Goal: Task Accomplishment & Management: Use online tool/utility

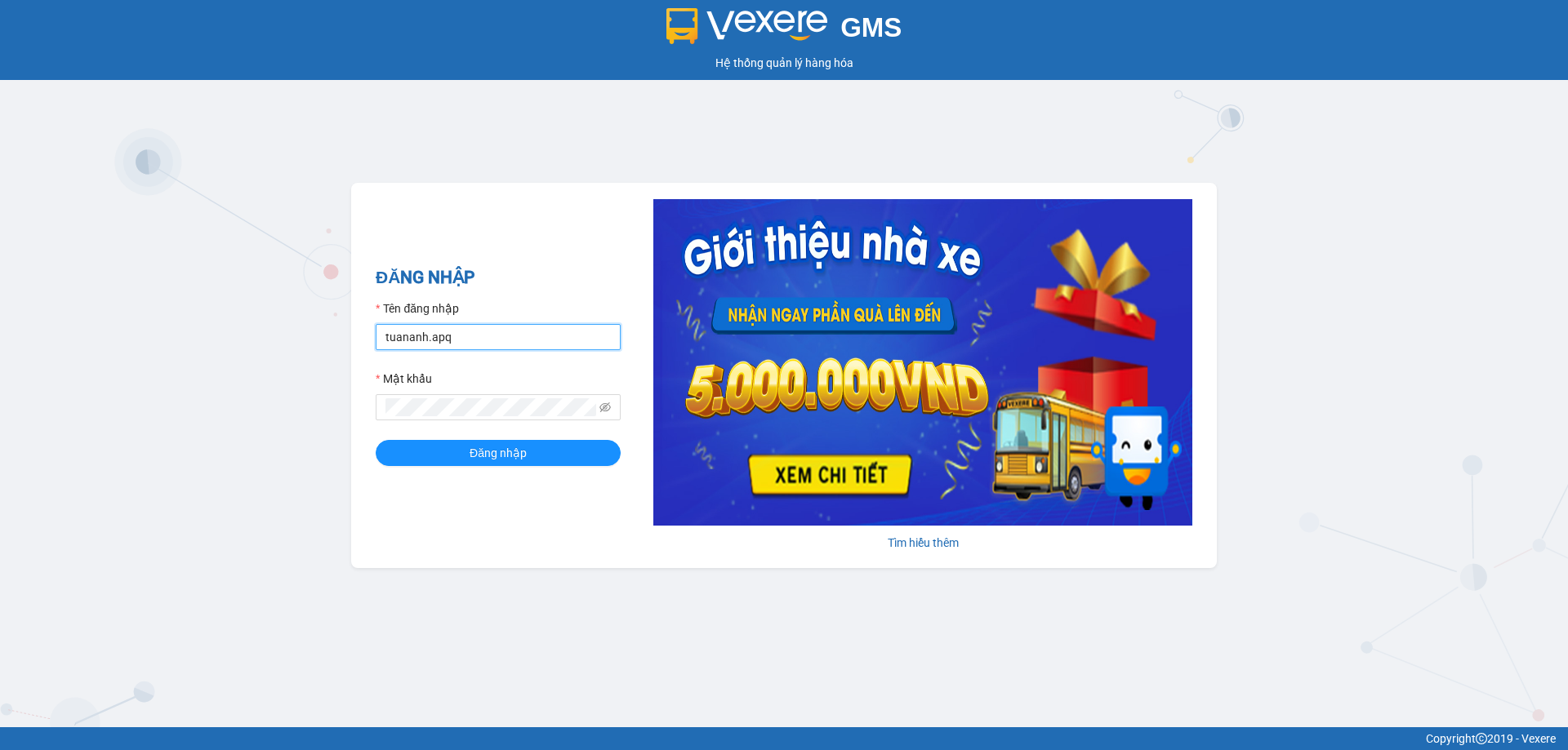
click at [466, 333] on input "tuananh.apq" at bounding box center [497, 337] width 245 height 26
type input "dvthong.apq"
click at [502, 461] on span "Đăng nhập" at bounding box center [497, 453] width 58 height 18
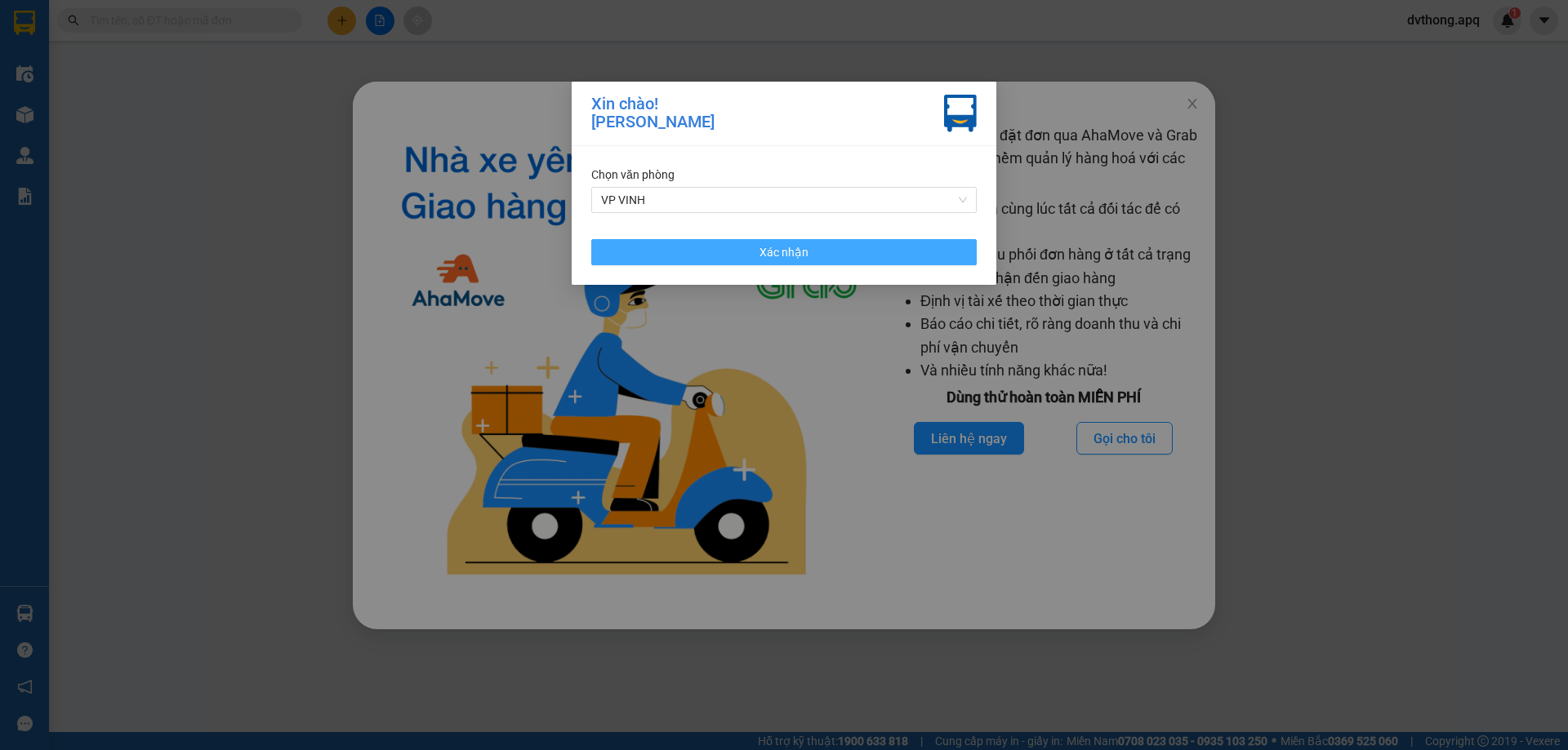
click at [767, 245] on span "Xác nhận" at bounding box center [784, 252] width 49 height 18
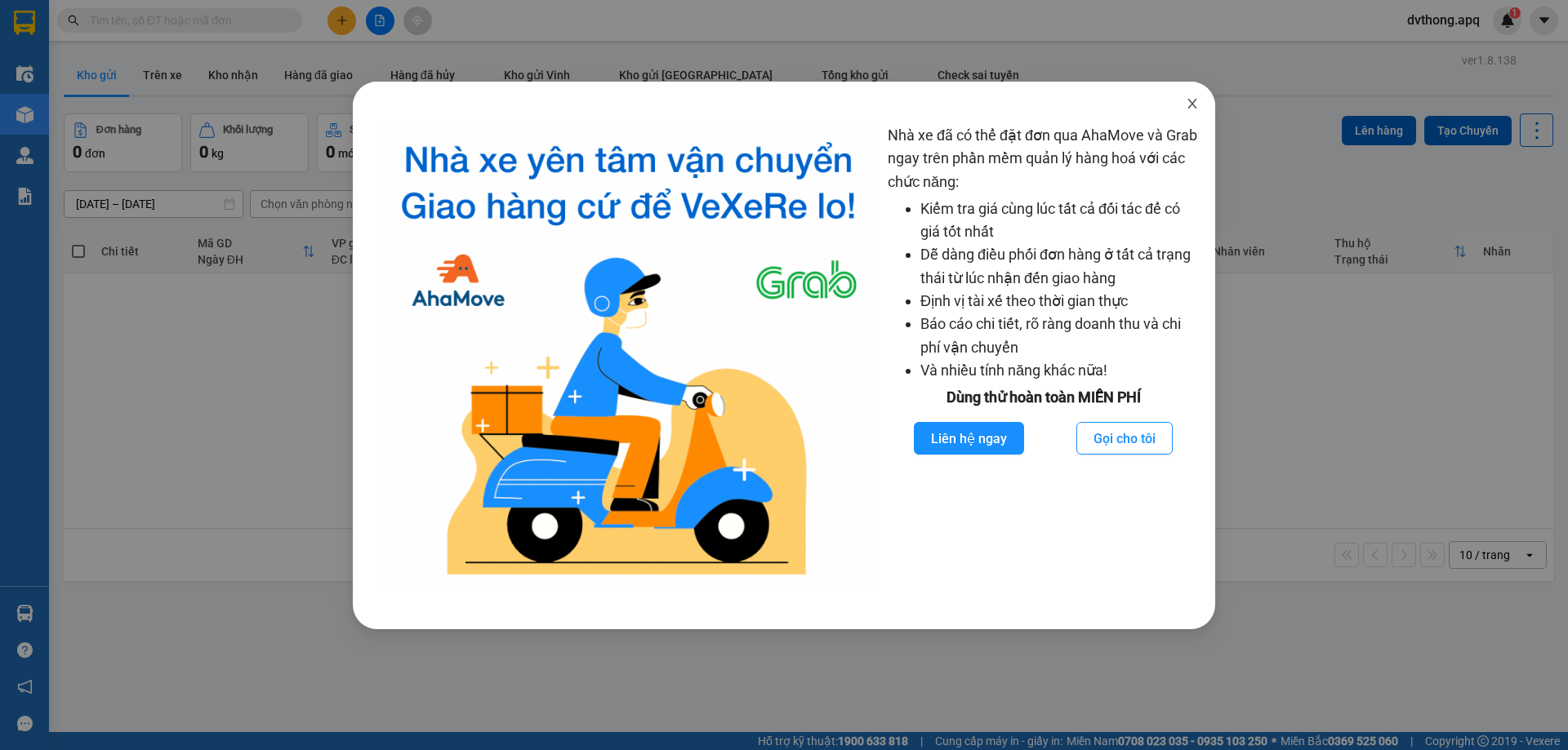
click at [1191, 99] on icon "close" at bounding box center [1192, 103] width 13 height 13
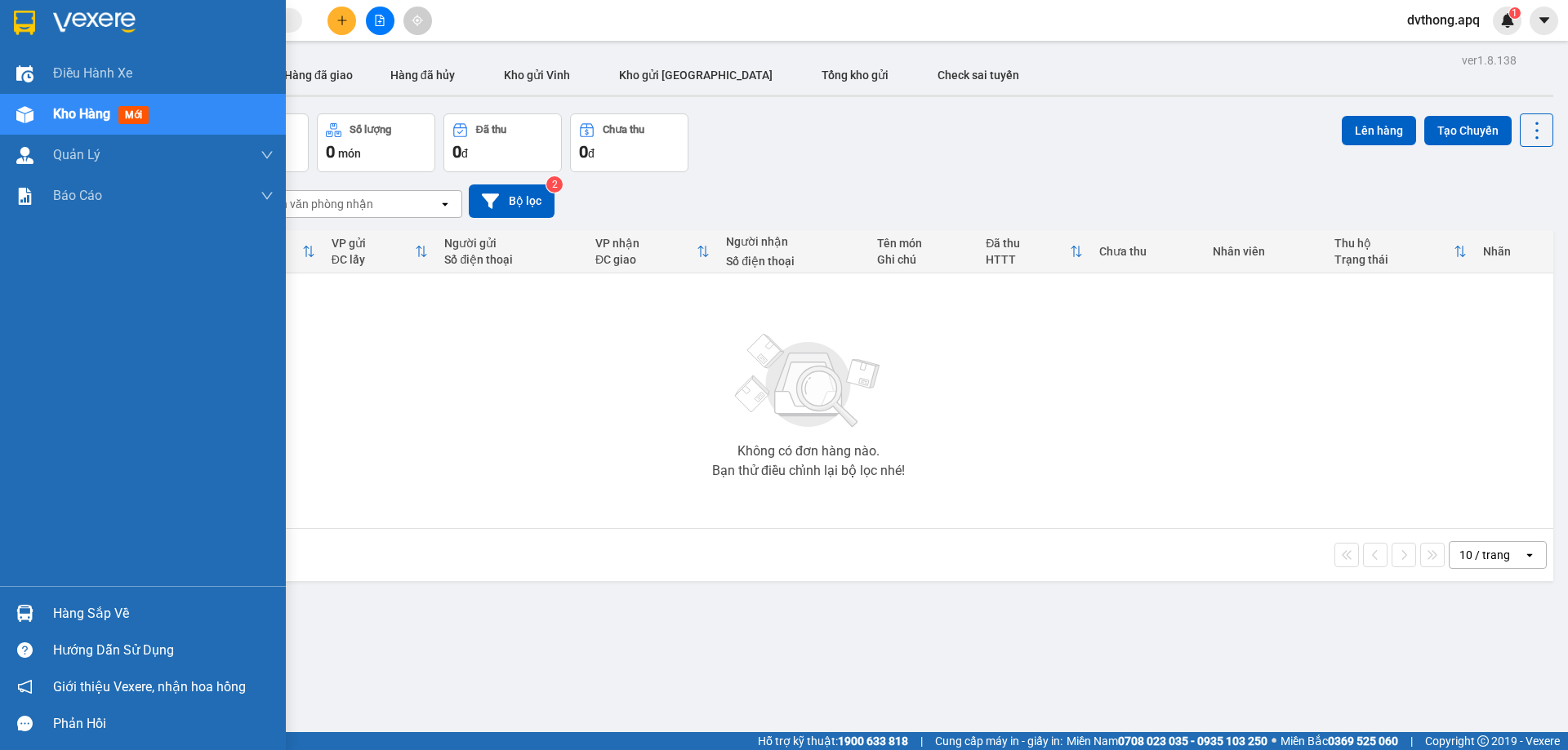
click at [30, 613] on img at bounding box center [25, 613] width 17 height 17
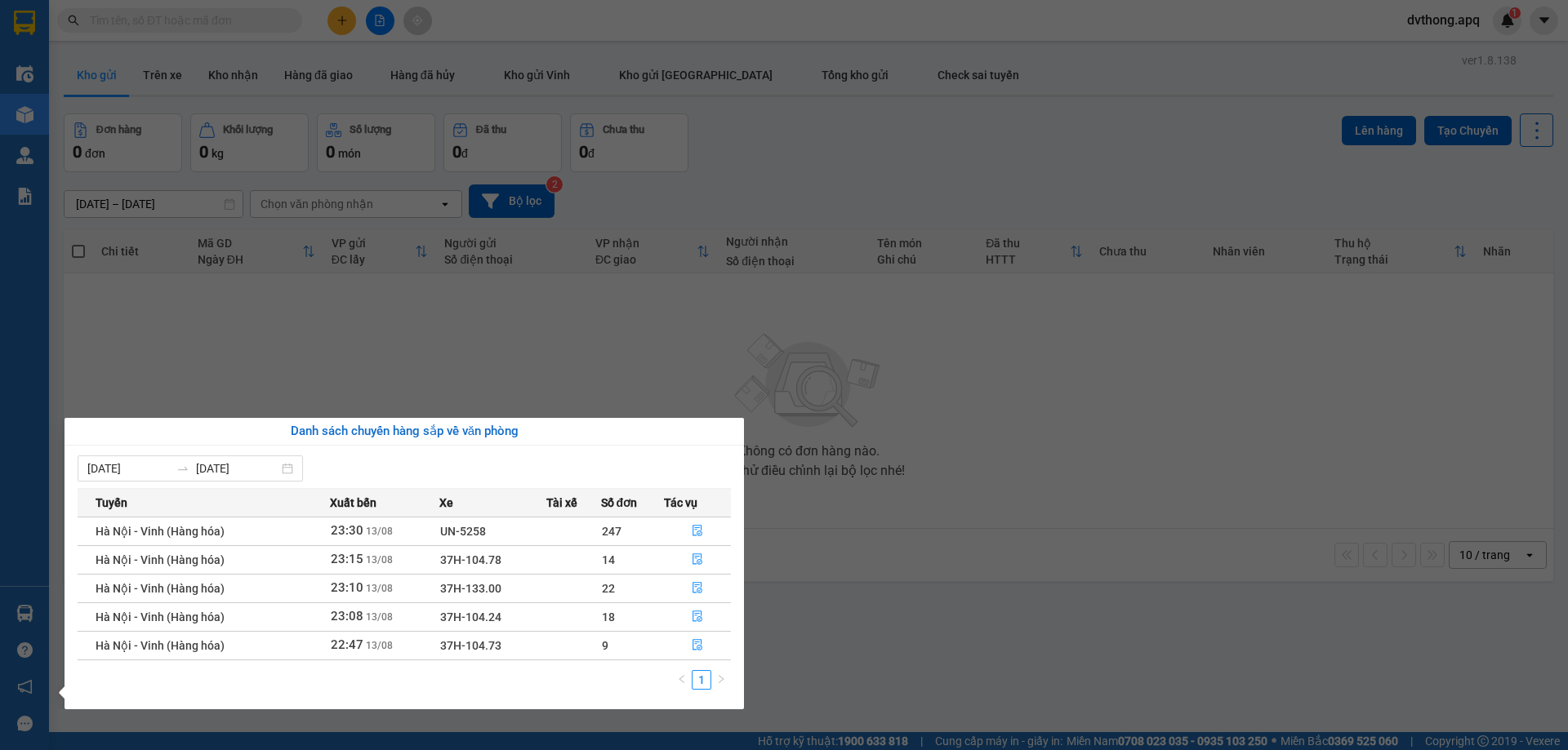
click at [509, 647] on td "37H-104.73" at bounding box center [492, 645] width 107 height 28
click at [698, 645] on icon "file-done" at bounding box center [697, 644] width 11 height 11
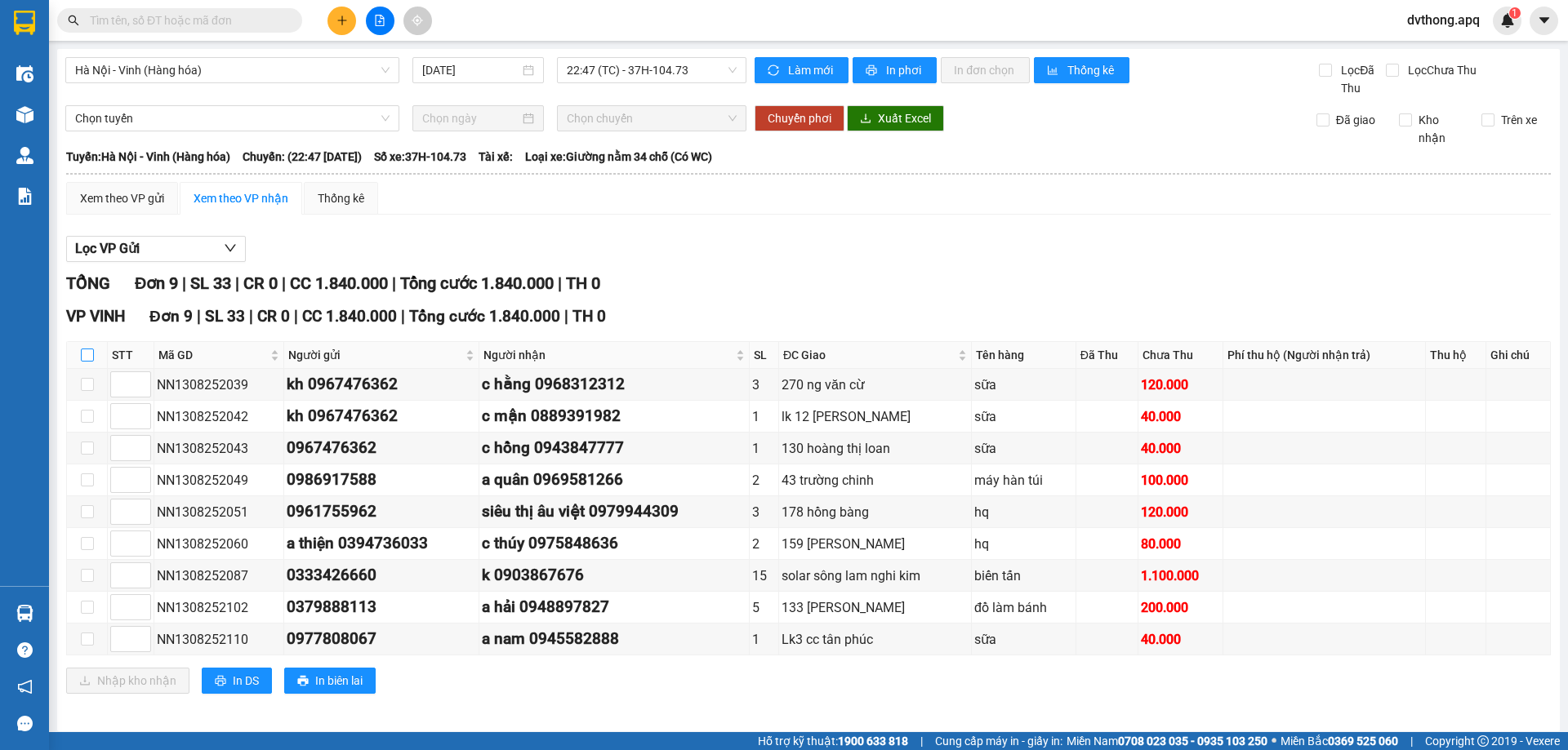
click at [85, 358] on input "checkbox" at bounding box center [87, 355] width 13 height 13
checkbox input "true"
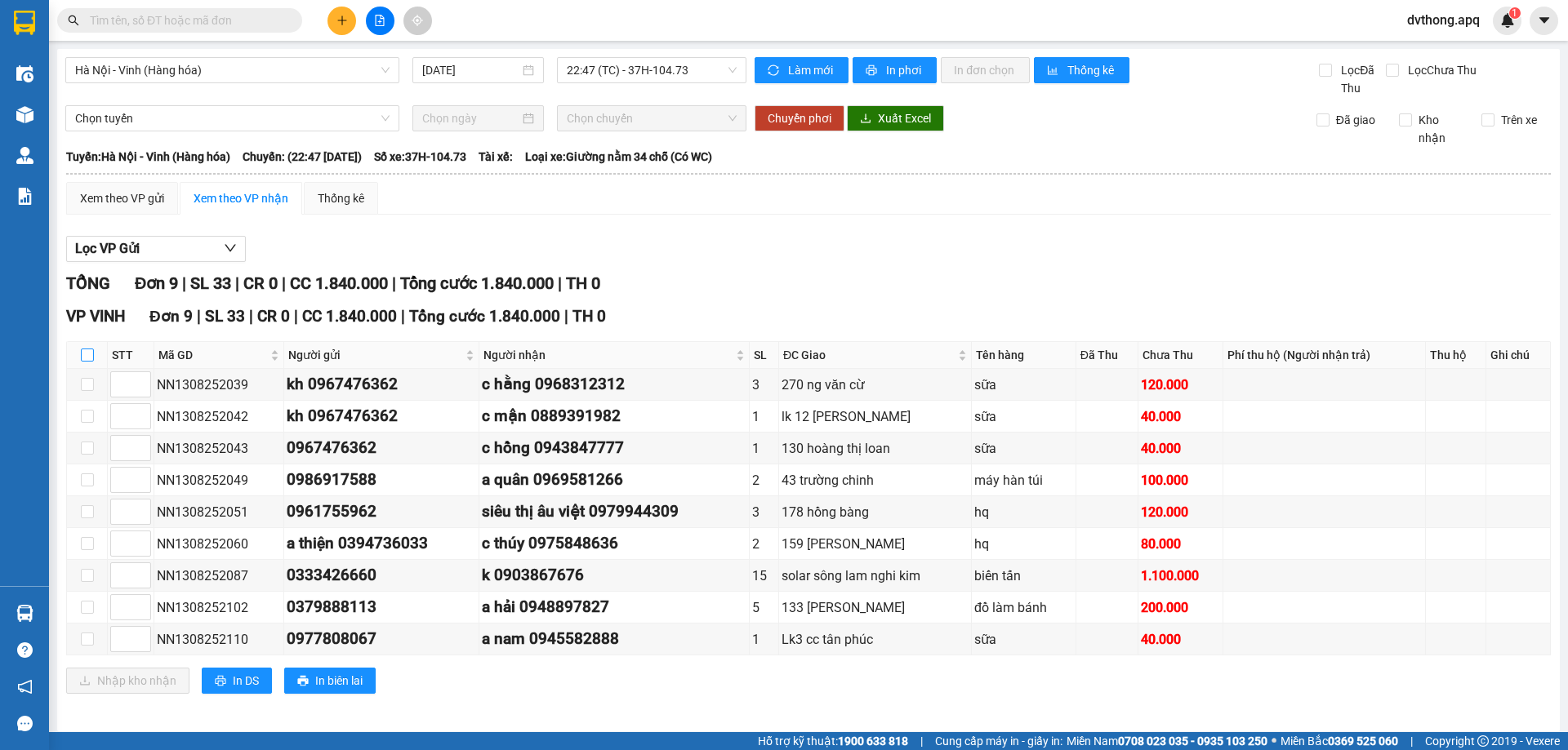
checkbox input "true"
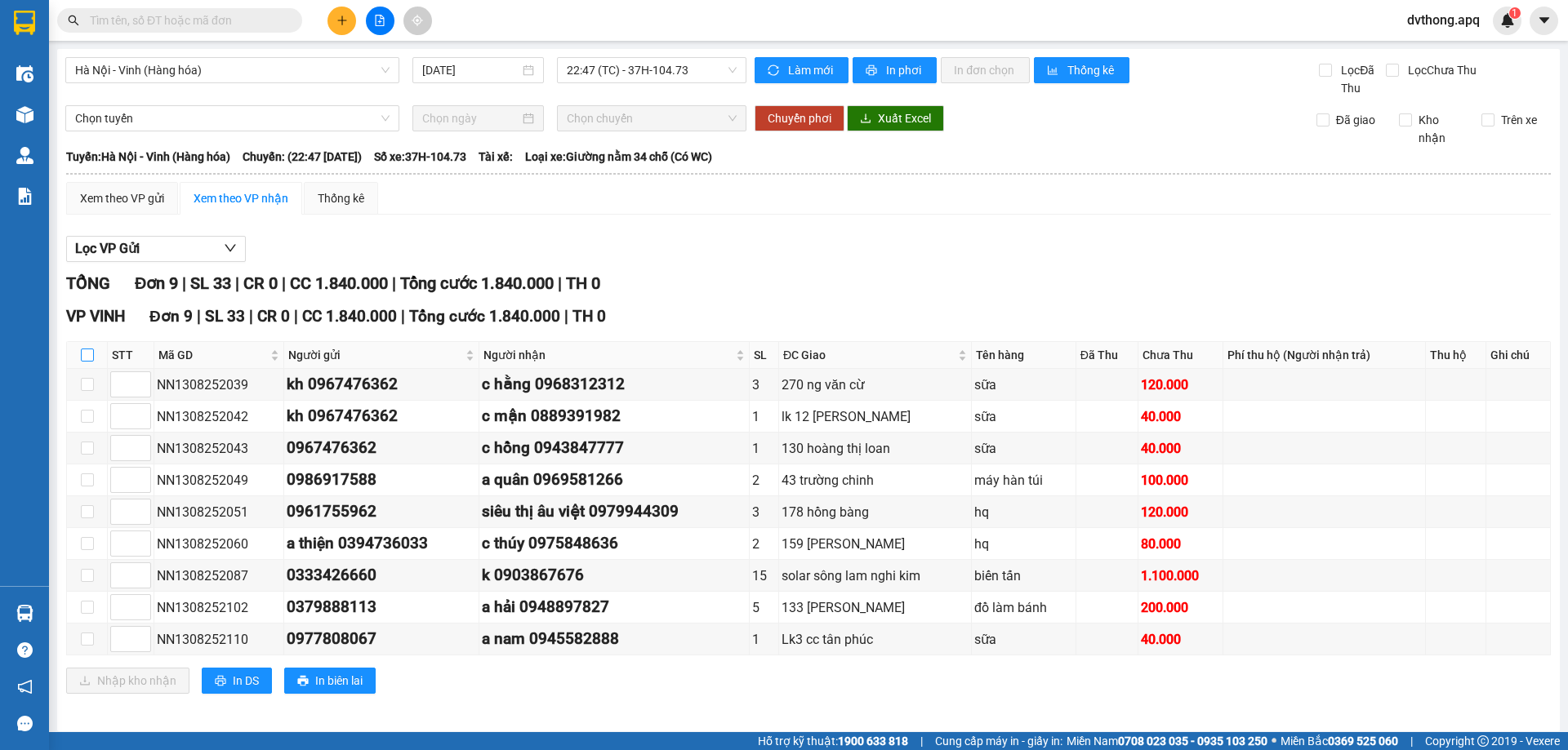
checkbox input "true"
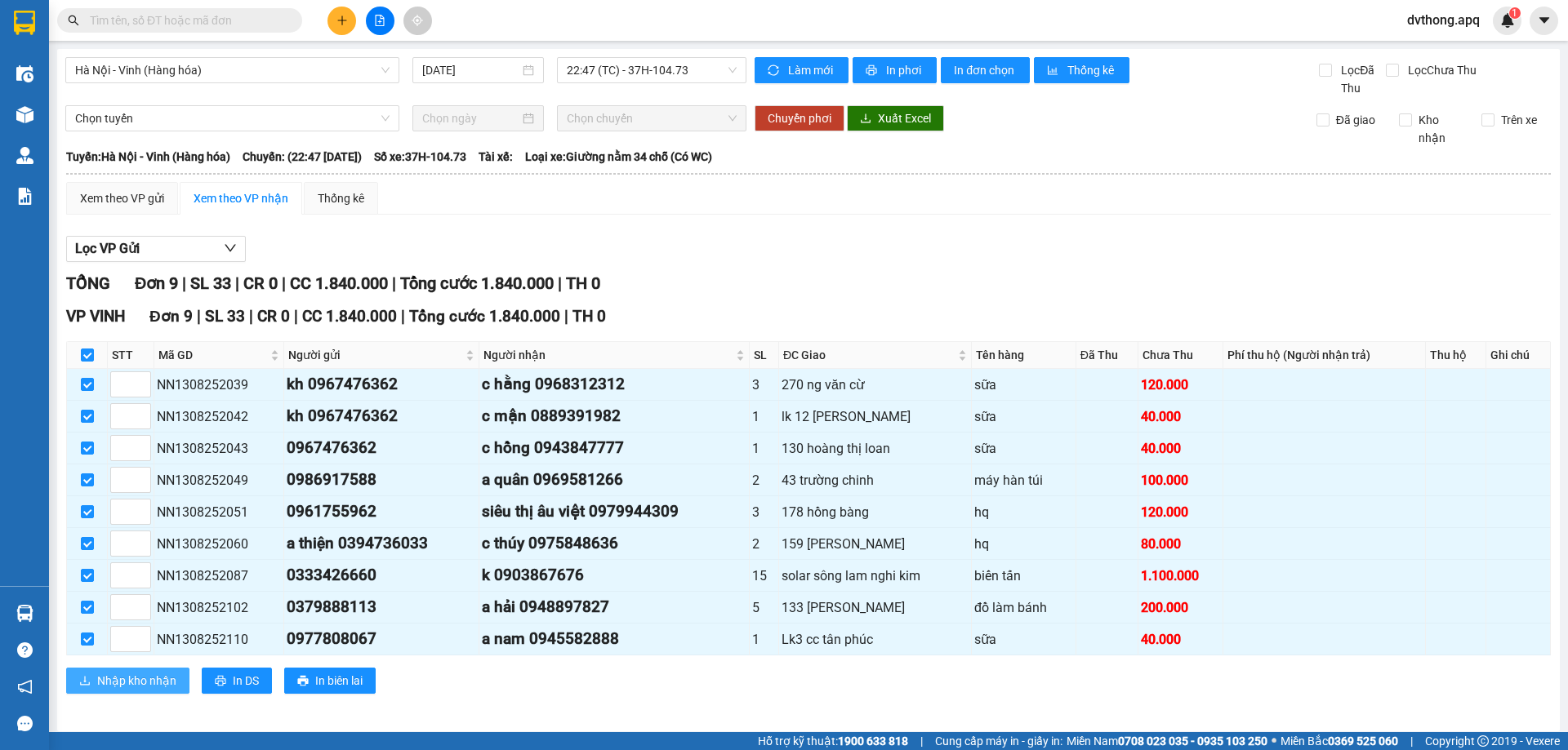
click at [148, 686] on span "Nhập kho nhận" at bounding box center [137, 680] width 79 height 18
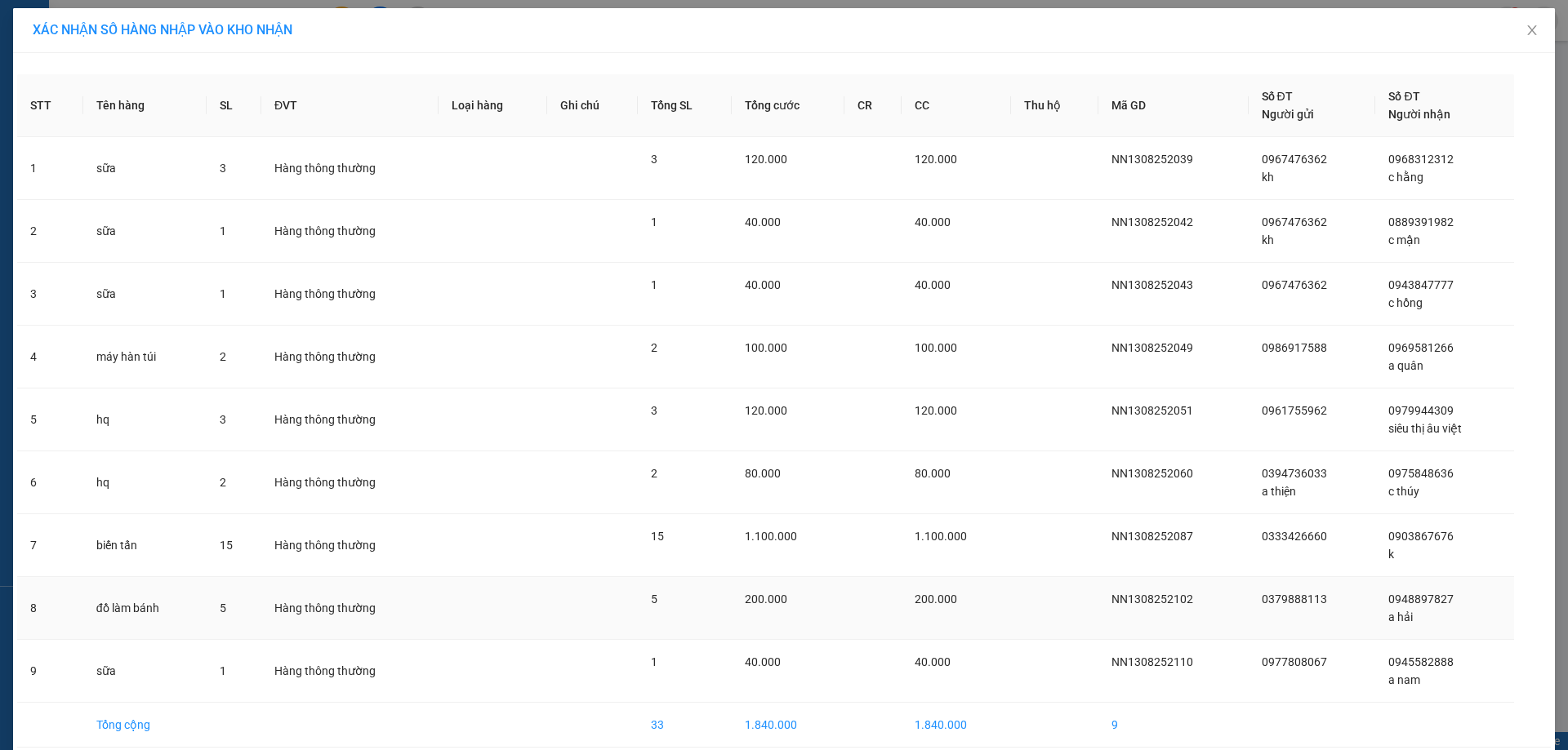
scroll to position [72, 0]
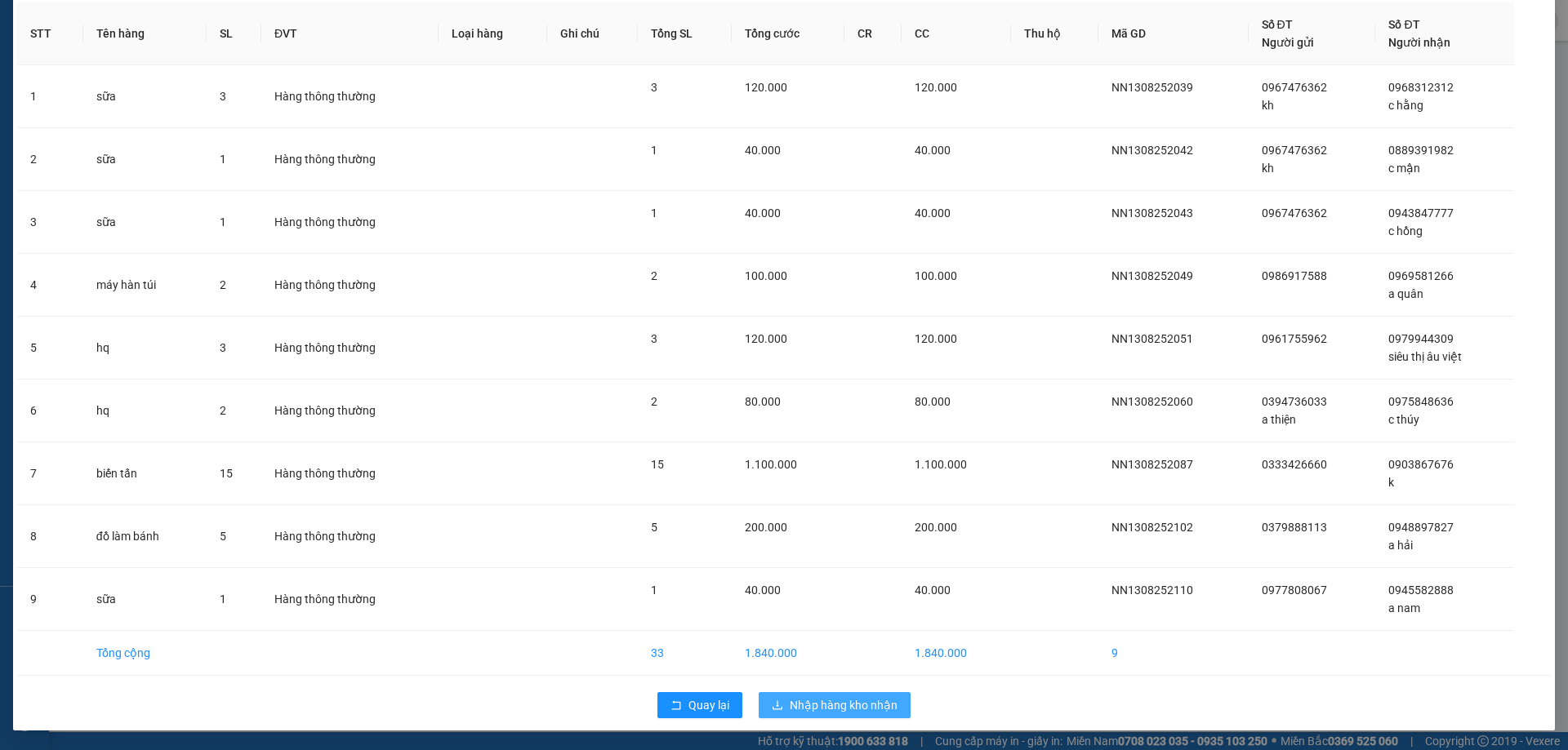
click at [815, 703] on span "Nhập hàng kho nhận" at bounding box center [843, 705] width 107 height 18
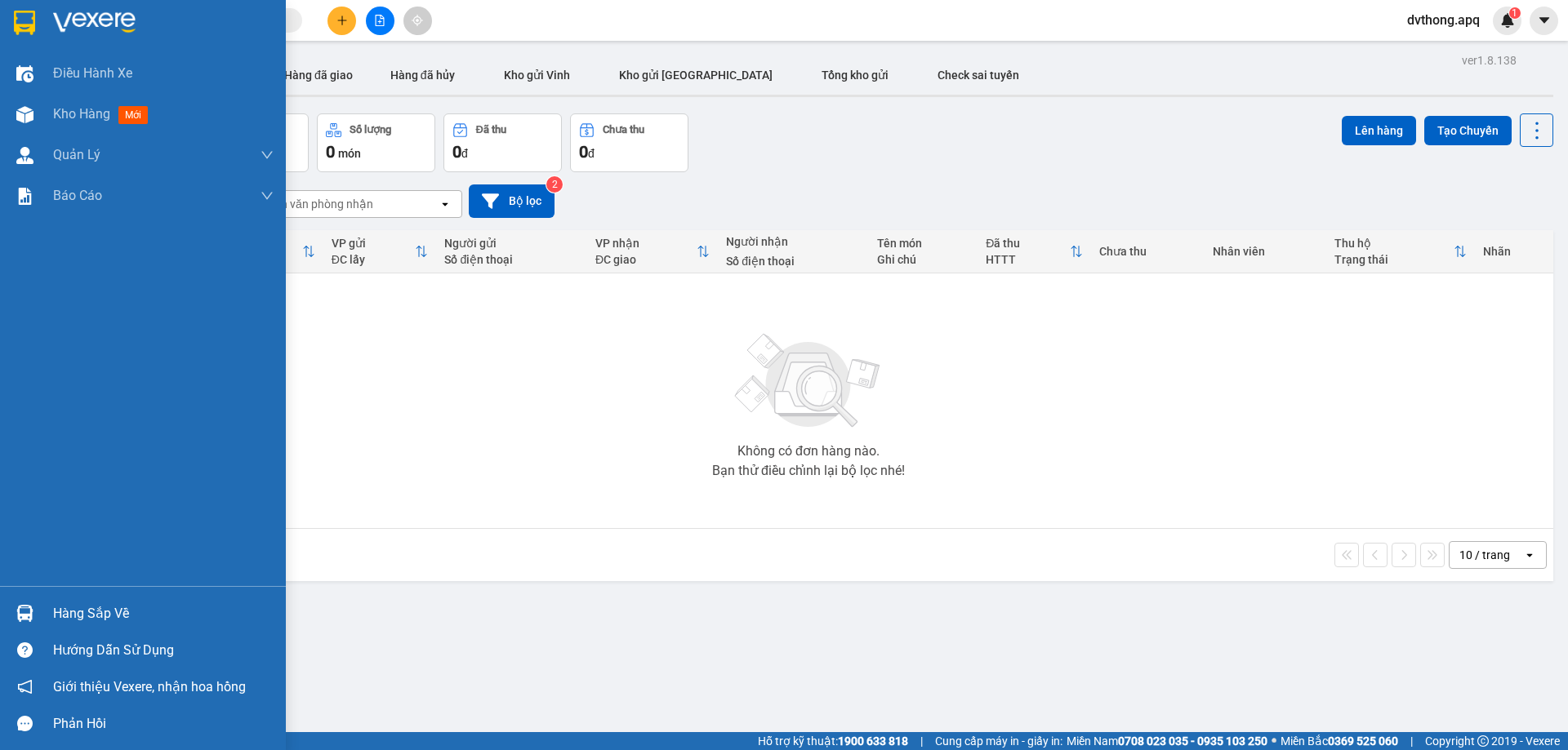
click at [40, 613] on div "Hàng sắp về" at bounding box center [143, 613] width 286 height 37
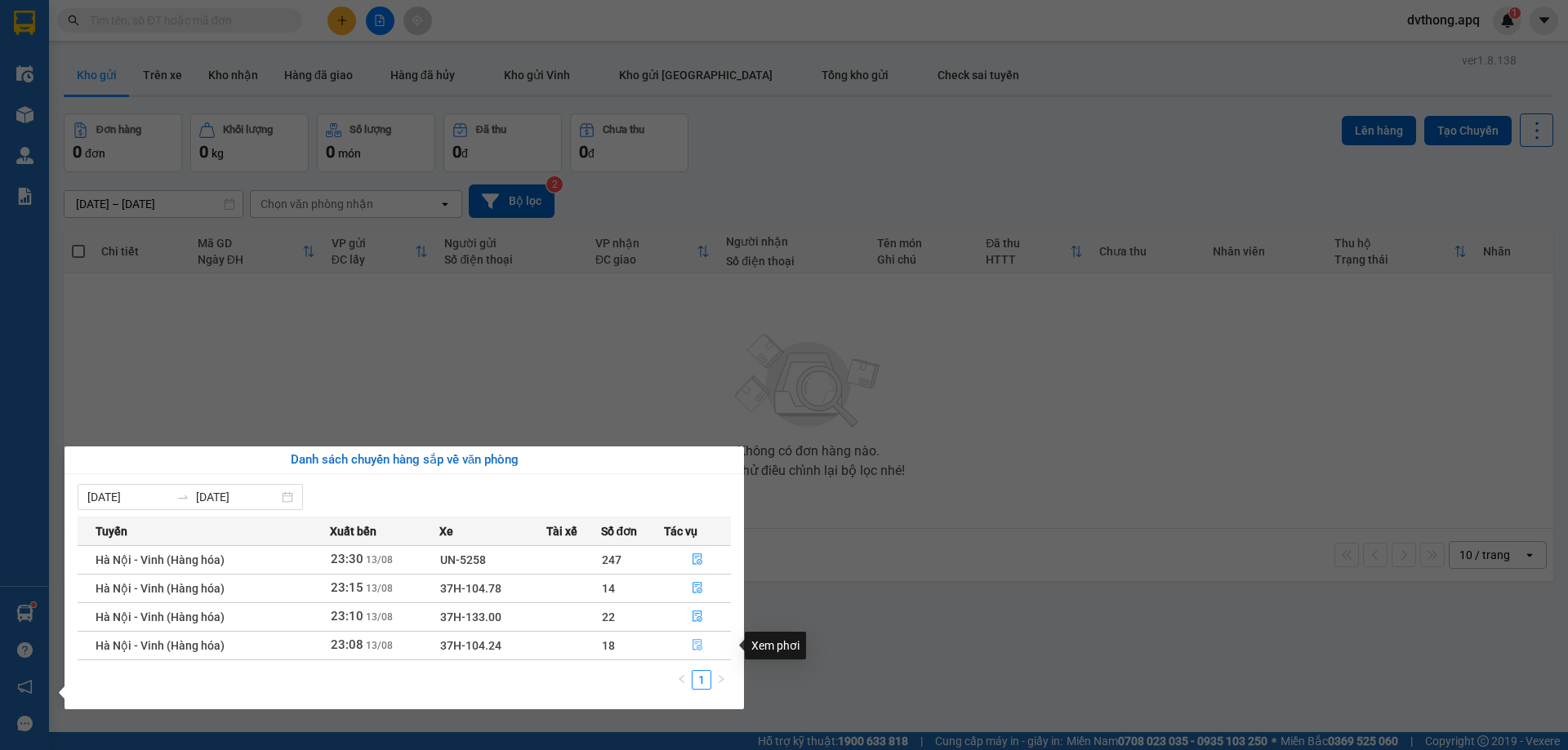
click at [696, 645] on icon "file-done" at bounding box center [697, 644] width 11 height 11
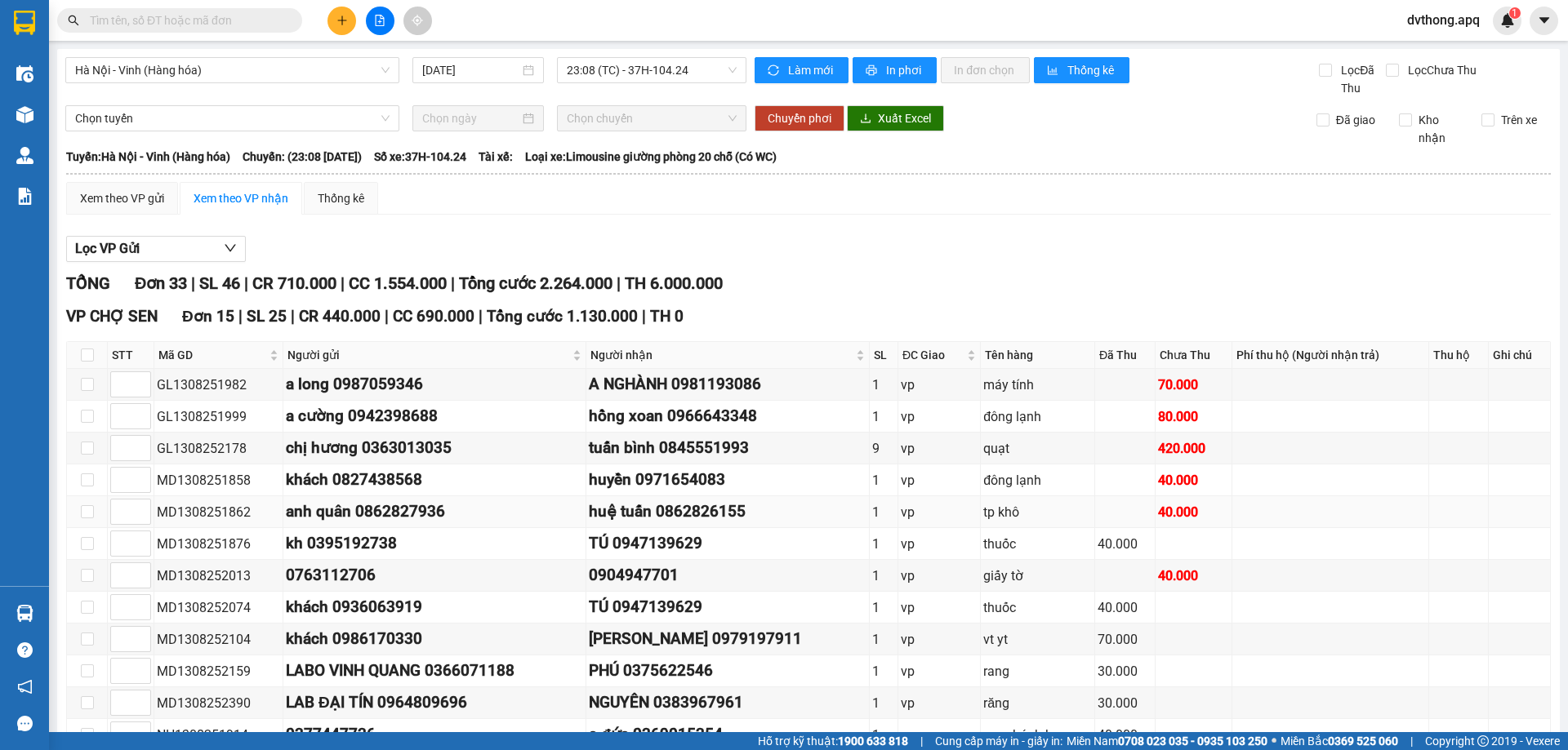
scroll to position [490, 0]
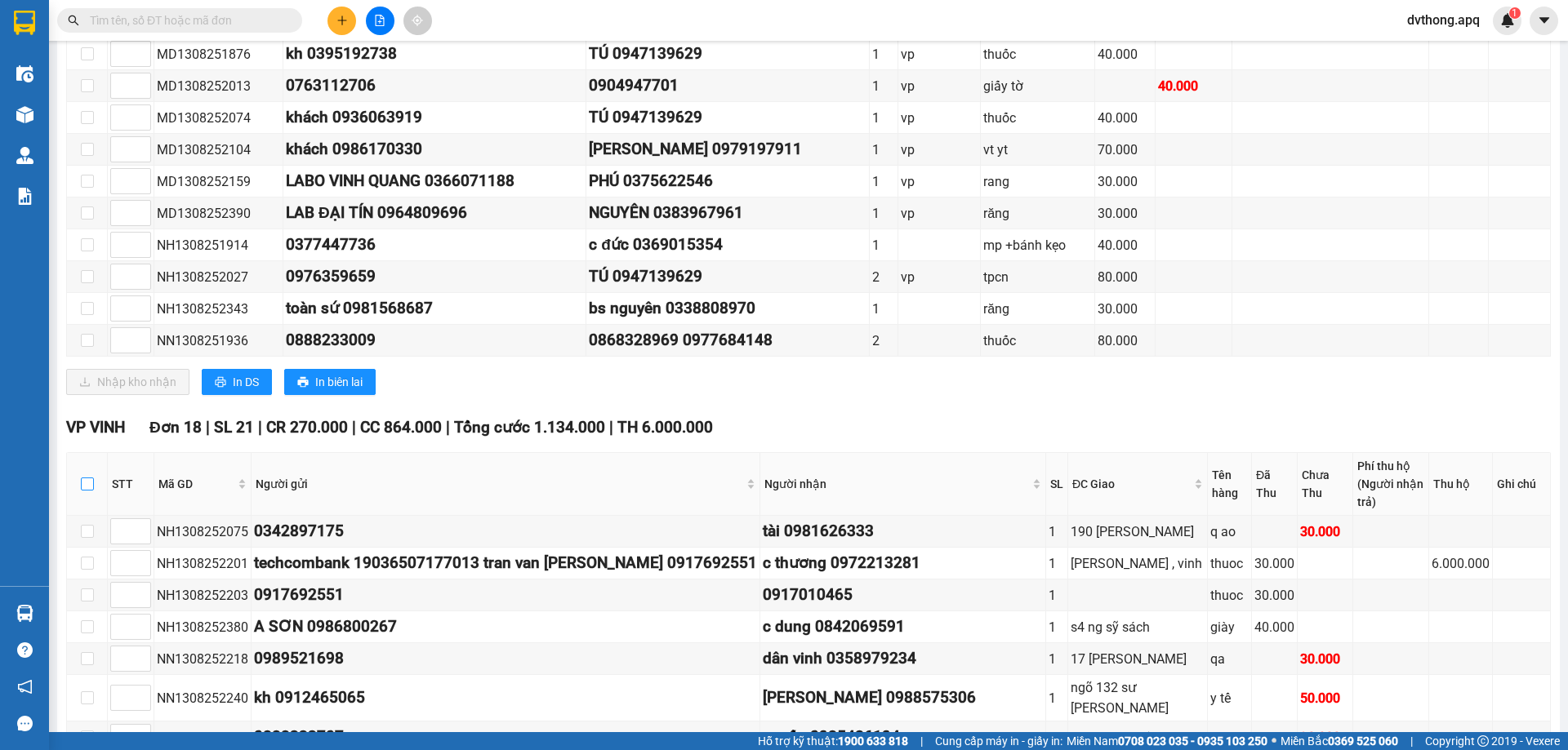
click at [83, 478] on input "checkbox" at bounding box center [87, 484] width 13 height 13
checkbox input "true"
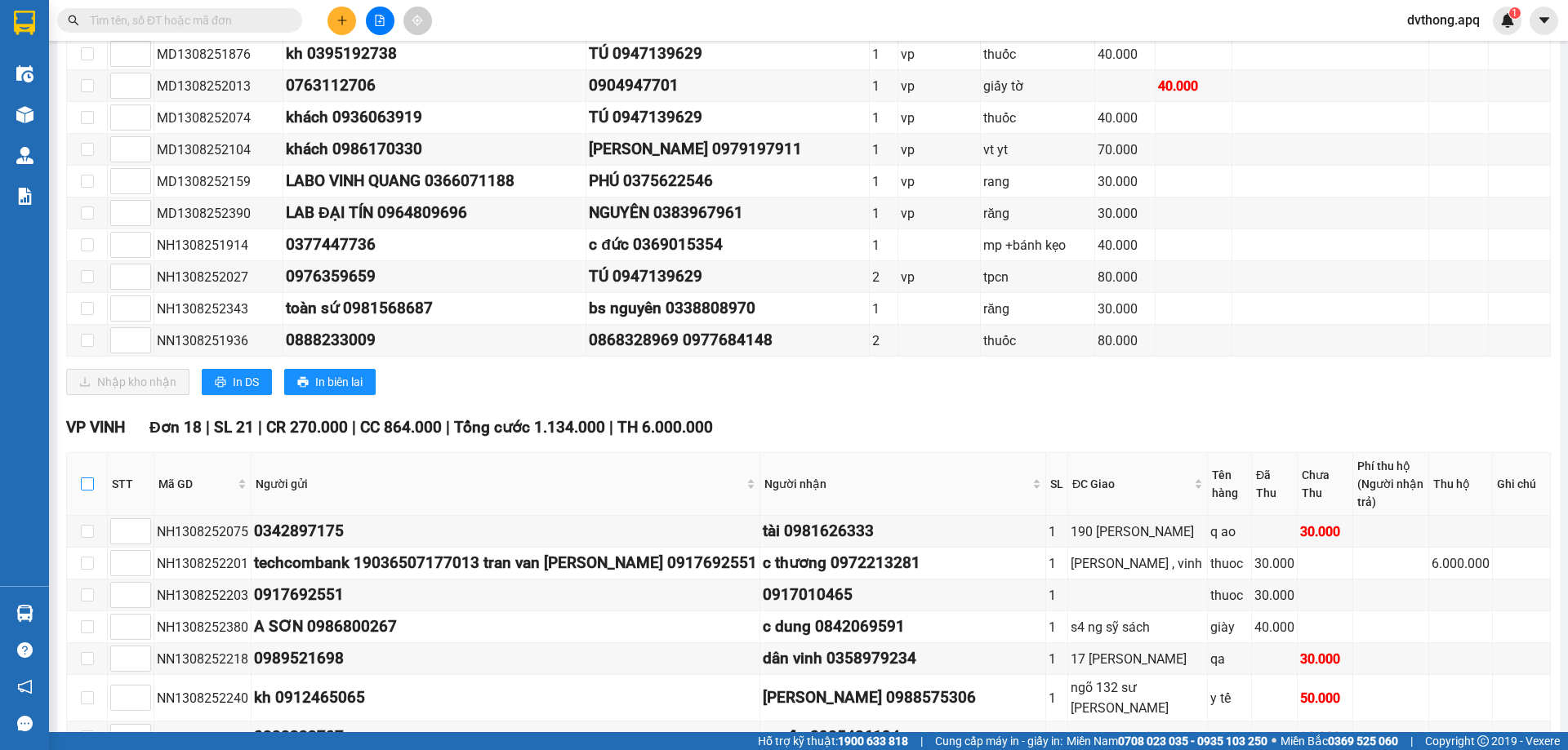
checkbox input "true"
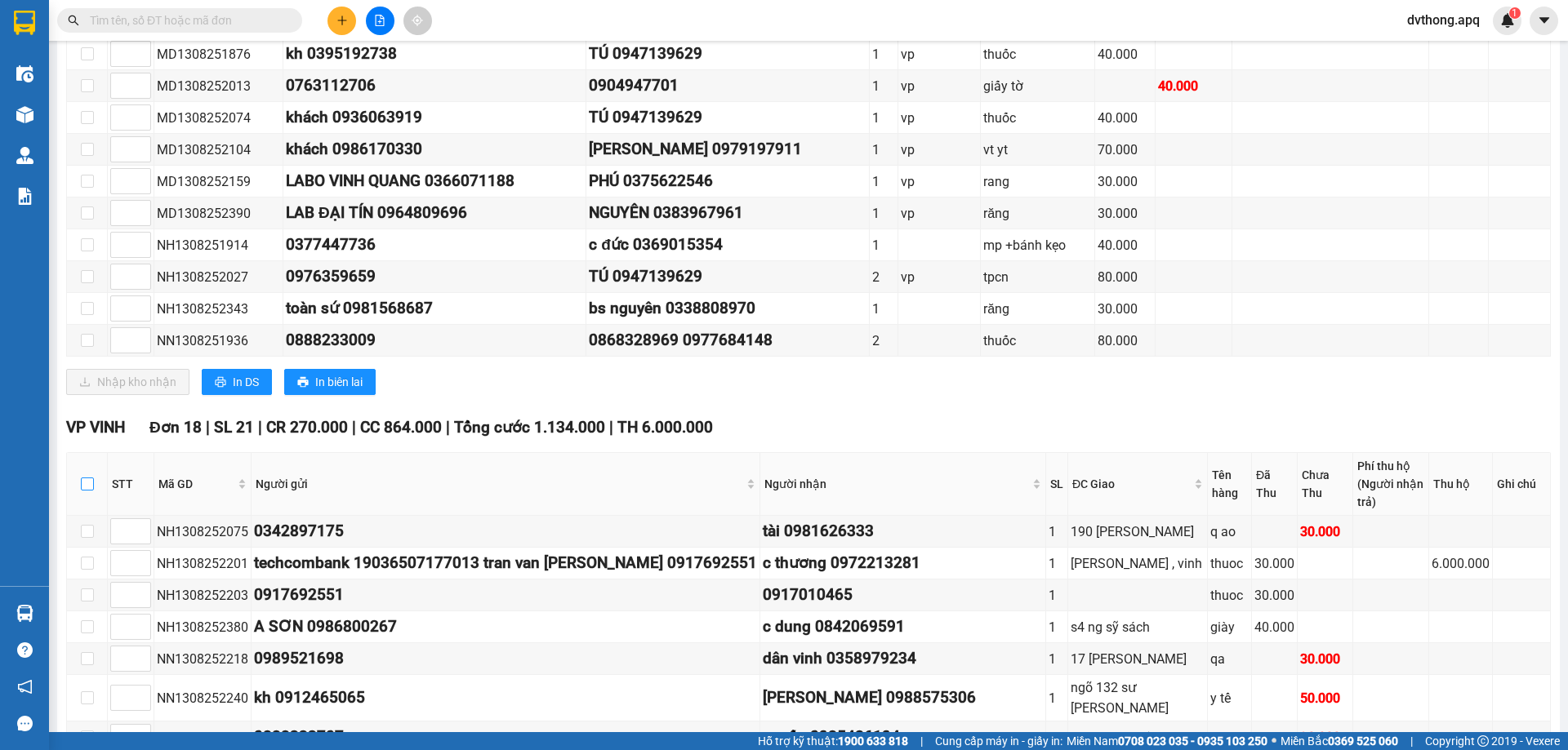
checkbox input "true"
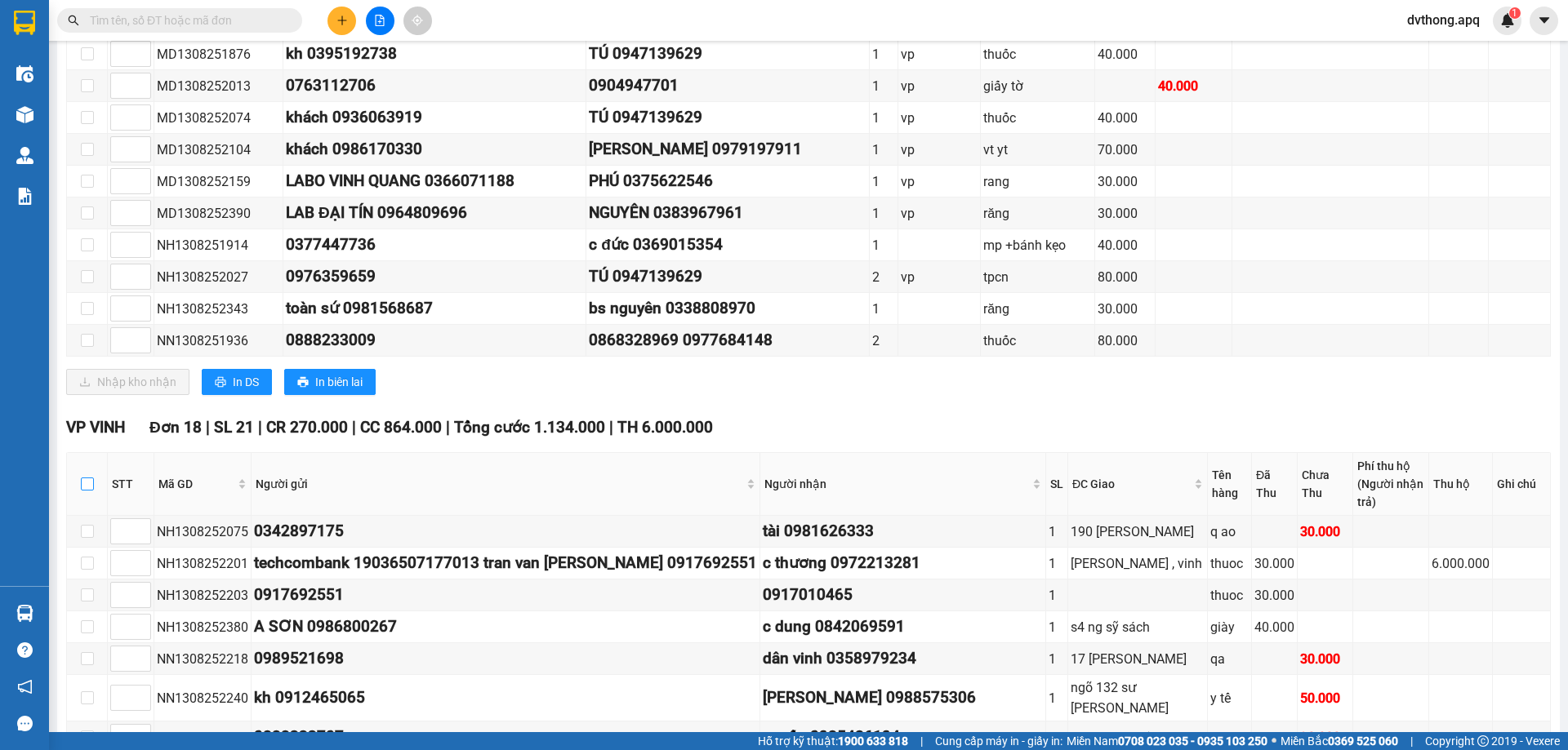
checkbox input "true"
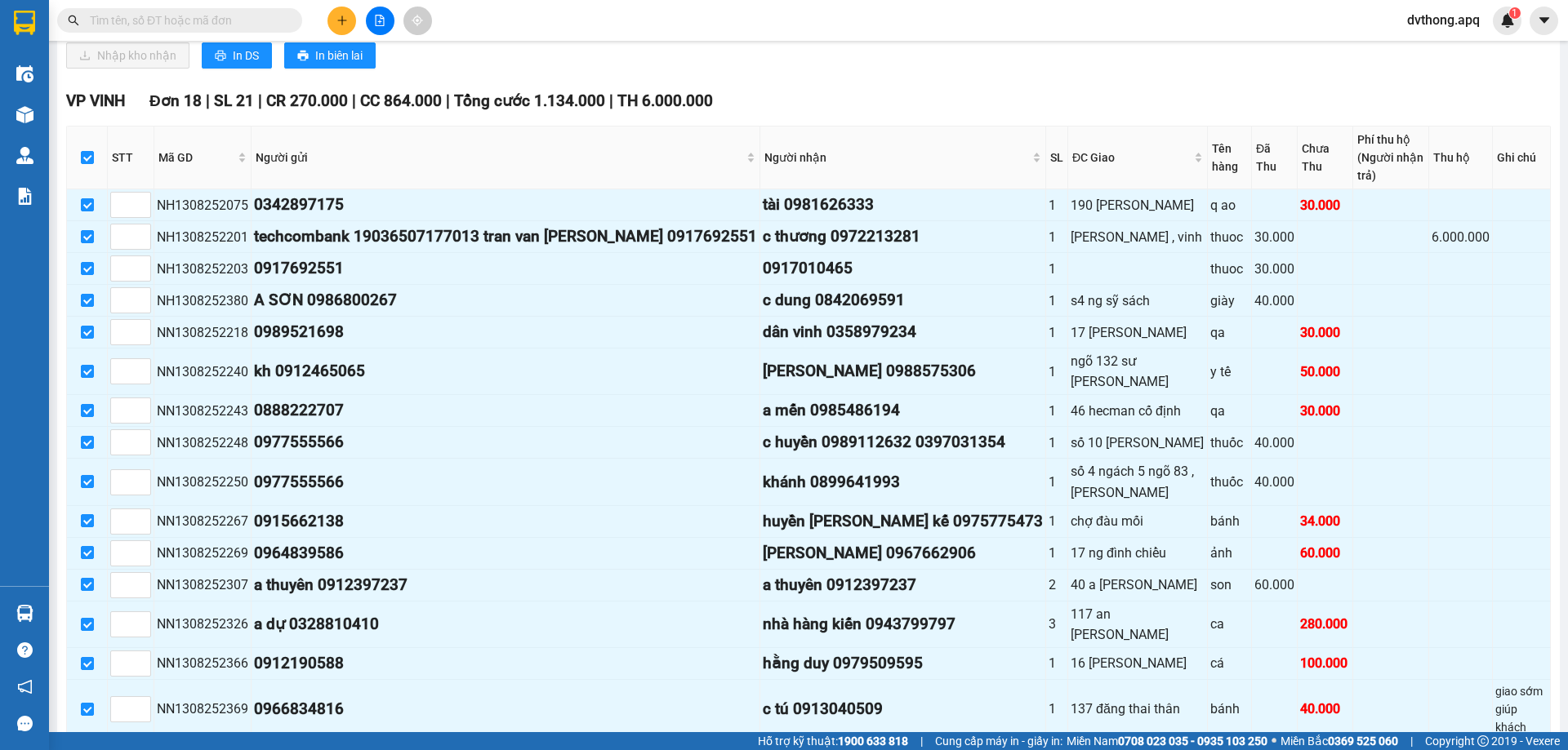
scroll to position [898, 0]
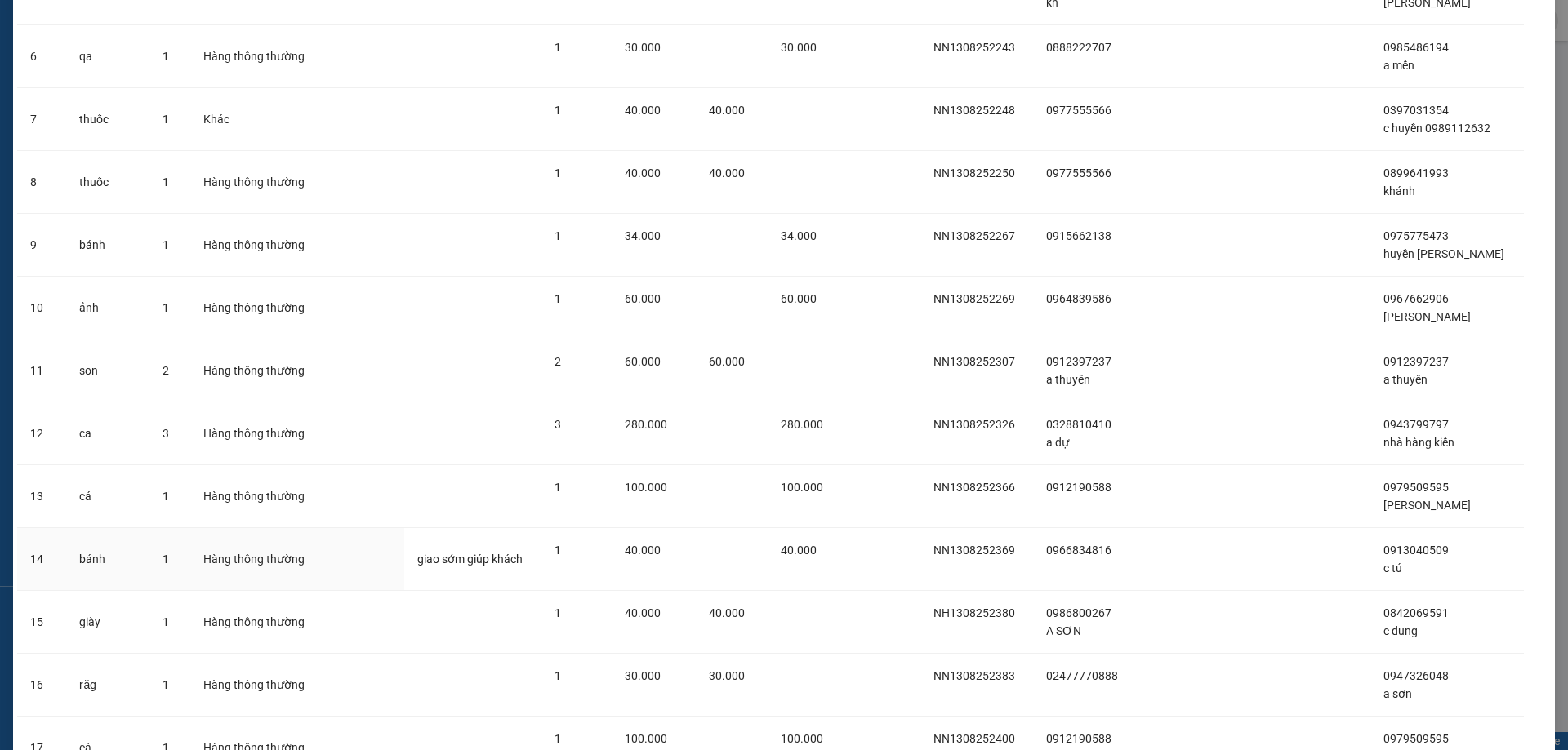
scroll to position [619, 0]
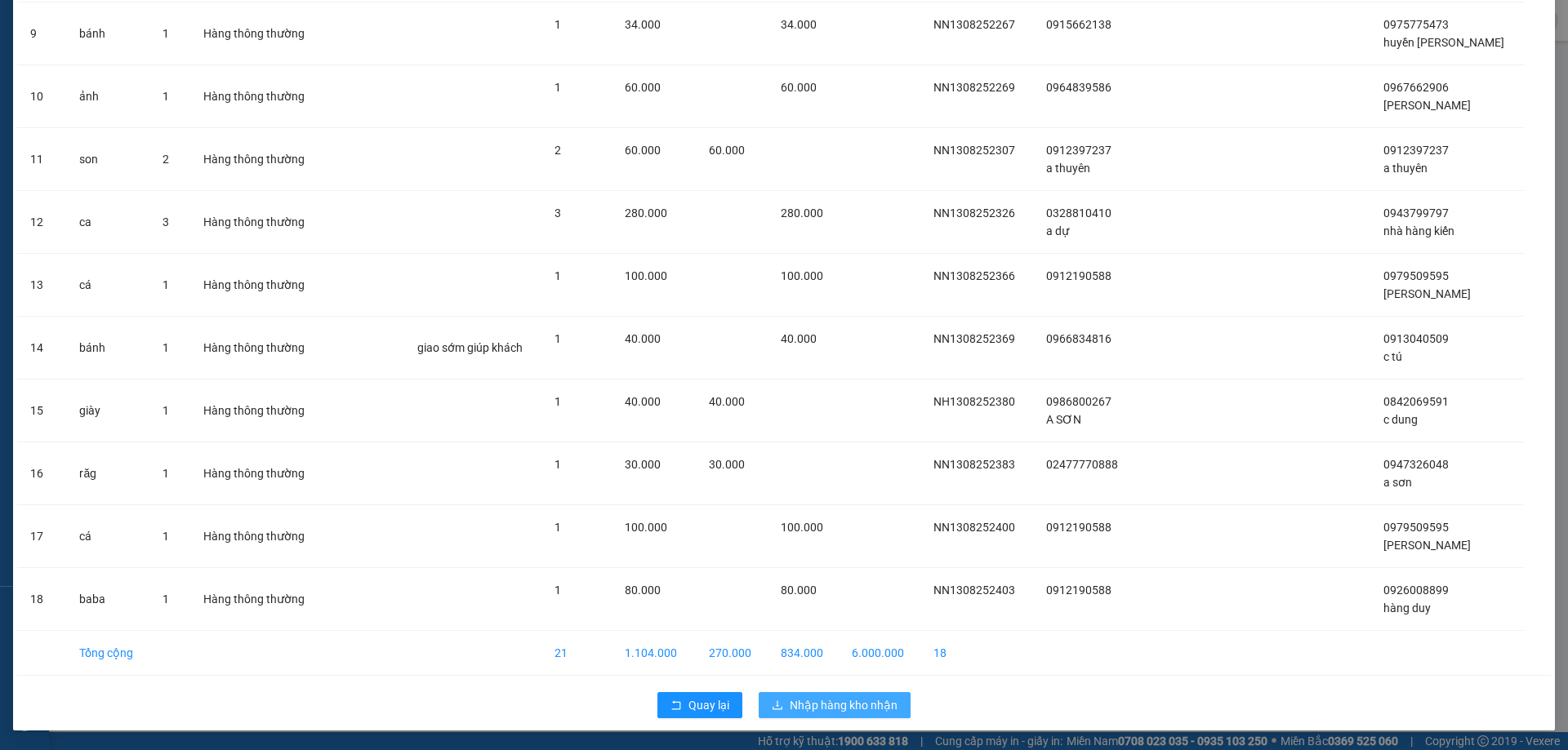
click at [821, 705] on span "Nhập hàng kho nhận" at bounding box center [843, 705] width 107 height 18
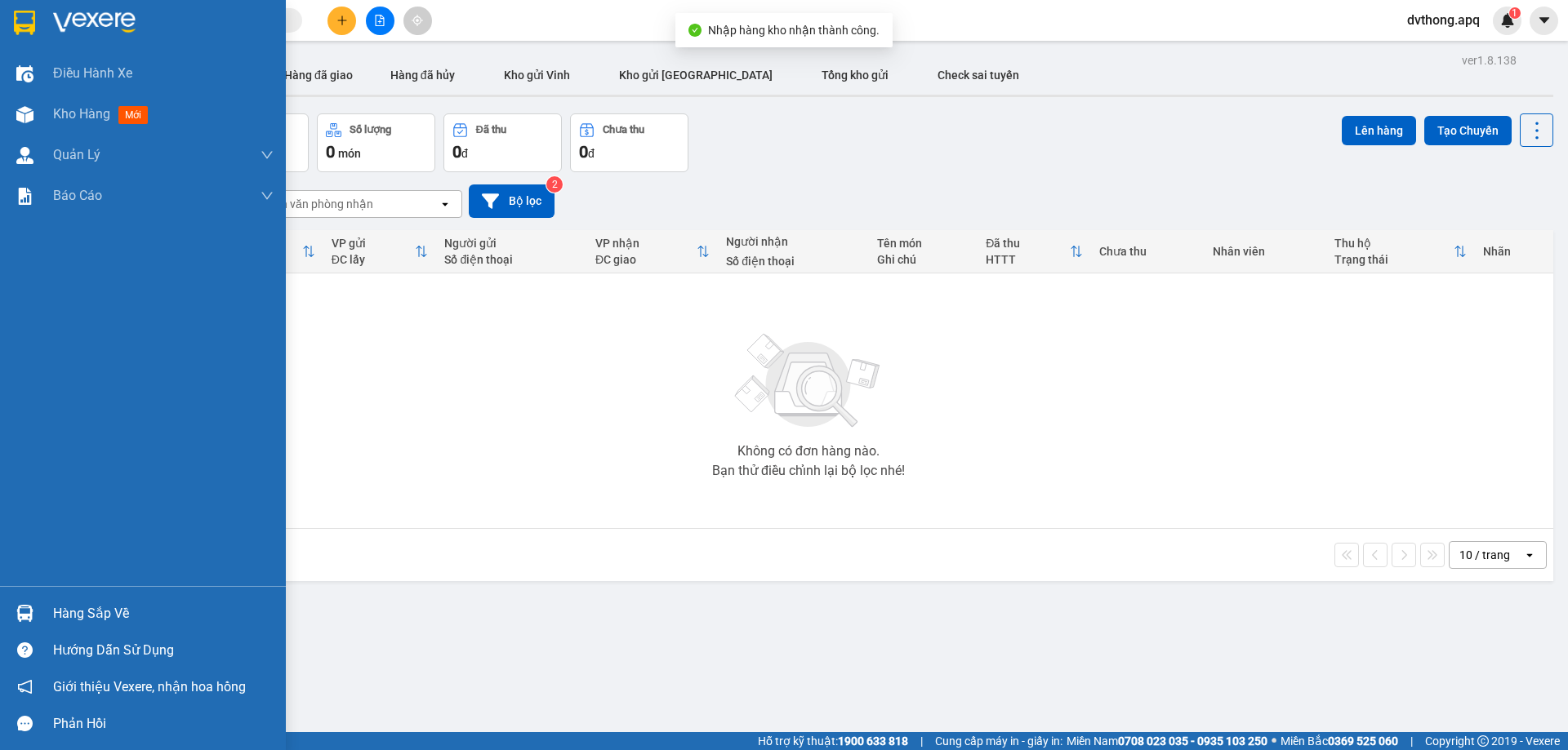
click at [104, 610] on div "Hàng sắp về" at bounding box center [163, 613] width 221 height 25
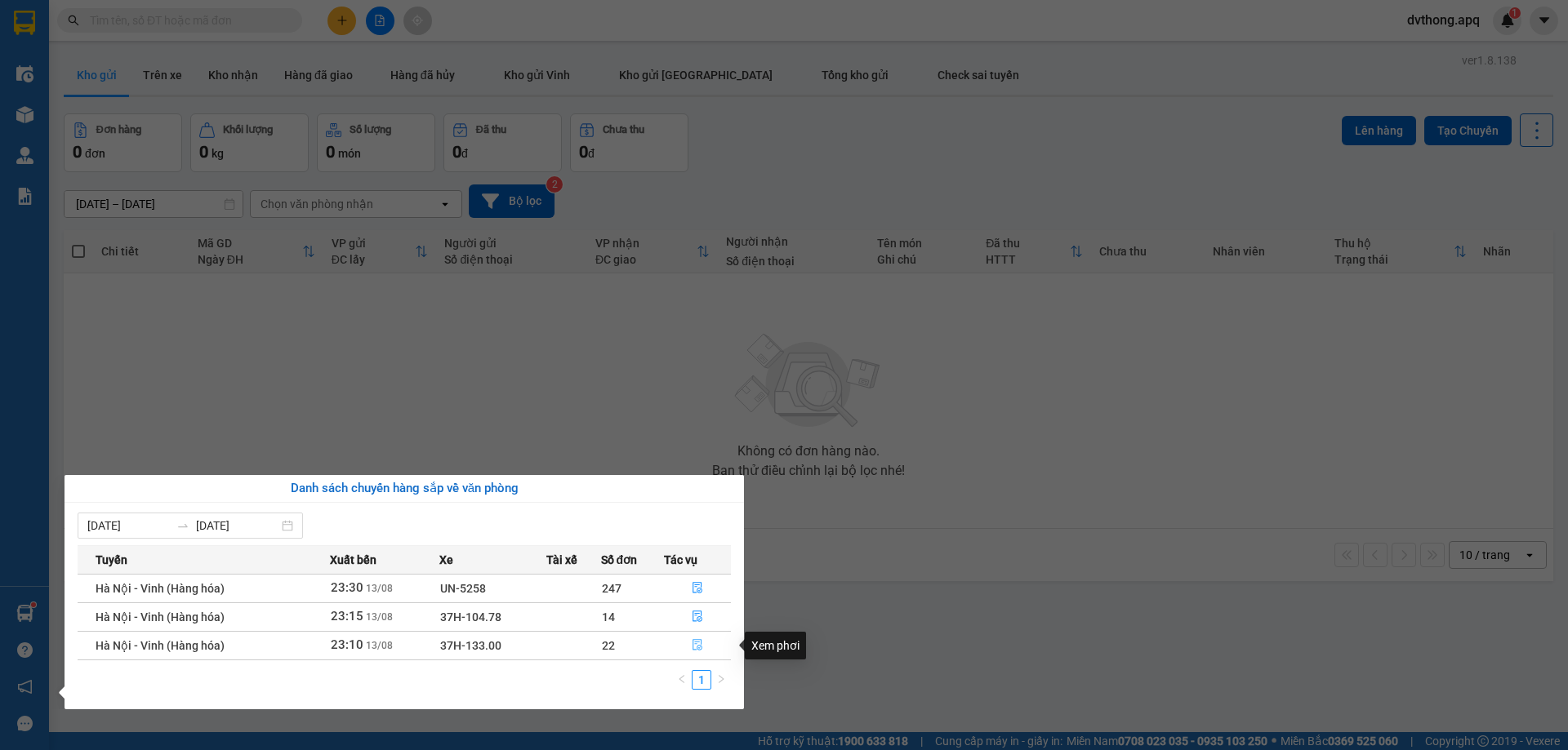
click at [698, 649] on icon "file-done" at bounding box center [697, 645] width 9 height 11
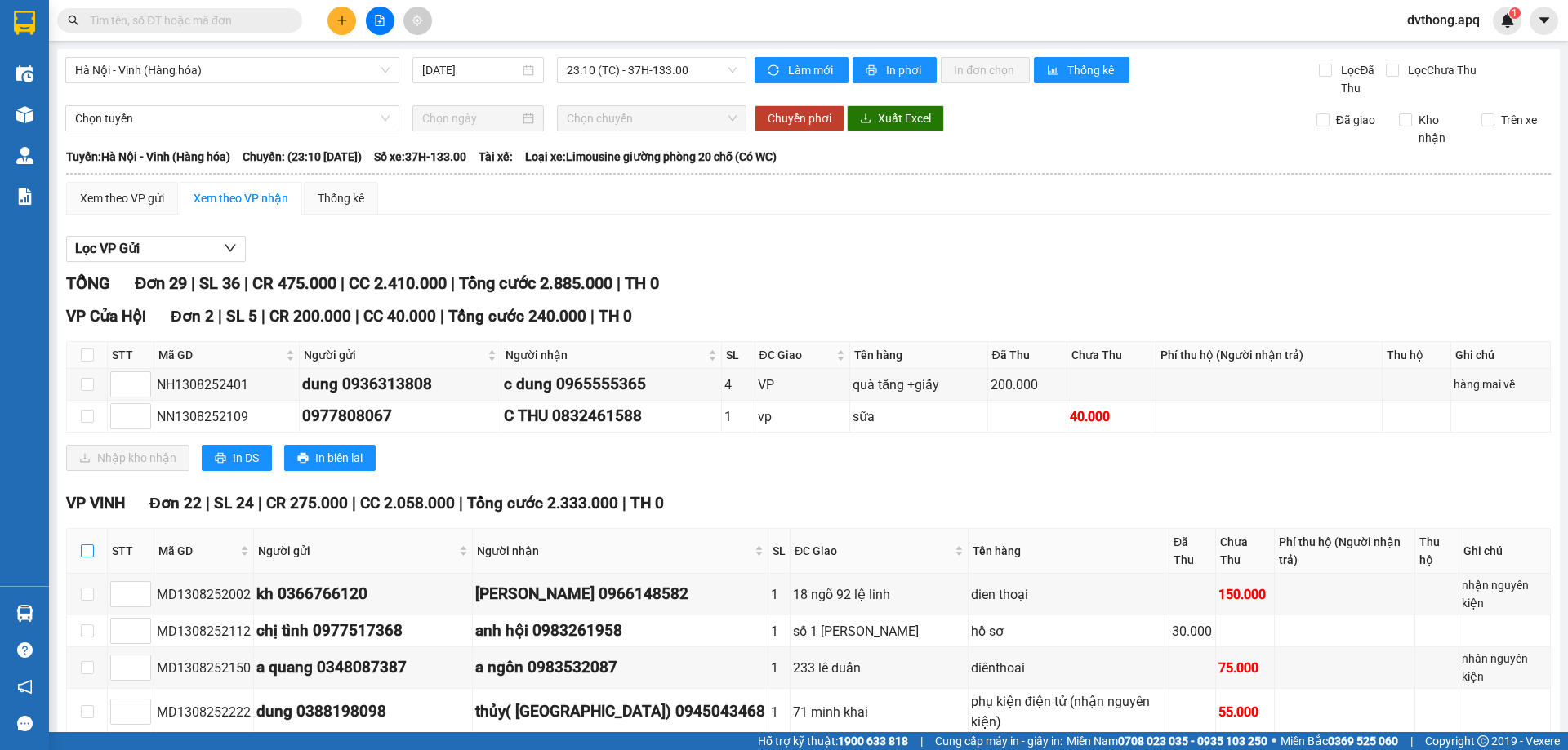
click at [82, 547] on input "checkbox" at bounding box center [87, 551] width 13 height 13
checkbox input "true"
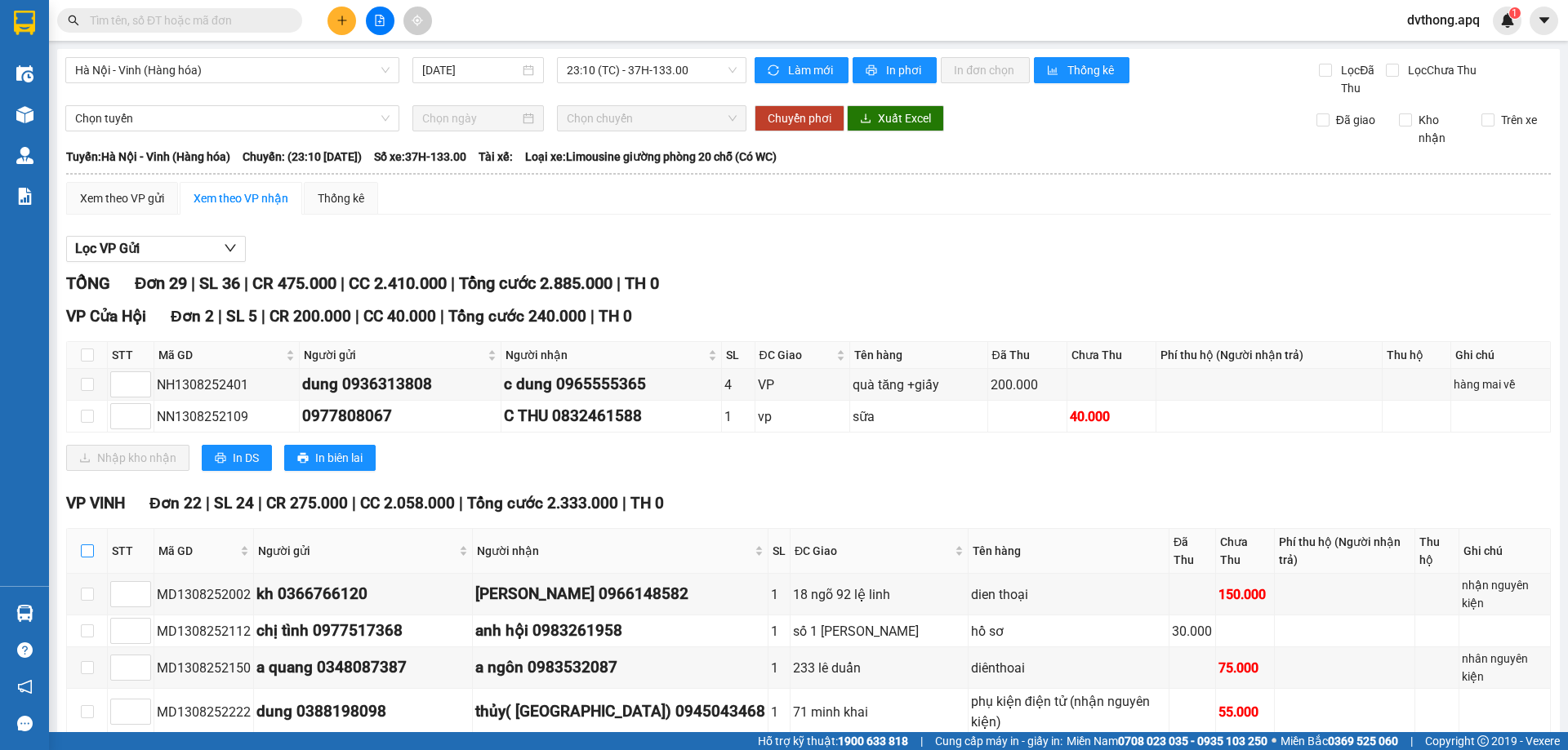
checkbox input "true"
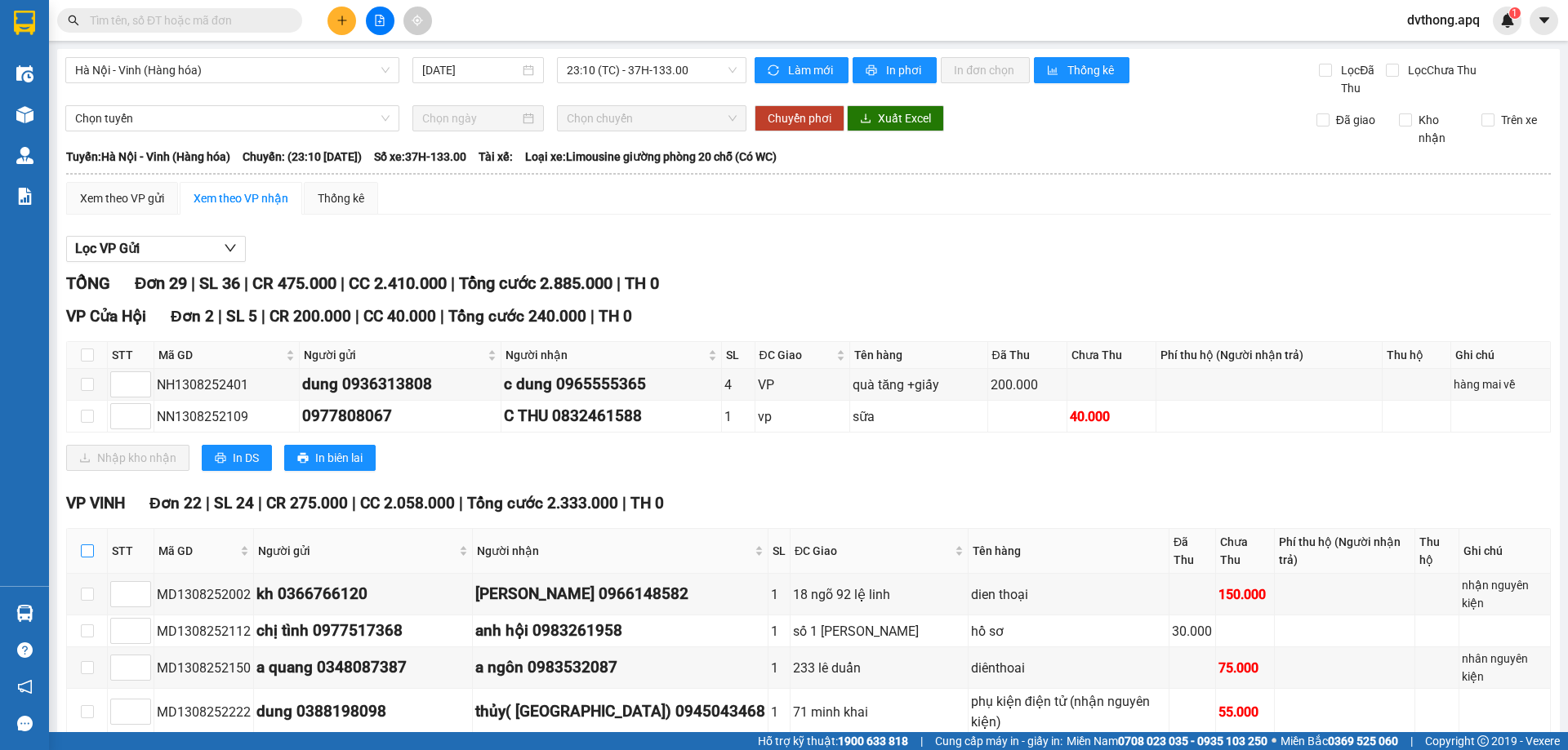
checkbox input "true"
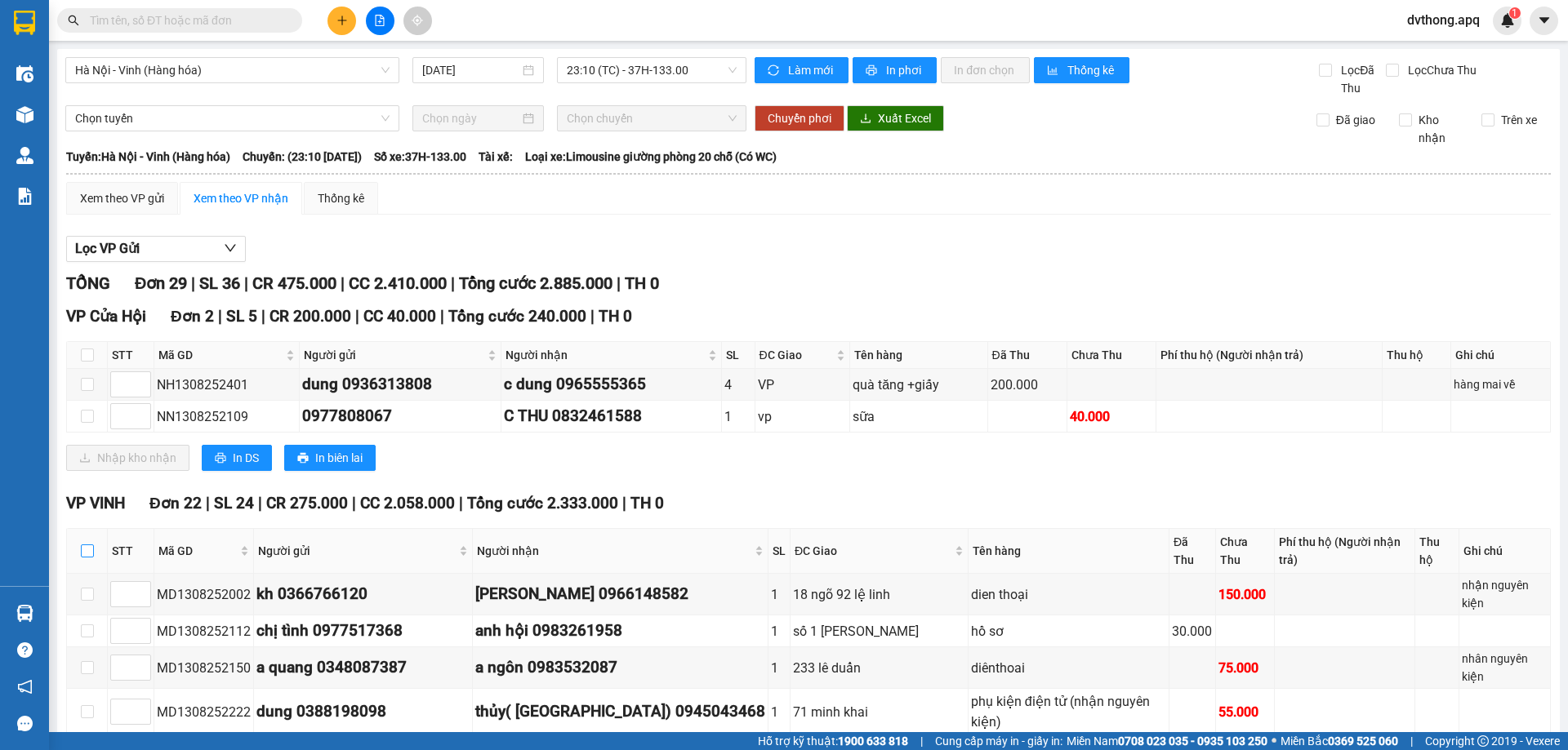
checkbox input "true"
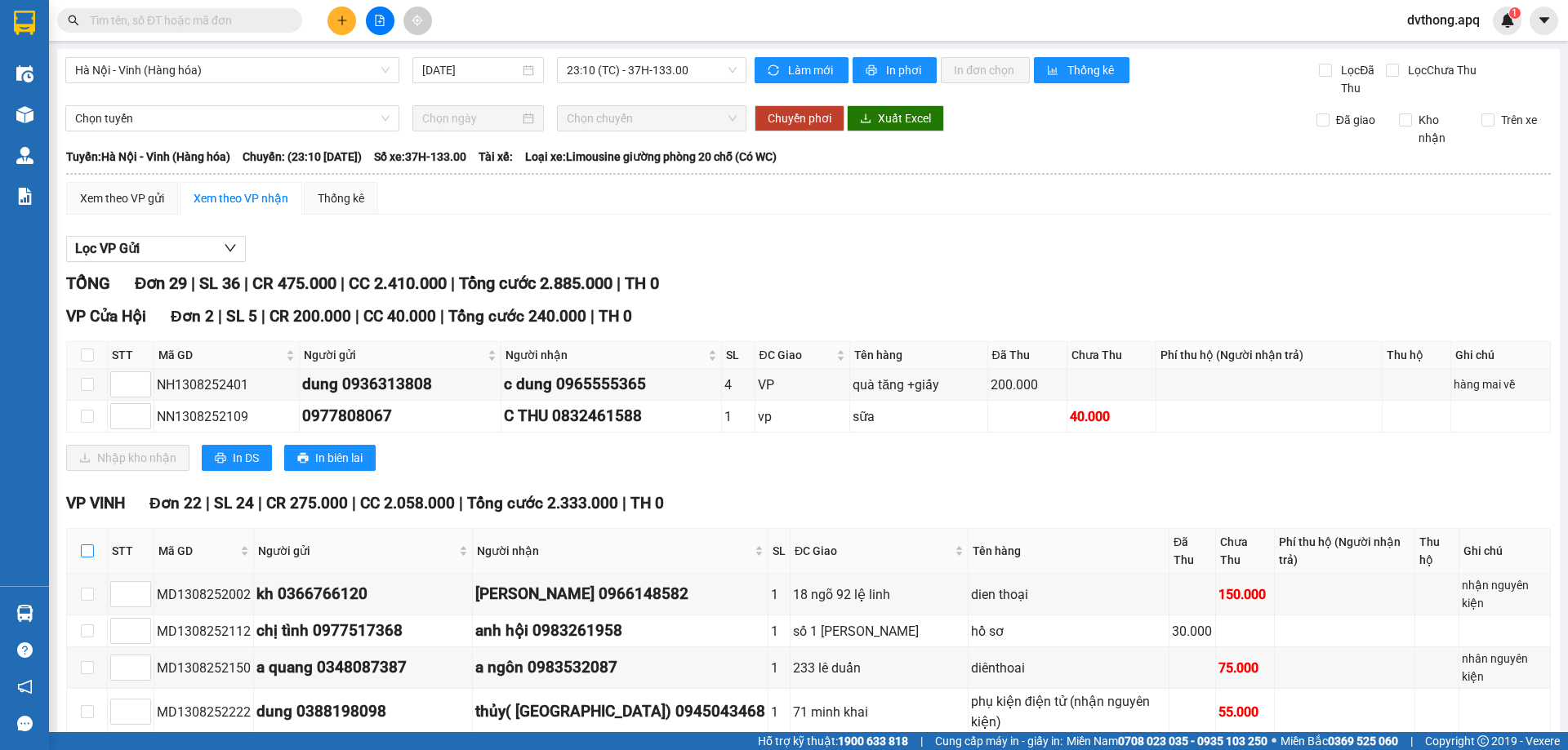
checkbox input "true"
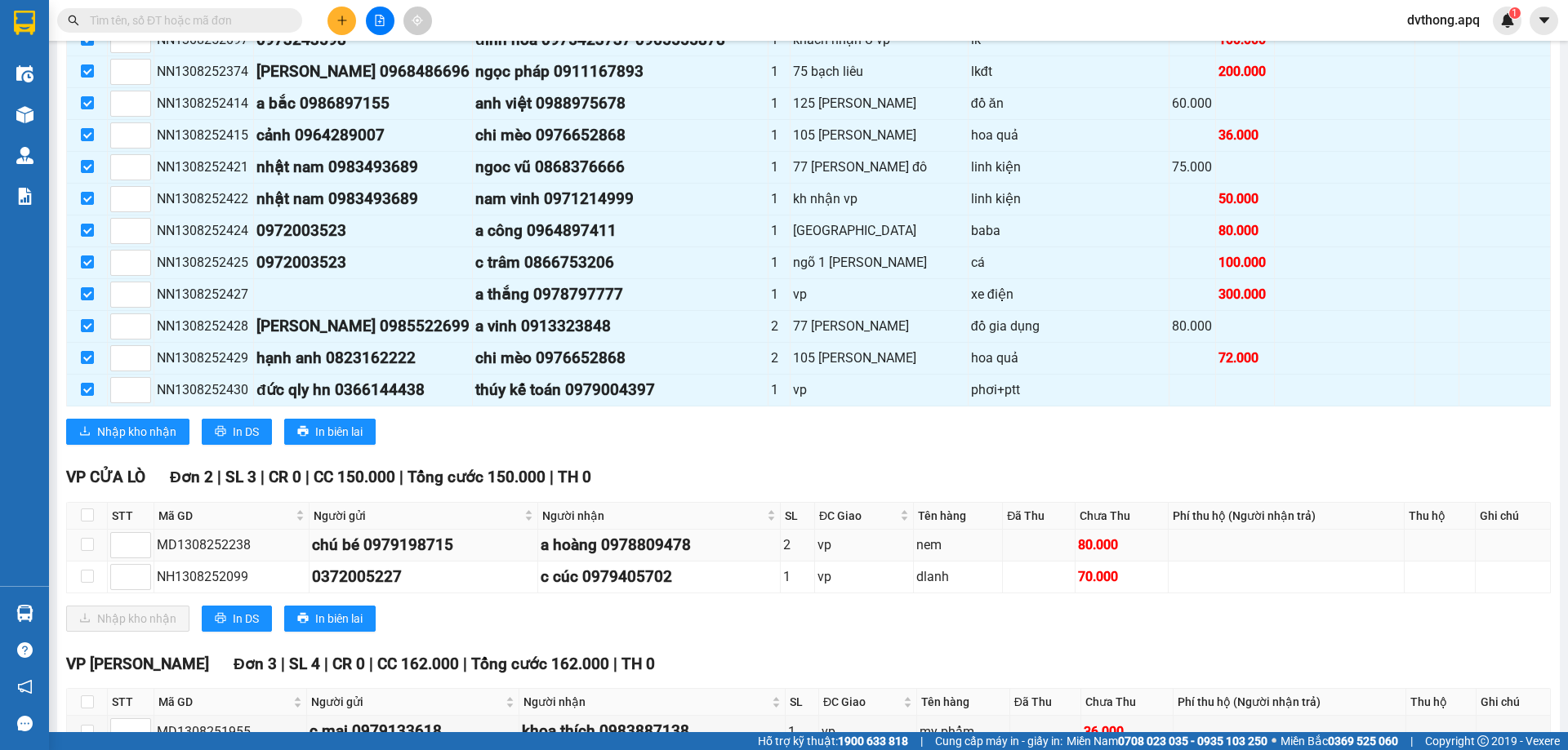
scroll to position [836, 0]
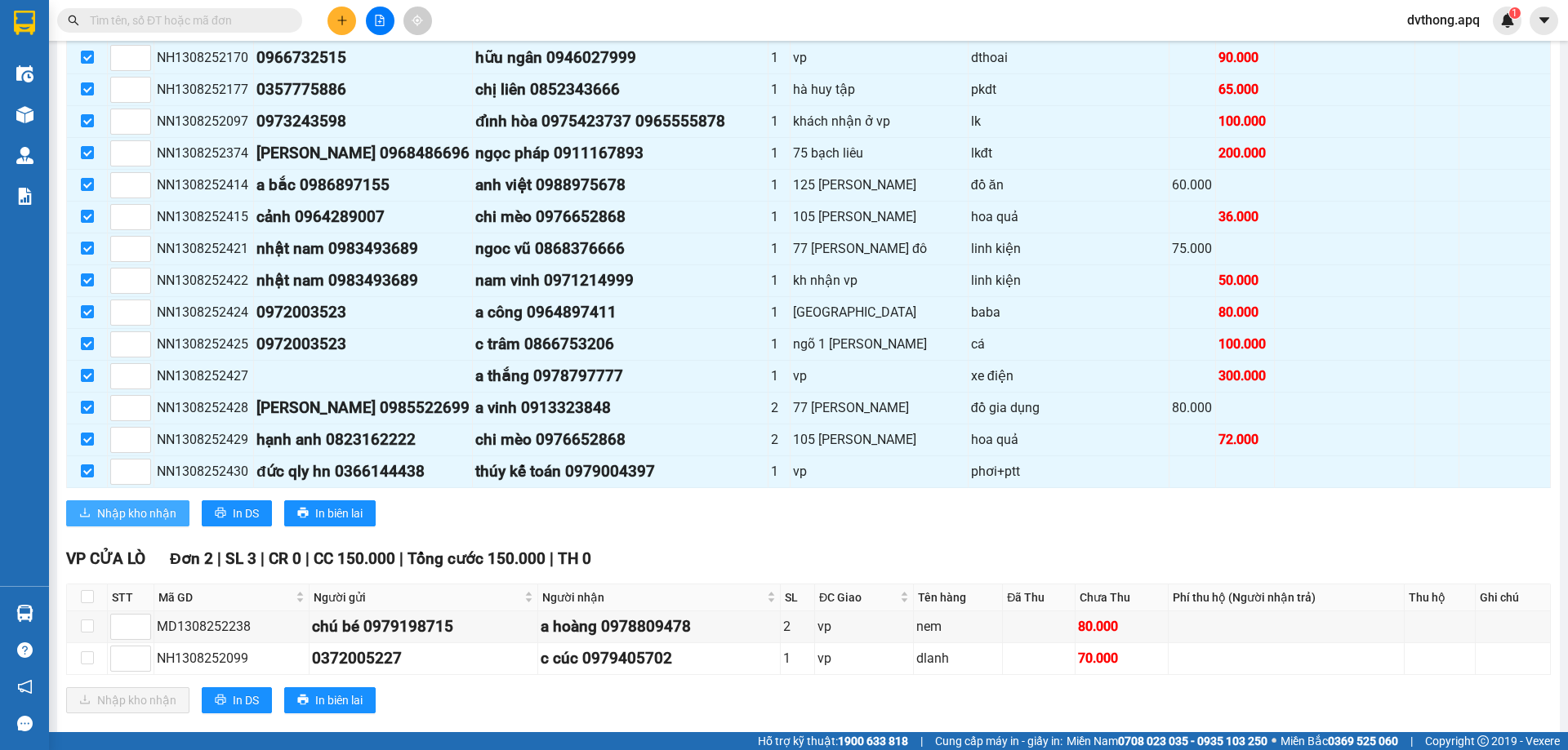
click at [137, 515] on span "Nhập kho nhận" at bounding box center [137, 513] width 79 height 18
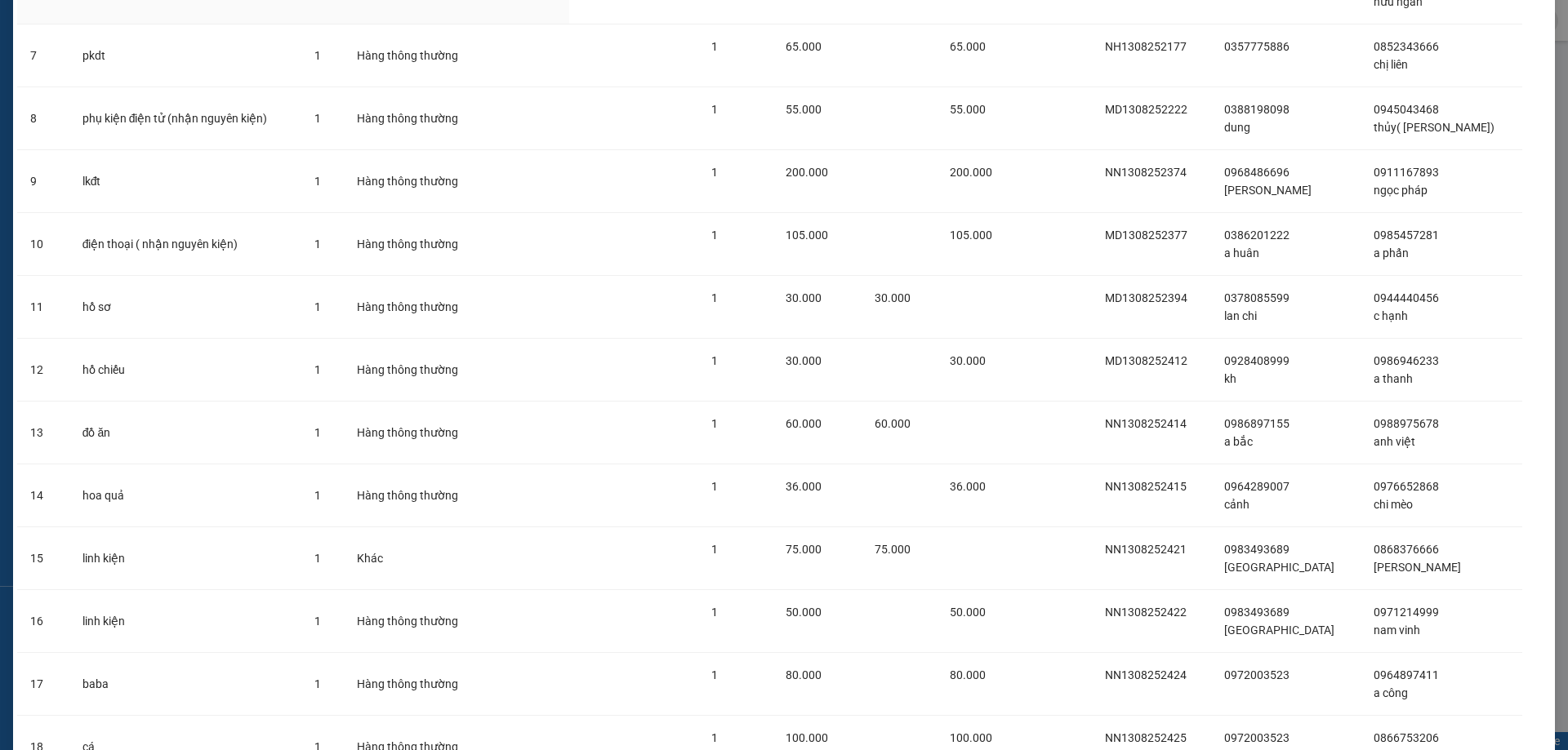
scroll to position [889, 0]
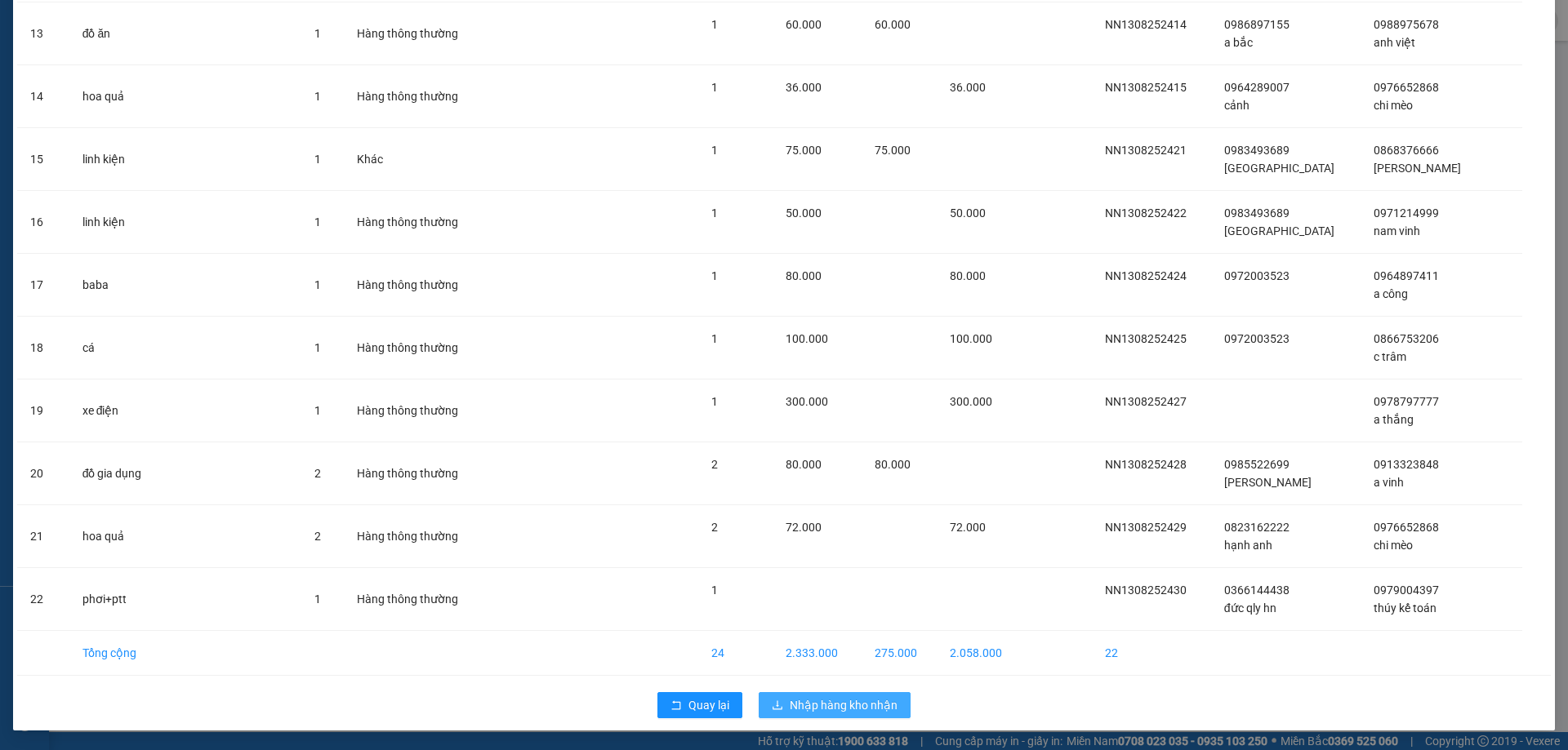
click at [828, 703] on span "Nhập hàng kho nhận" at bounding box center [843, 705] width 107 height 18
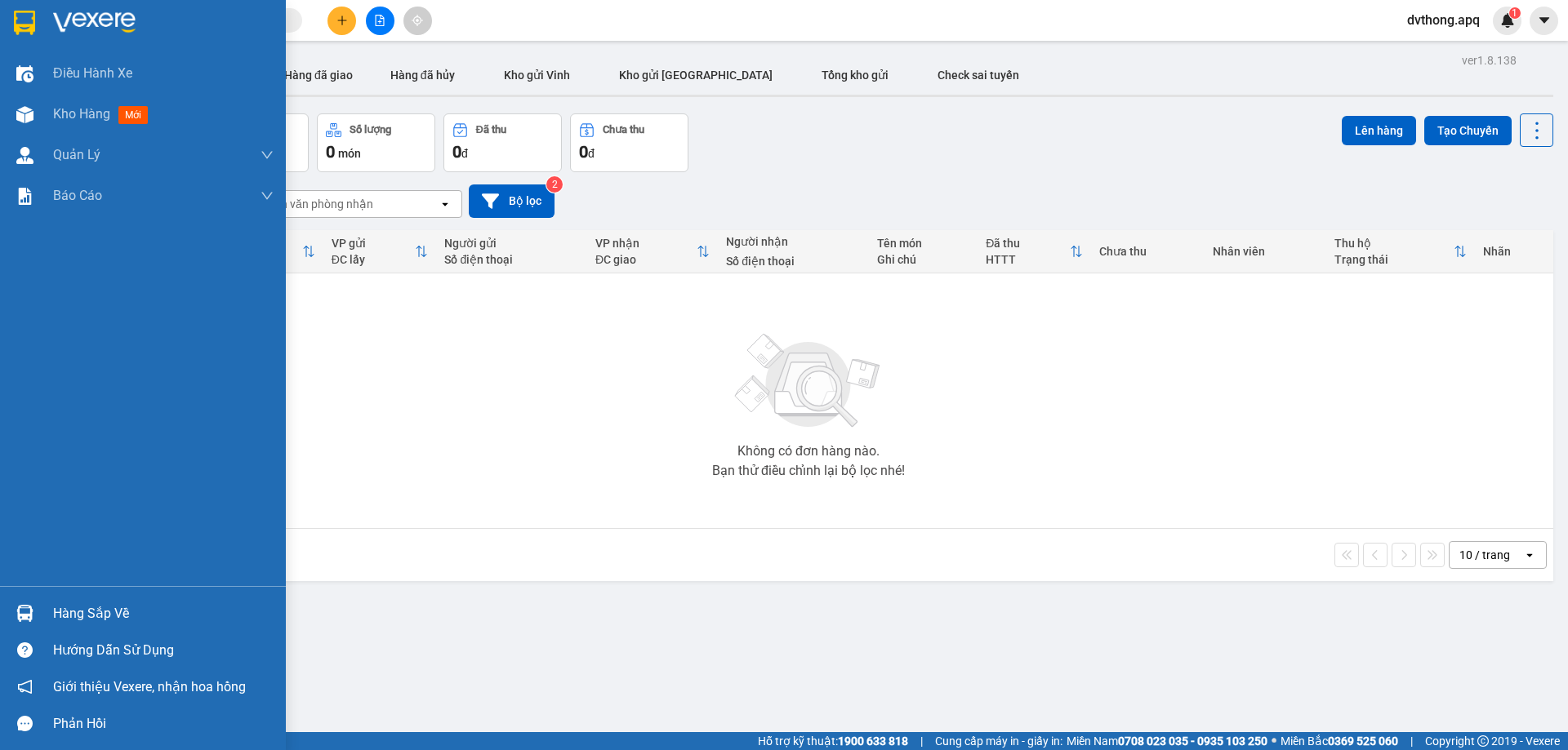
click at [90, 616] on div "Hàng sắp về" at bounding box center [163, 613] width 221 height 25
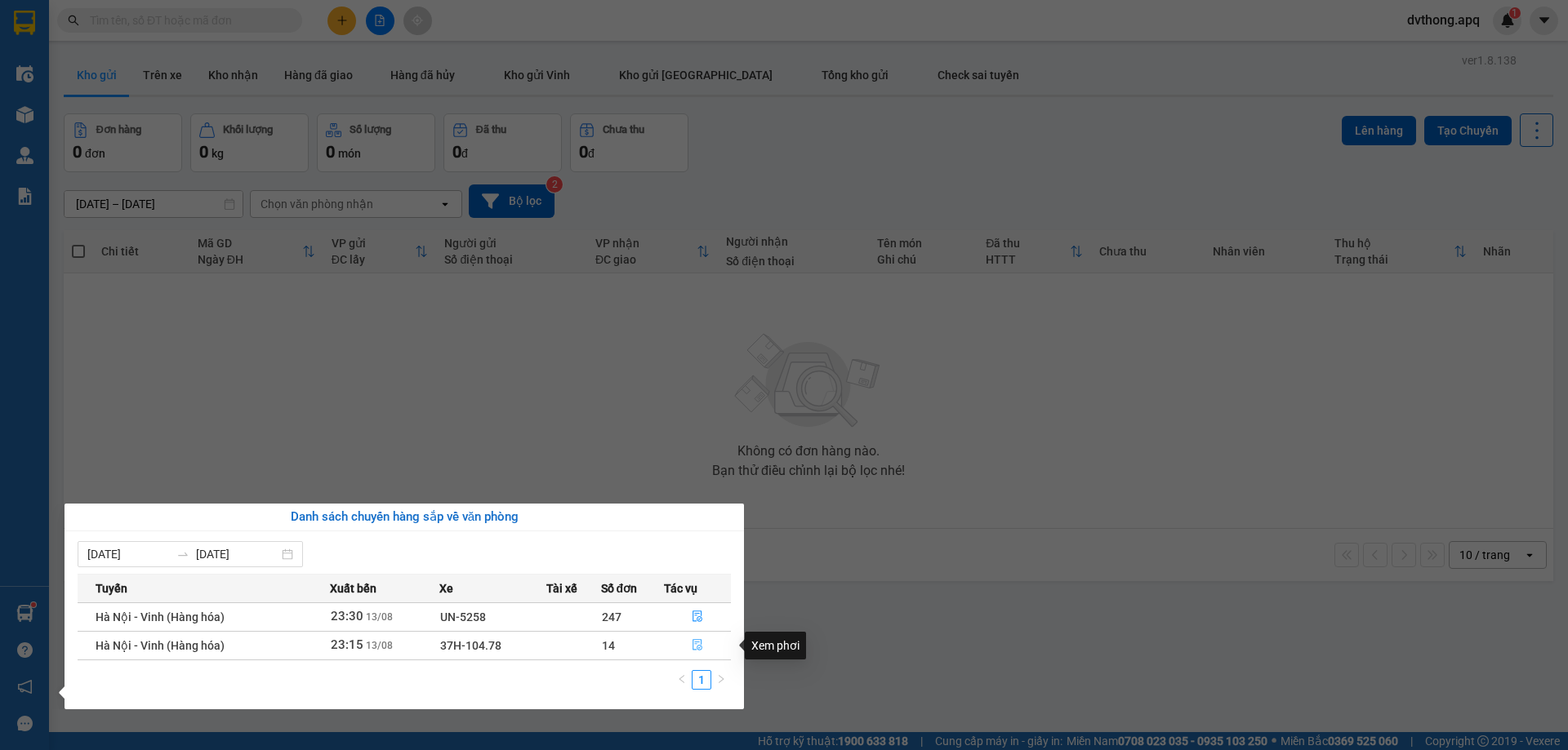
click at [694, 649] on icon "file-done" at bounding box center [697, 644] width 11 height 11
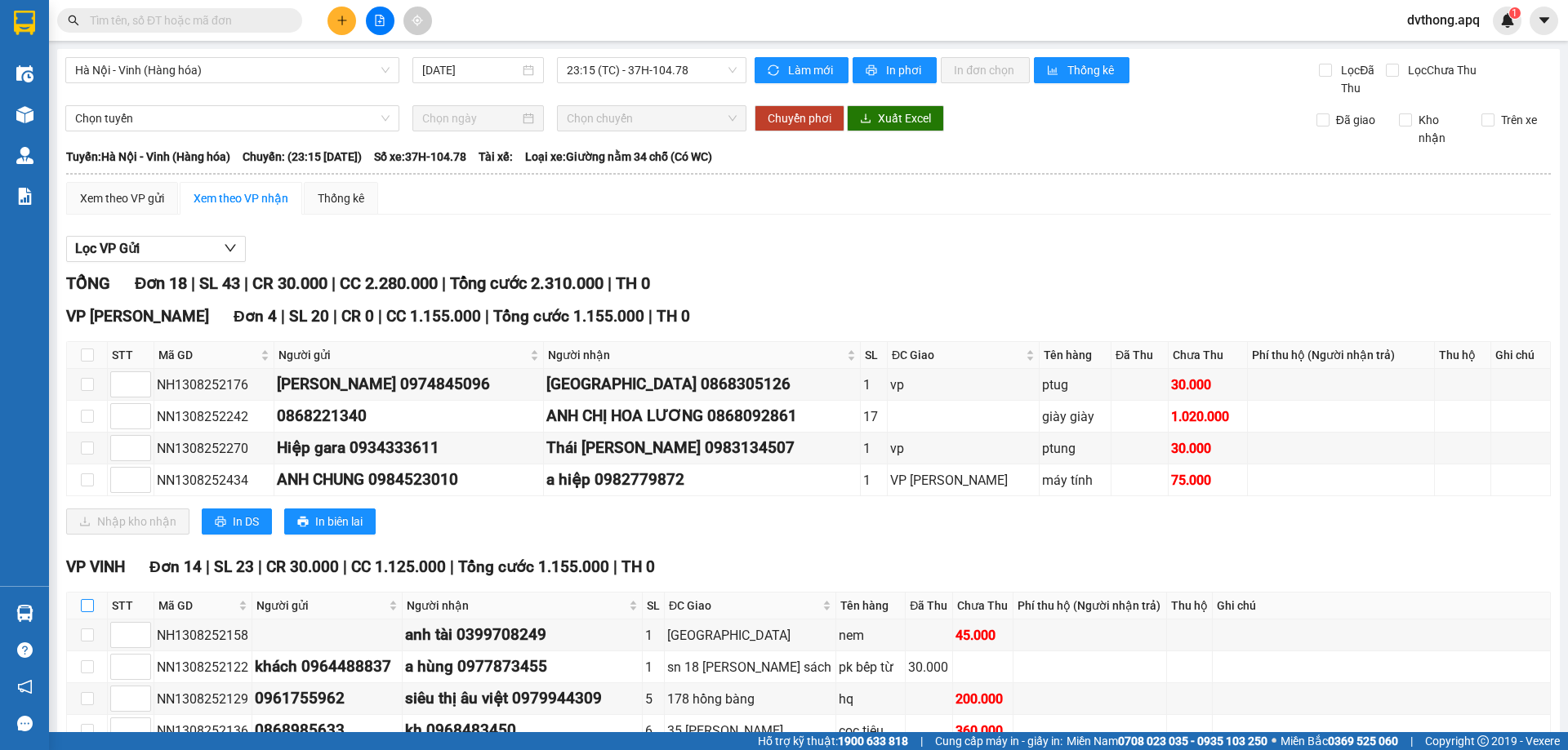
click at [87, 602] on input "checkbox" at bounding box center [87, 606] width 13 height 13
checkbox input "true"
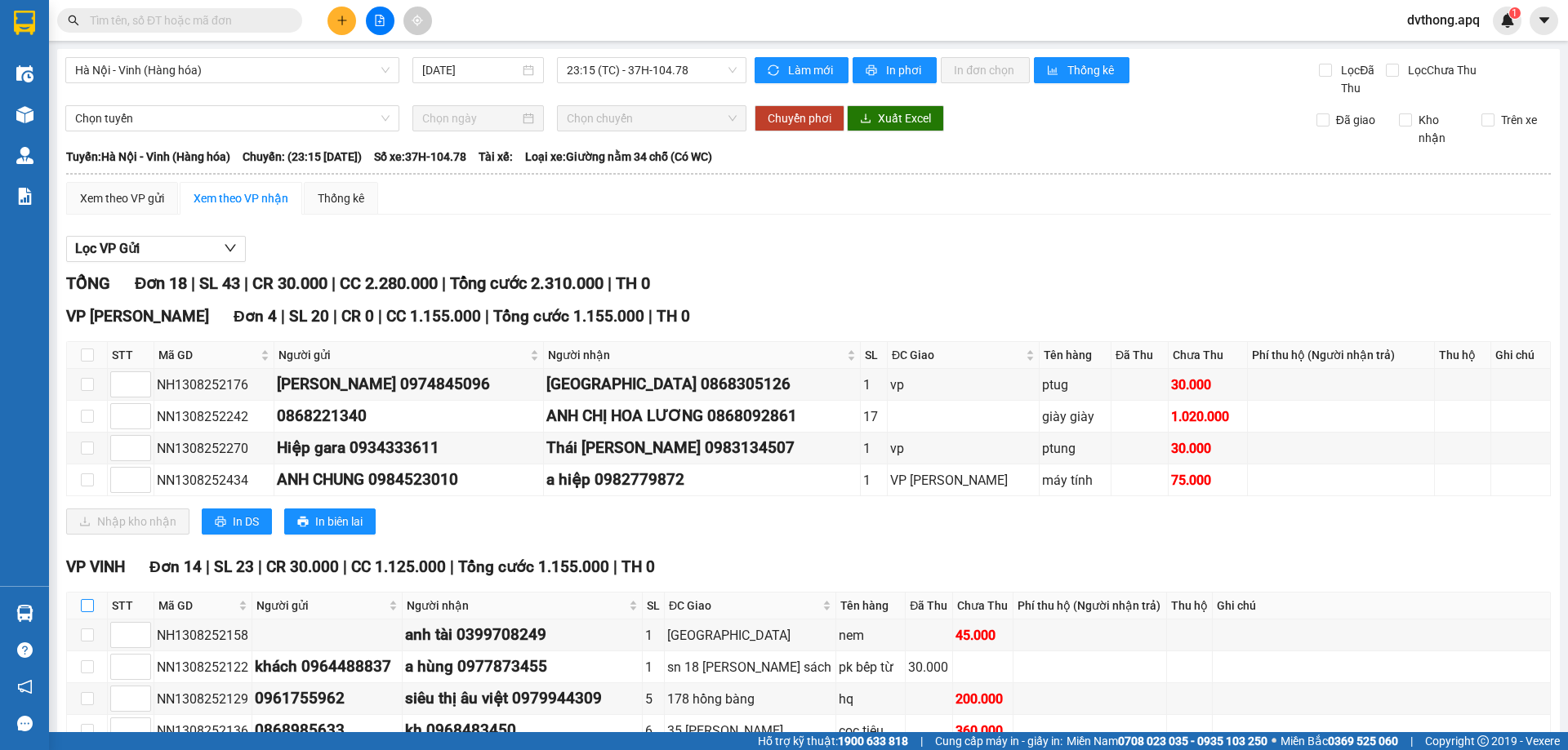
checkbox input "true"
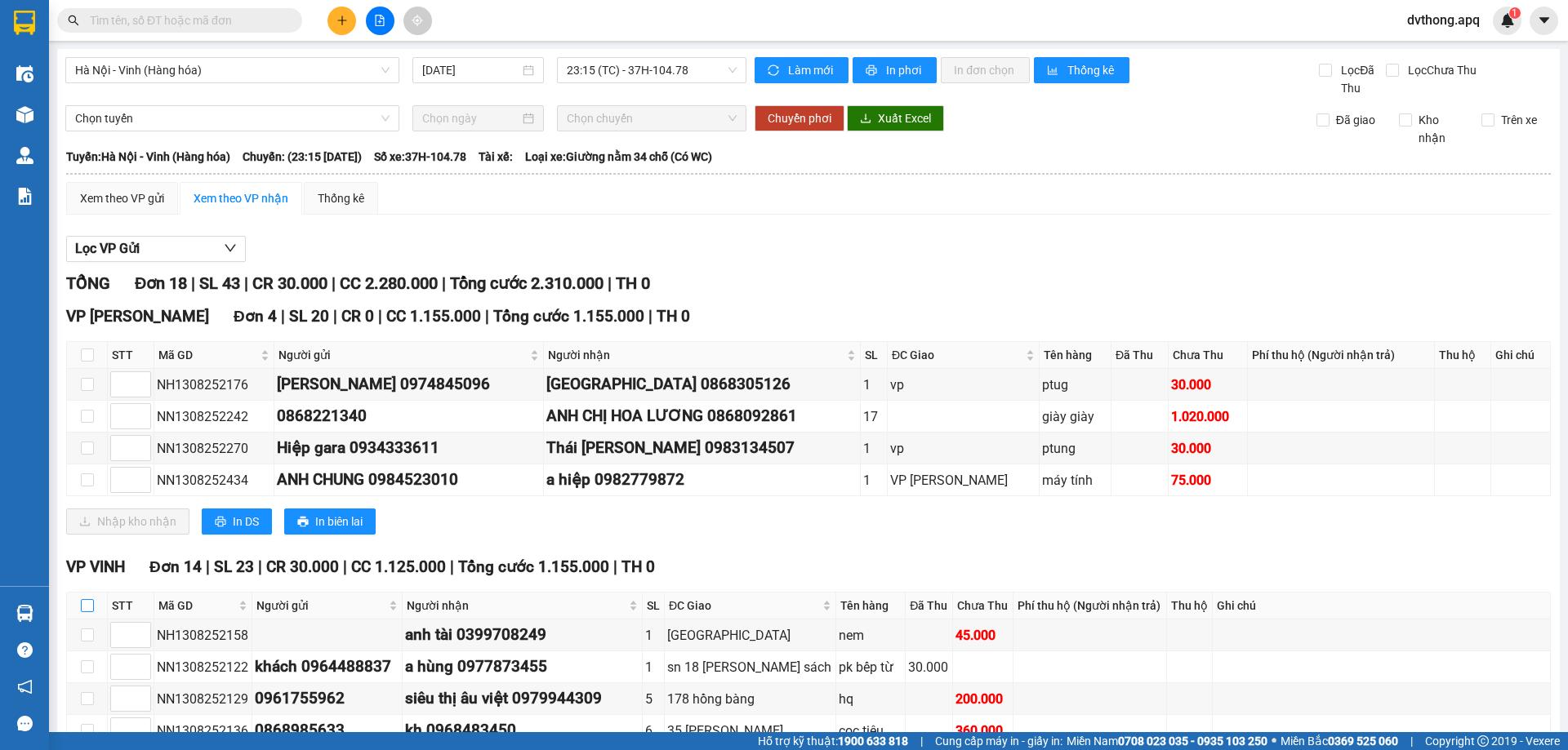
checkbox input "true"
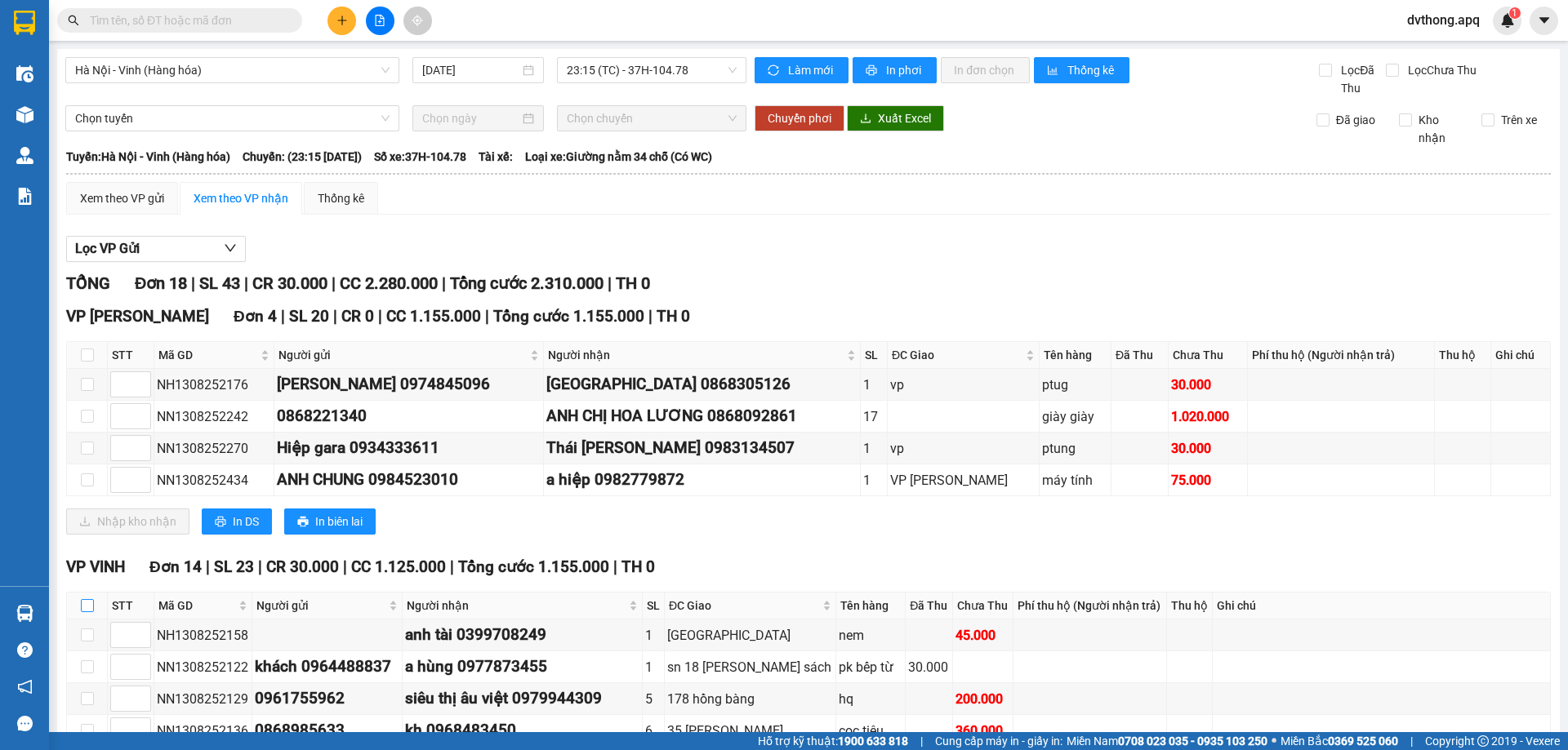
checkbox input "true"
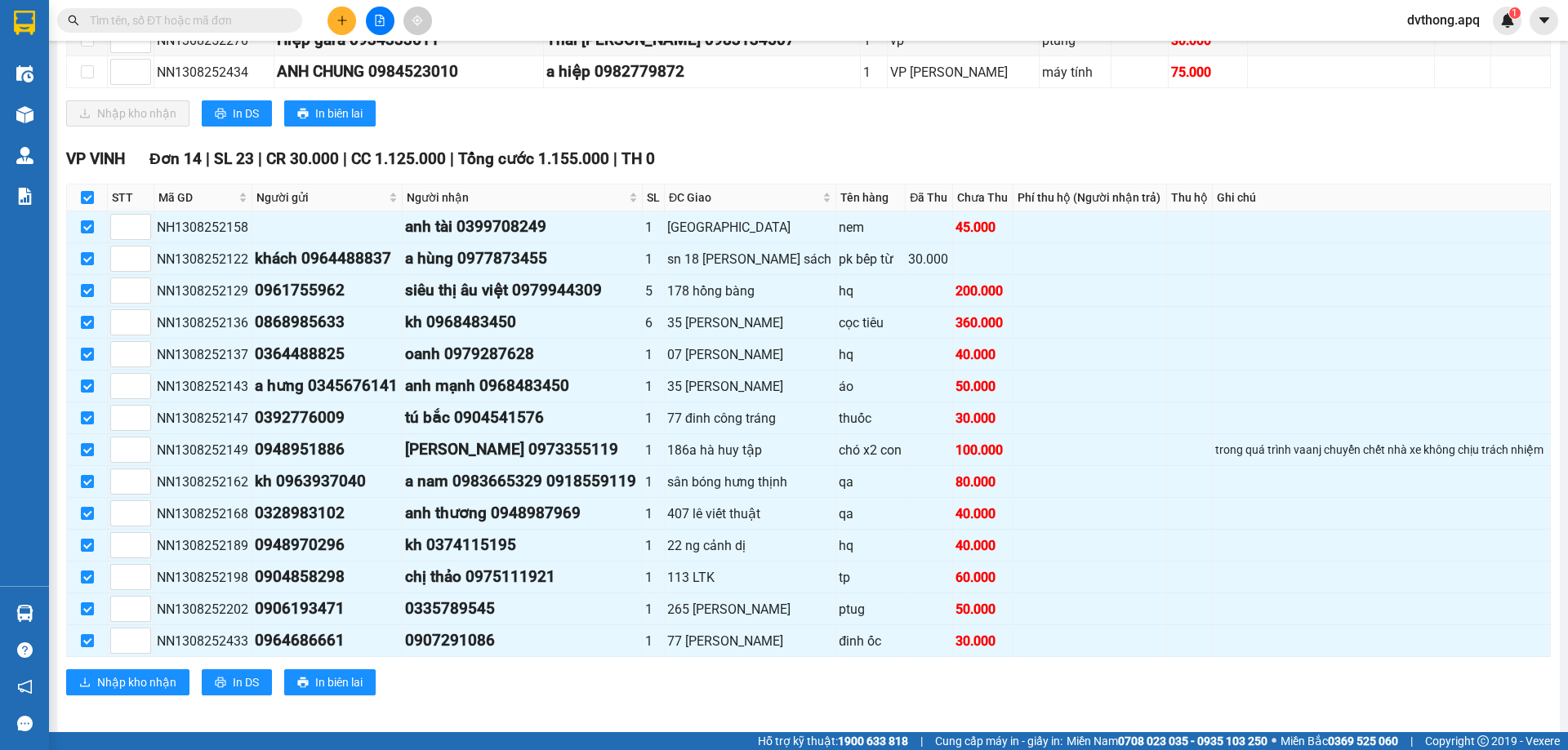
scroll to position [418, 0]
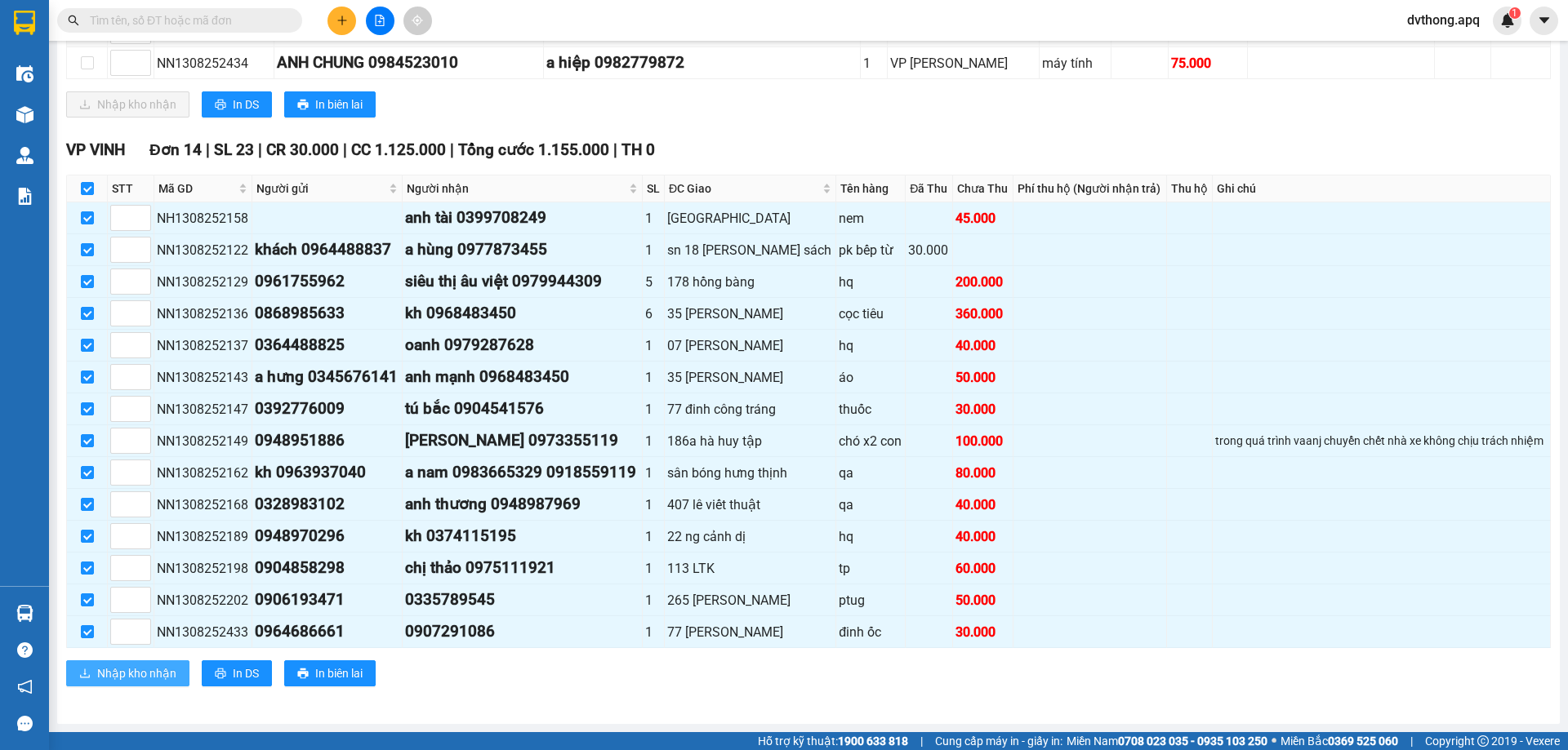
click at [143, 677] on span "Nhập kho nhận" at bounding box center [137, 674] width 79 height 18
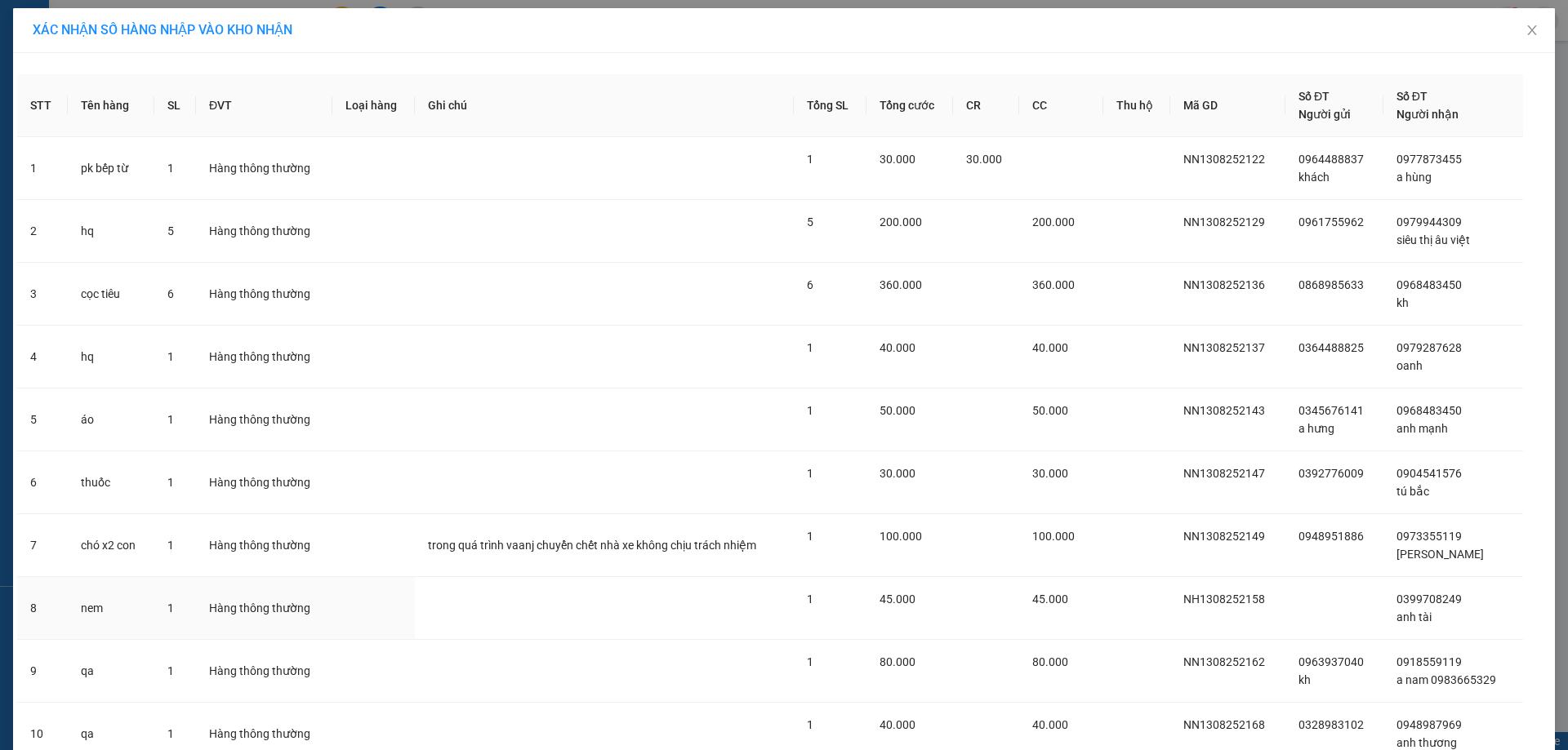
scroll to position [351, 0]
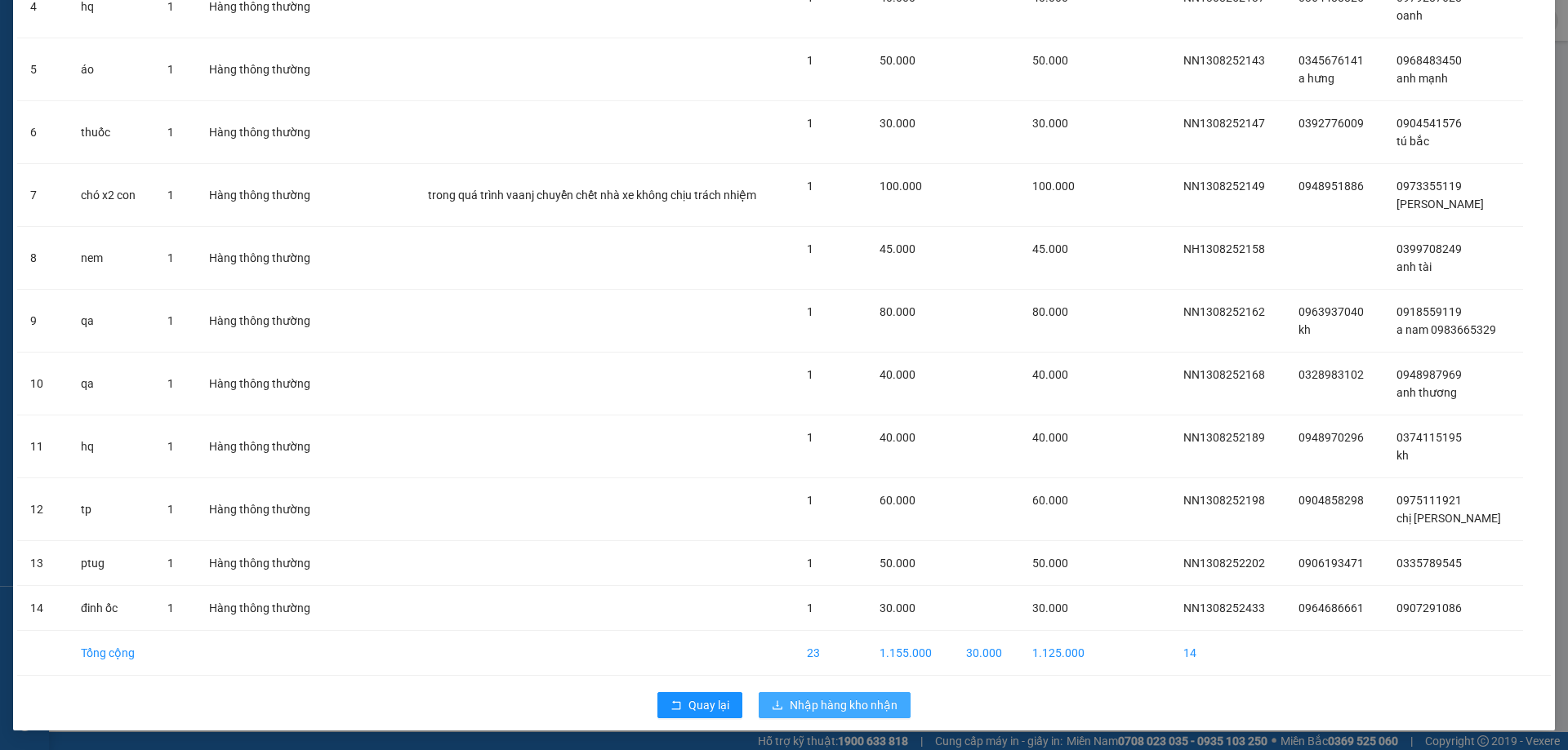
click at [820, 698] on span "Nhập hàng kho nhận" at bounding box center [843, 705] width 107 height 18
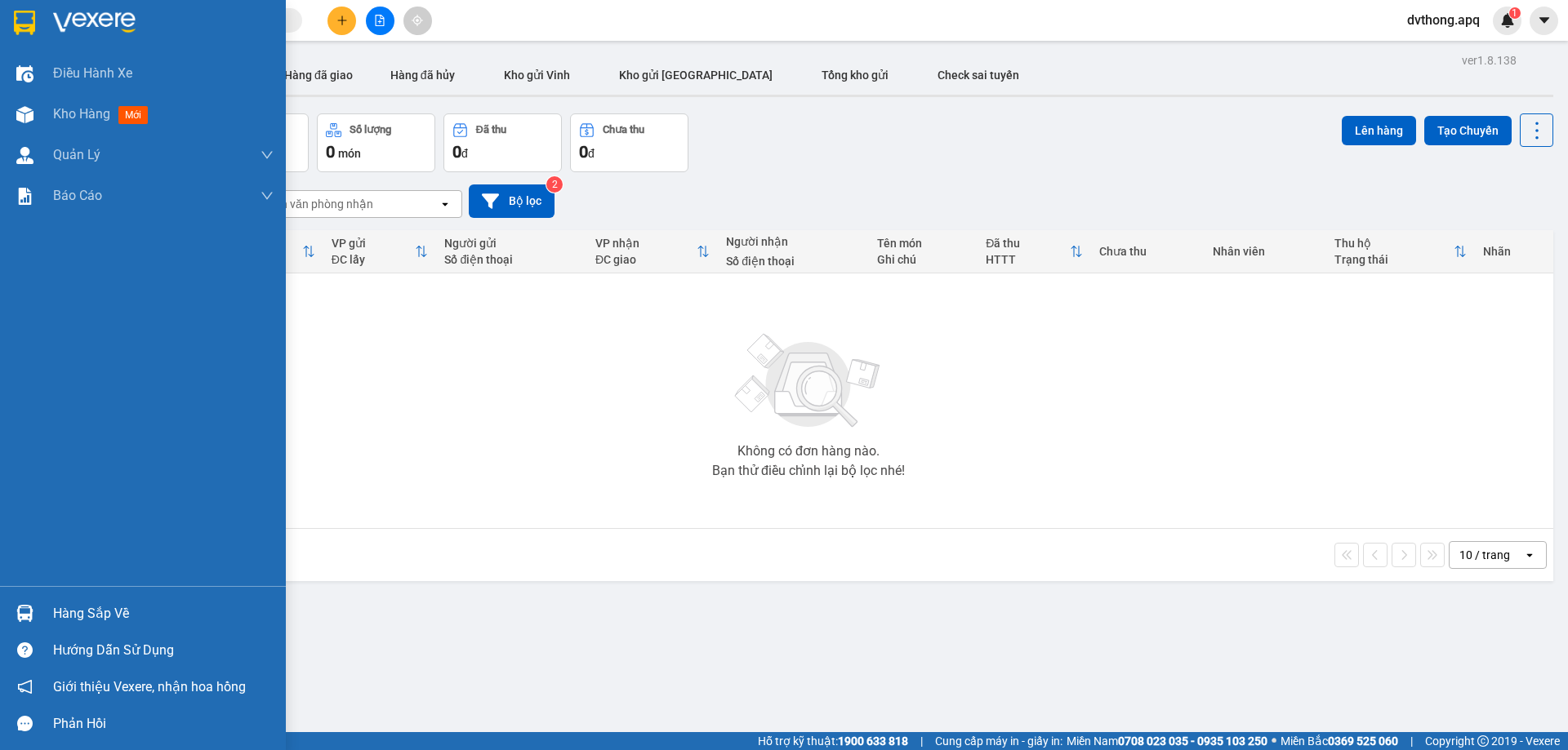
click at [24, 612] on img at bounding box center [25, 613] width 17 height 17
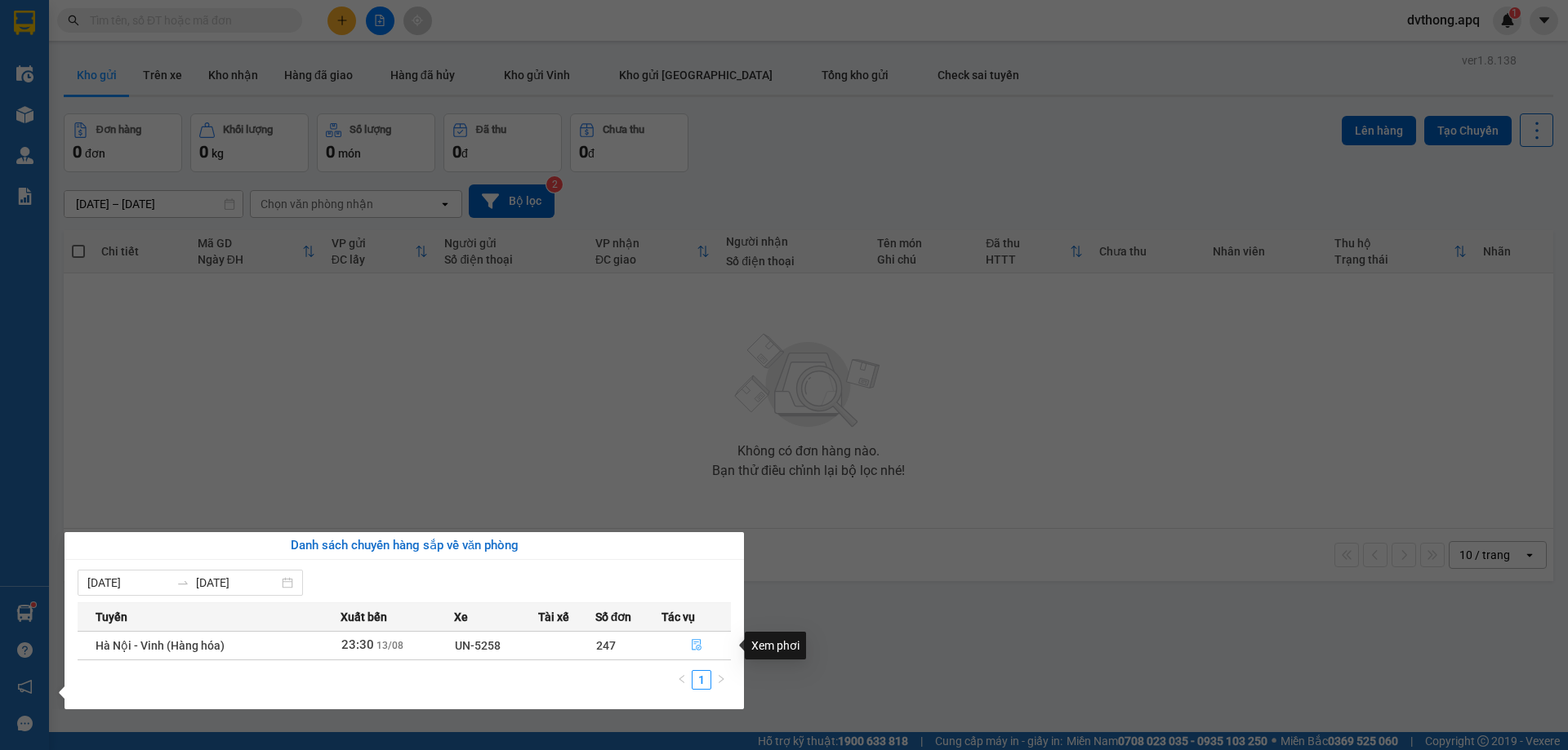
click at [693, 642] on icon "file-done" at bounding box center [696, 644] width 11 height 11
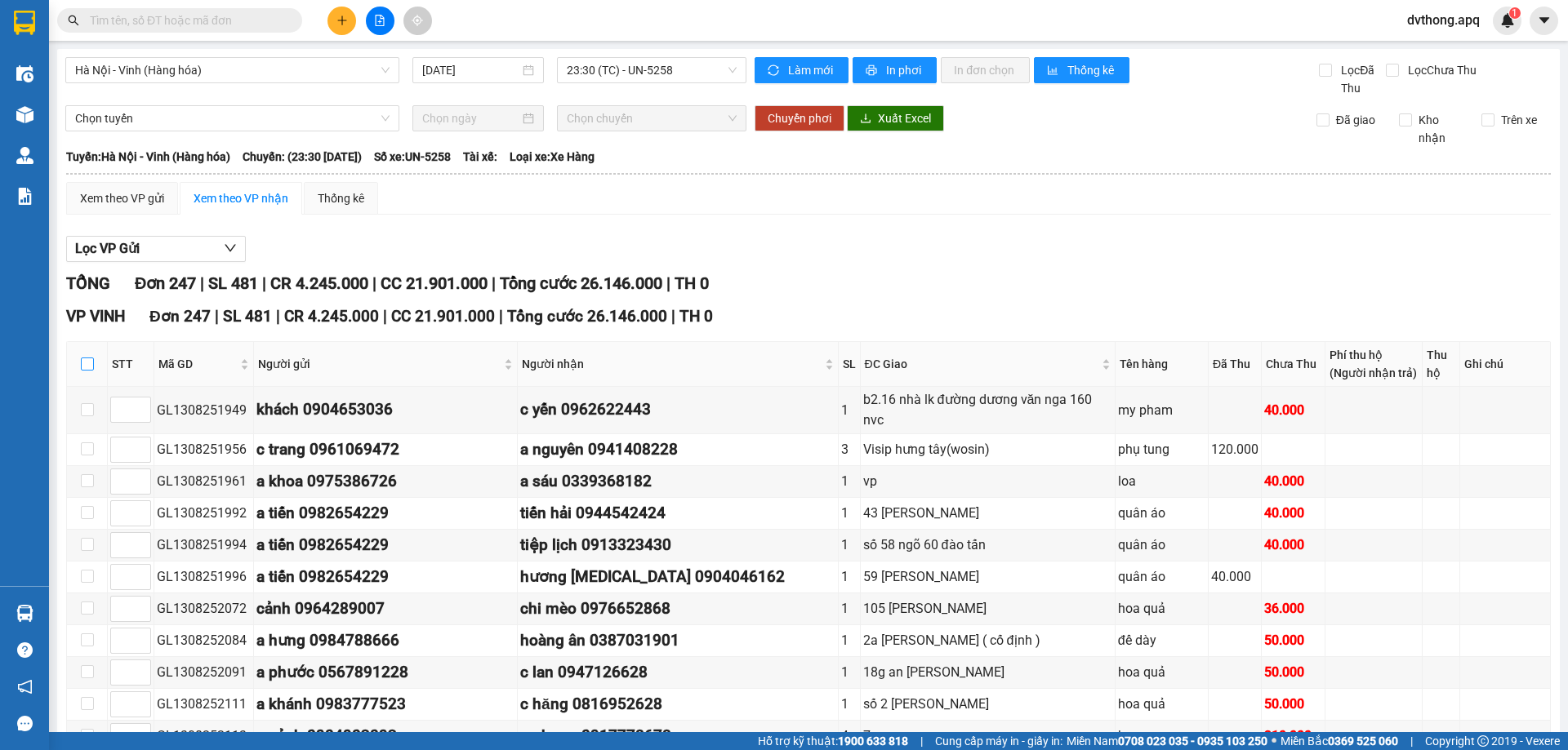
click at [91, 367] on input "checkbox" at bounding box center [87, 363] width 13 height 13
checkbox input "true"
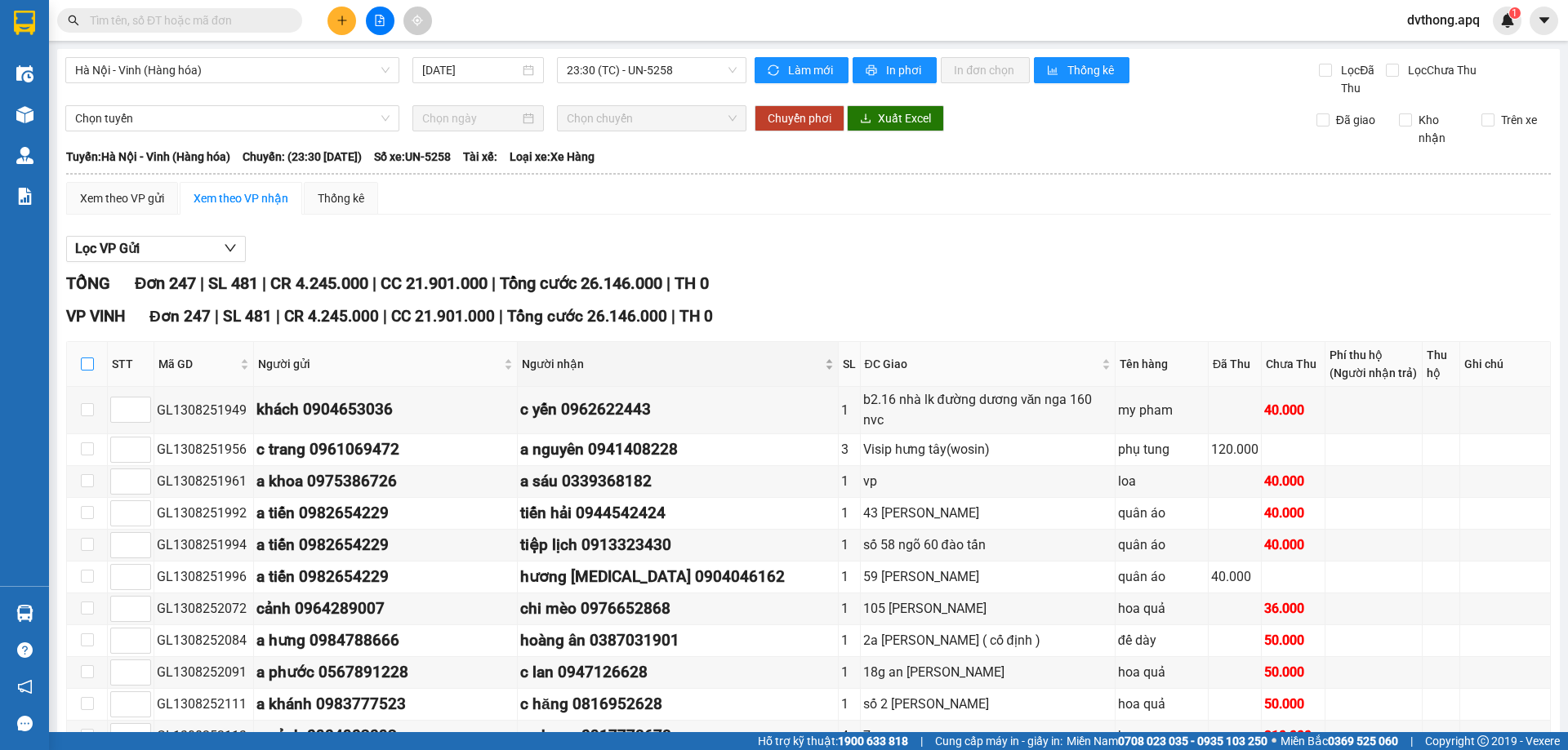
checkbox input "true"
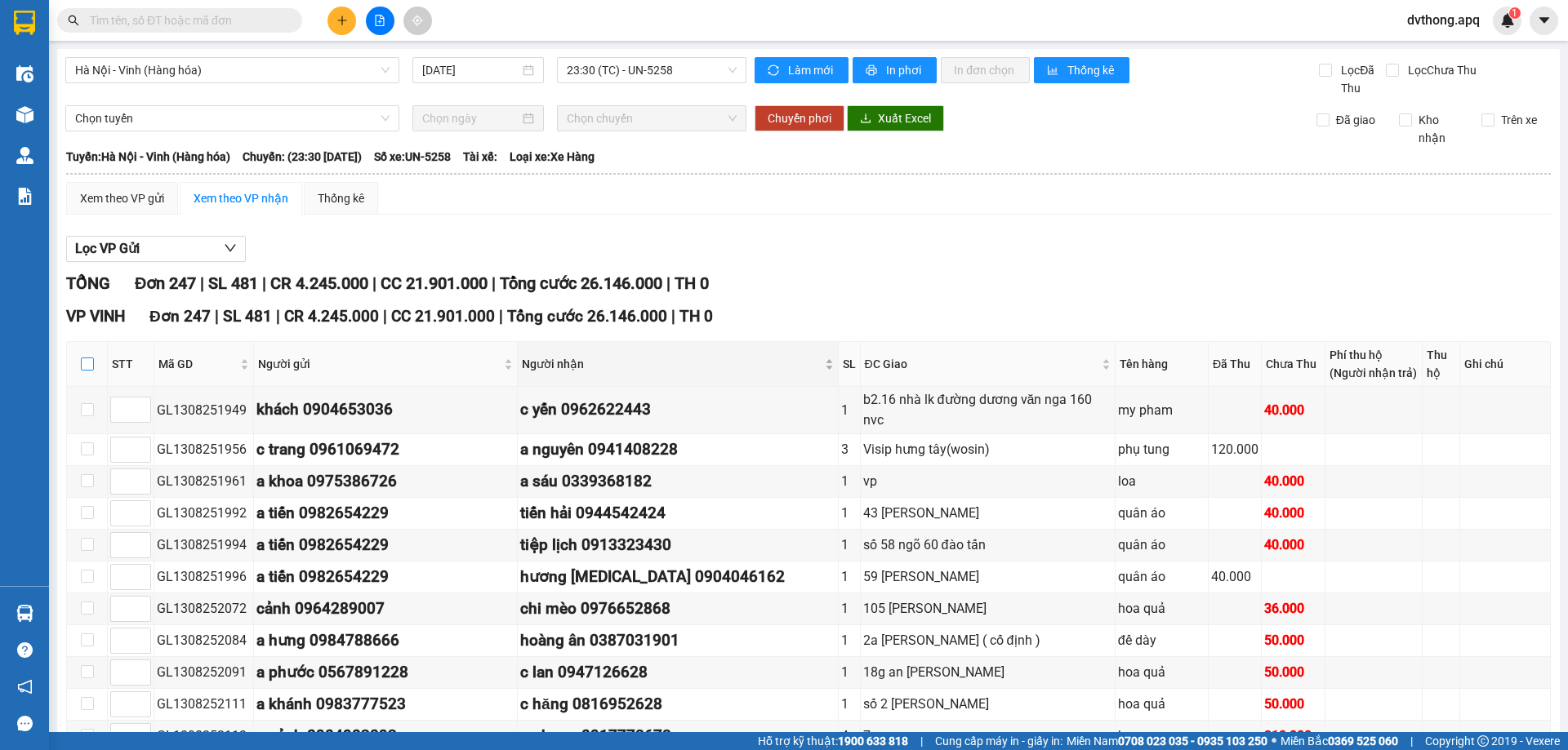
checkbox input "true"
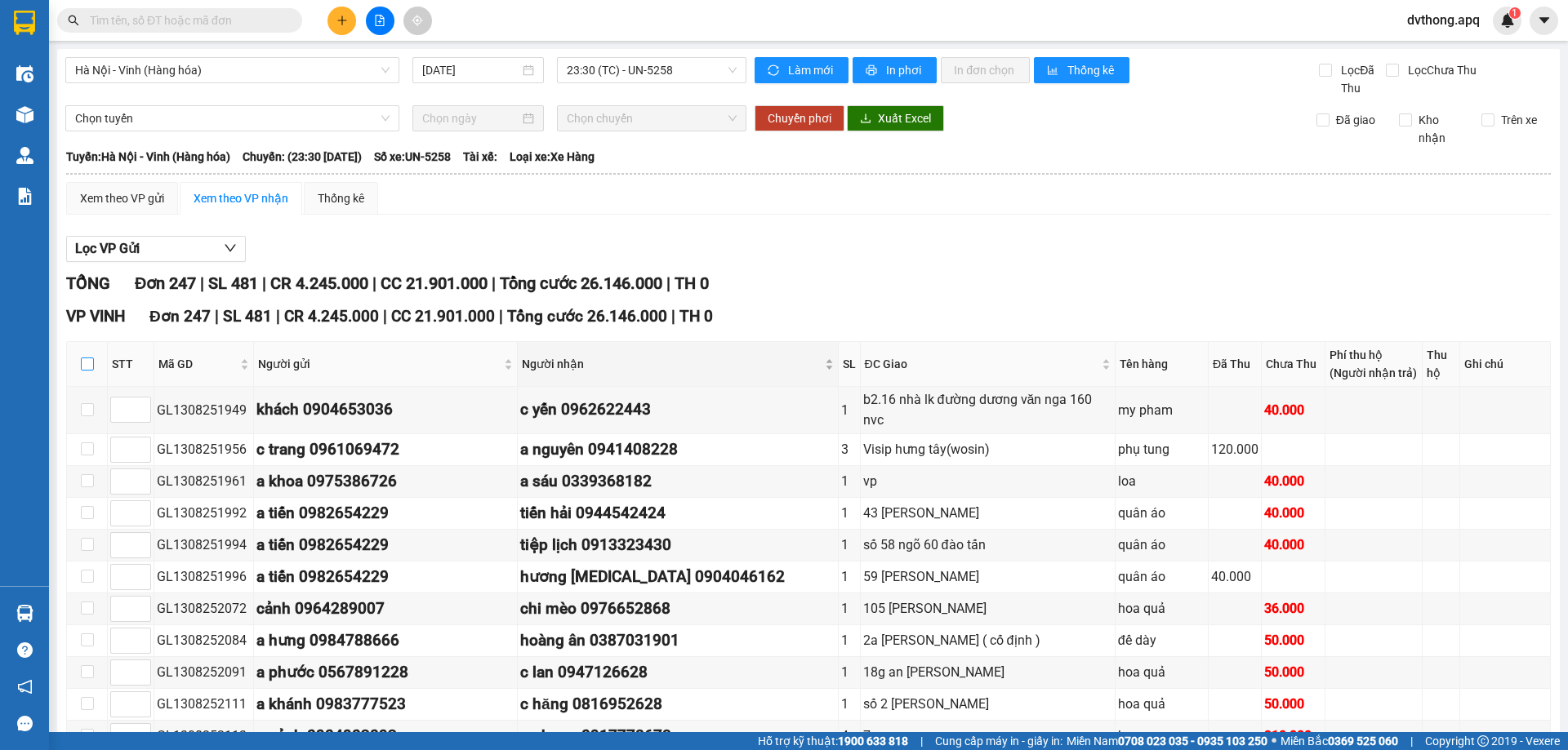
checkbox input "true"
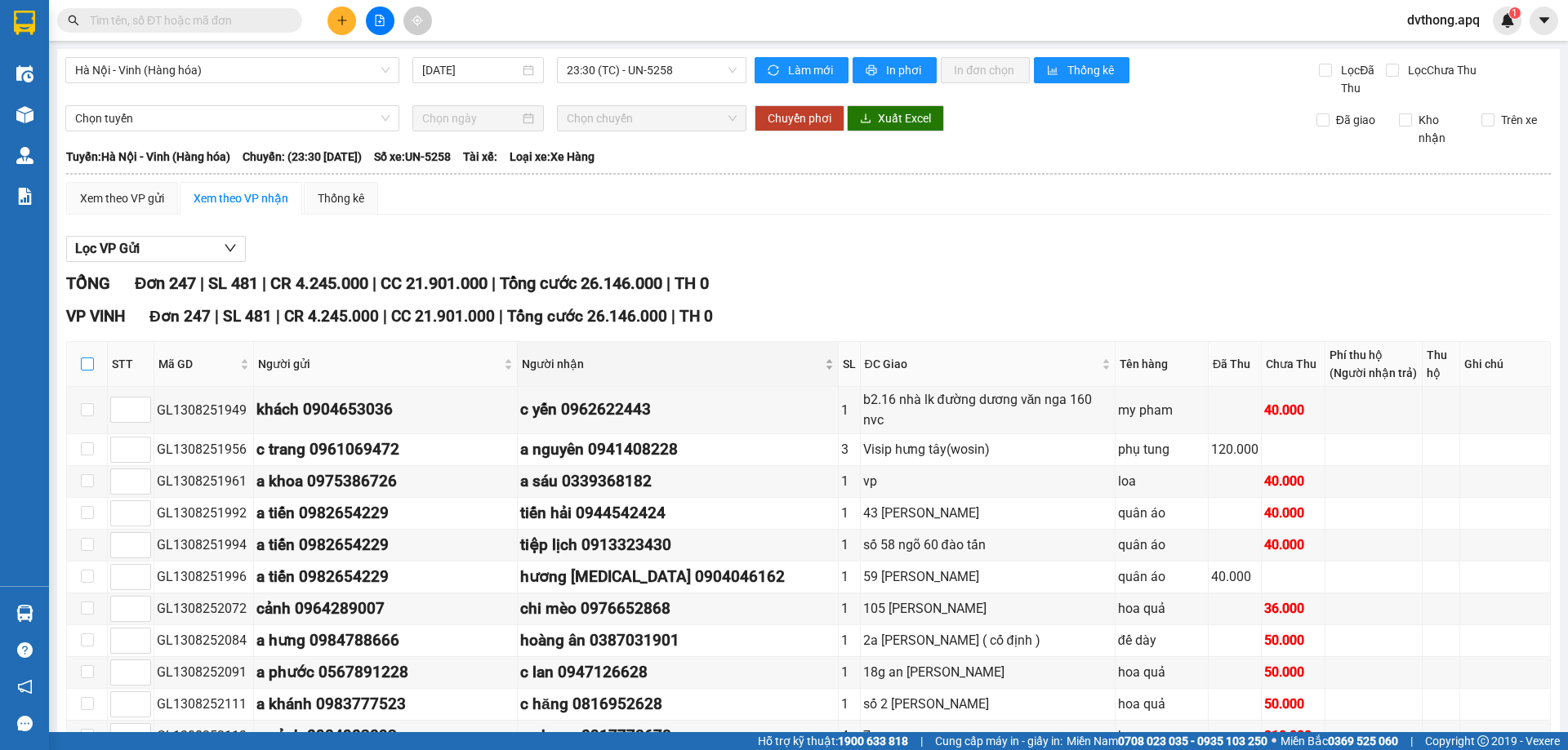
checkbox input "true"
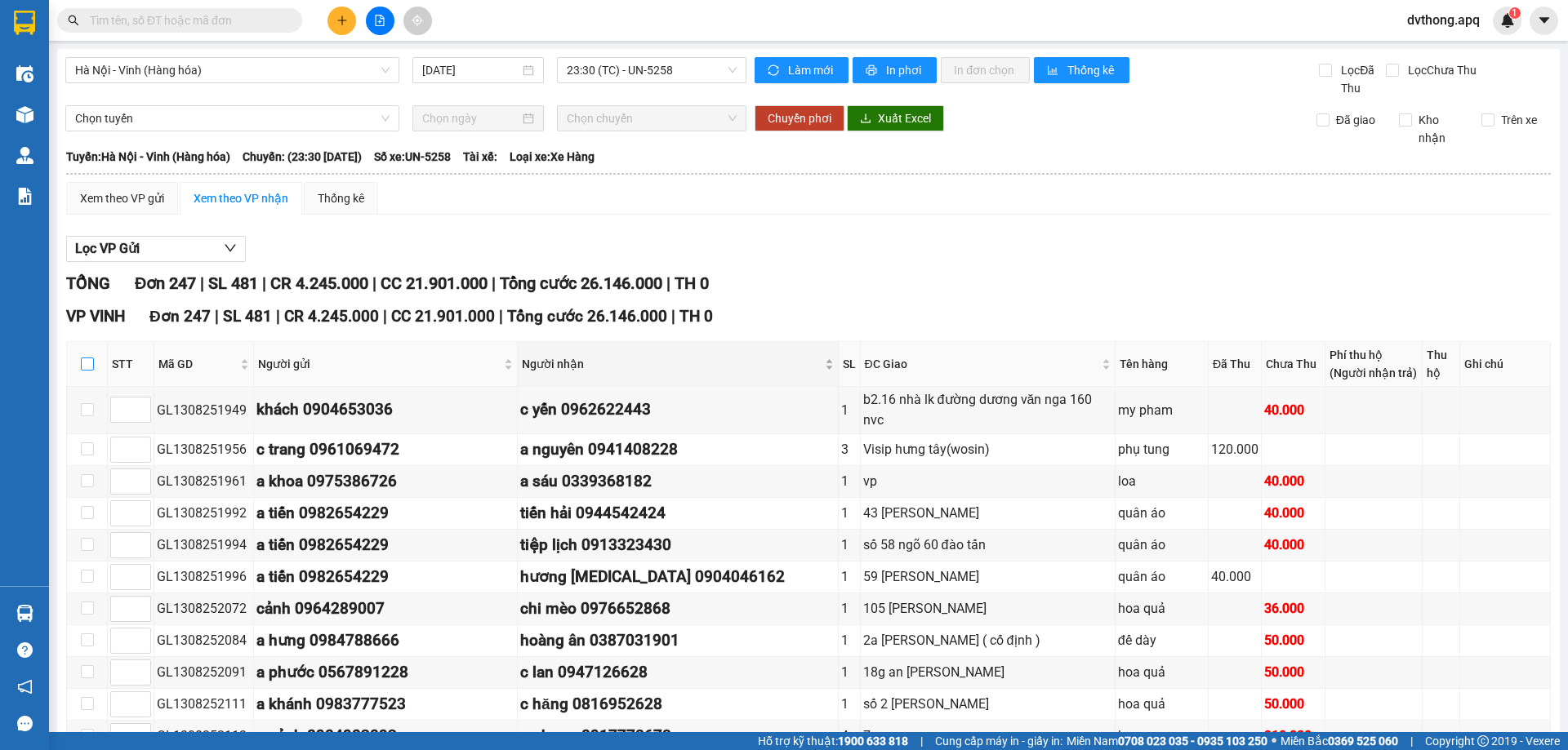
checkbox input "true"
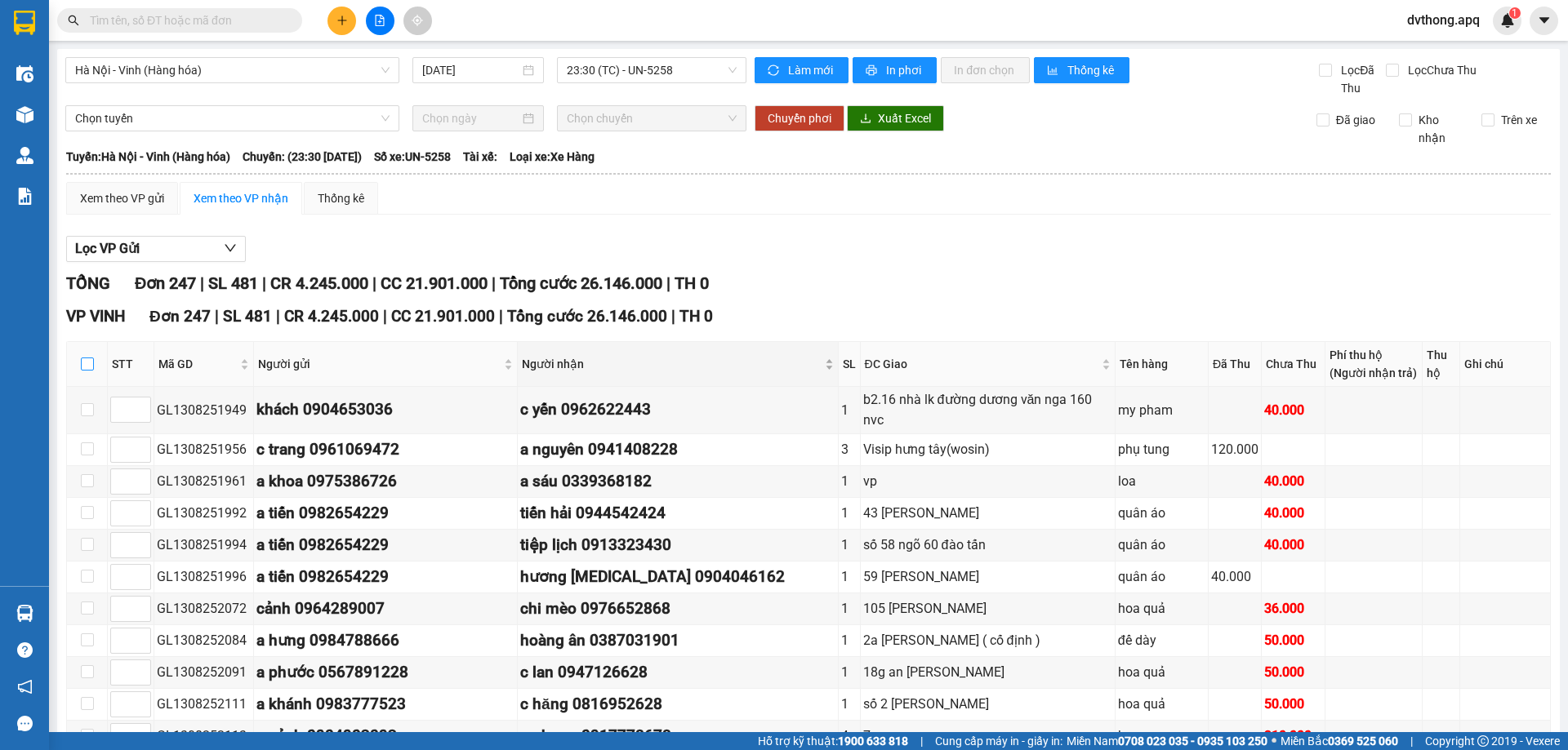
checkbox input "true"
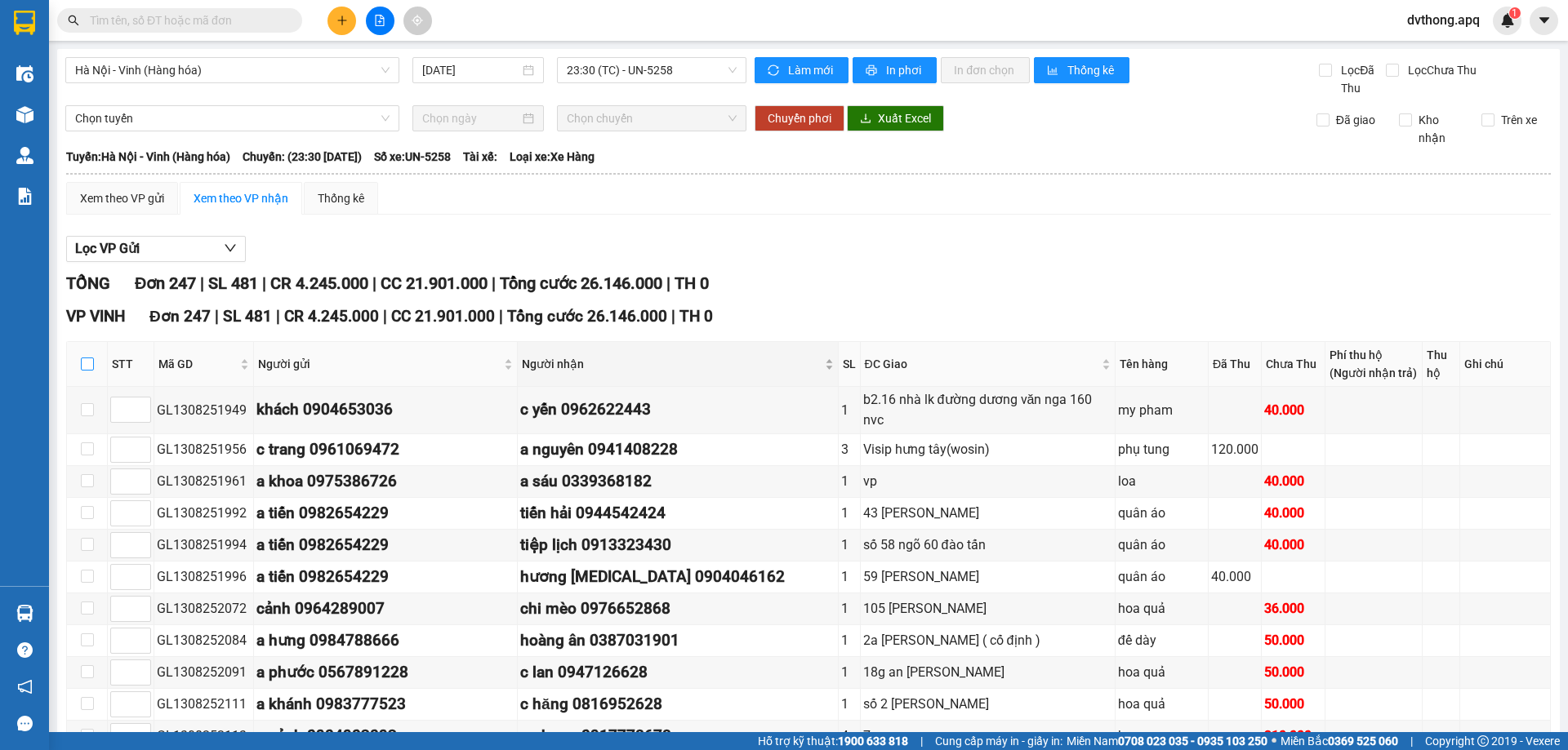
checkbox input "true"
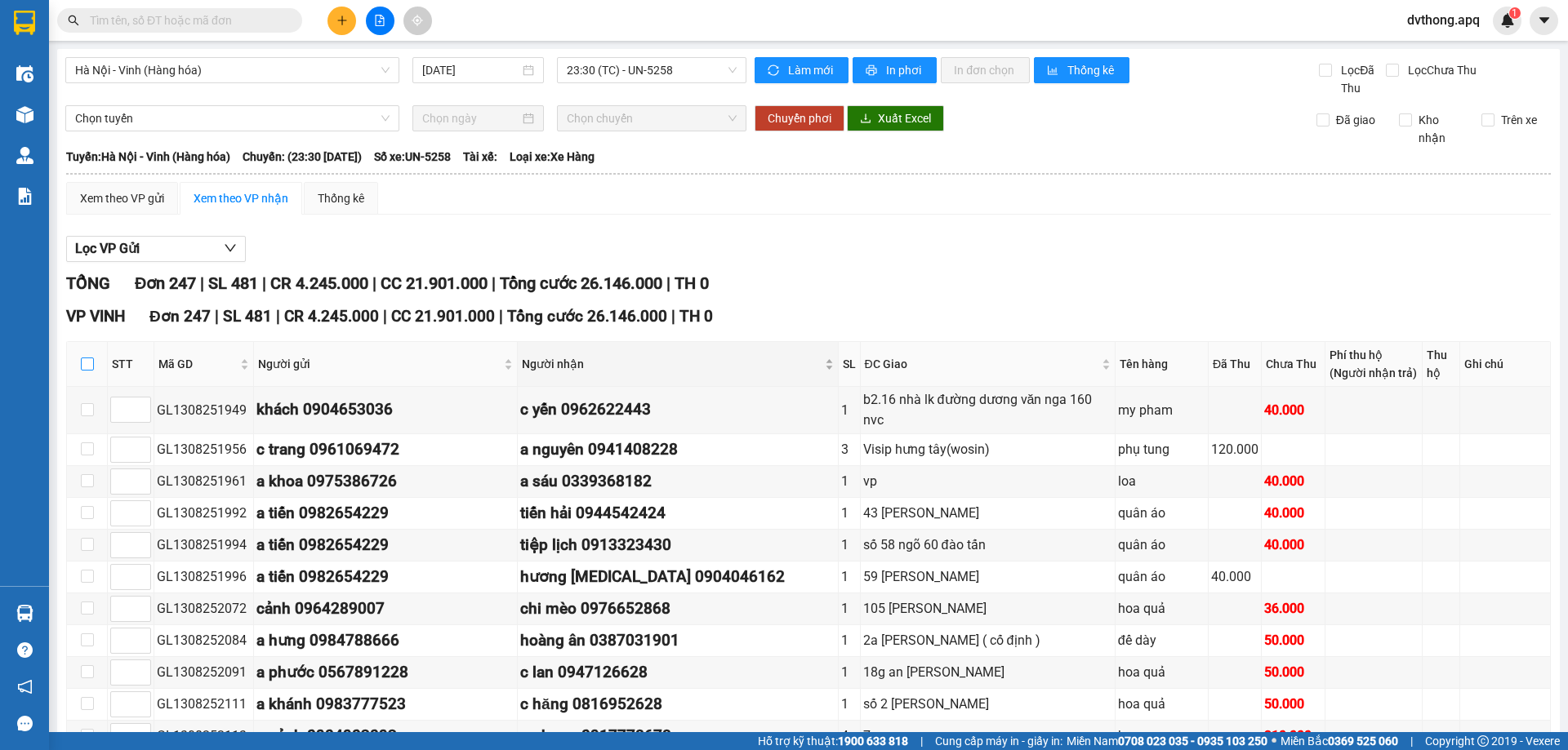
checkbox input "true"
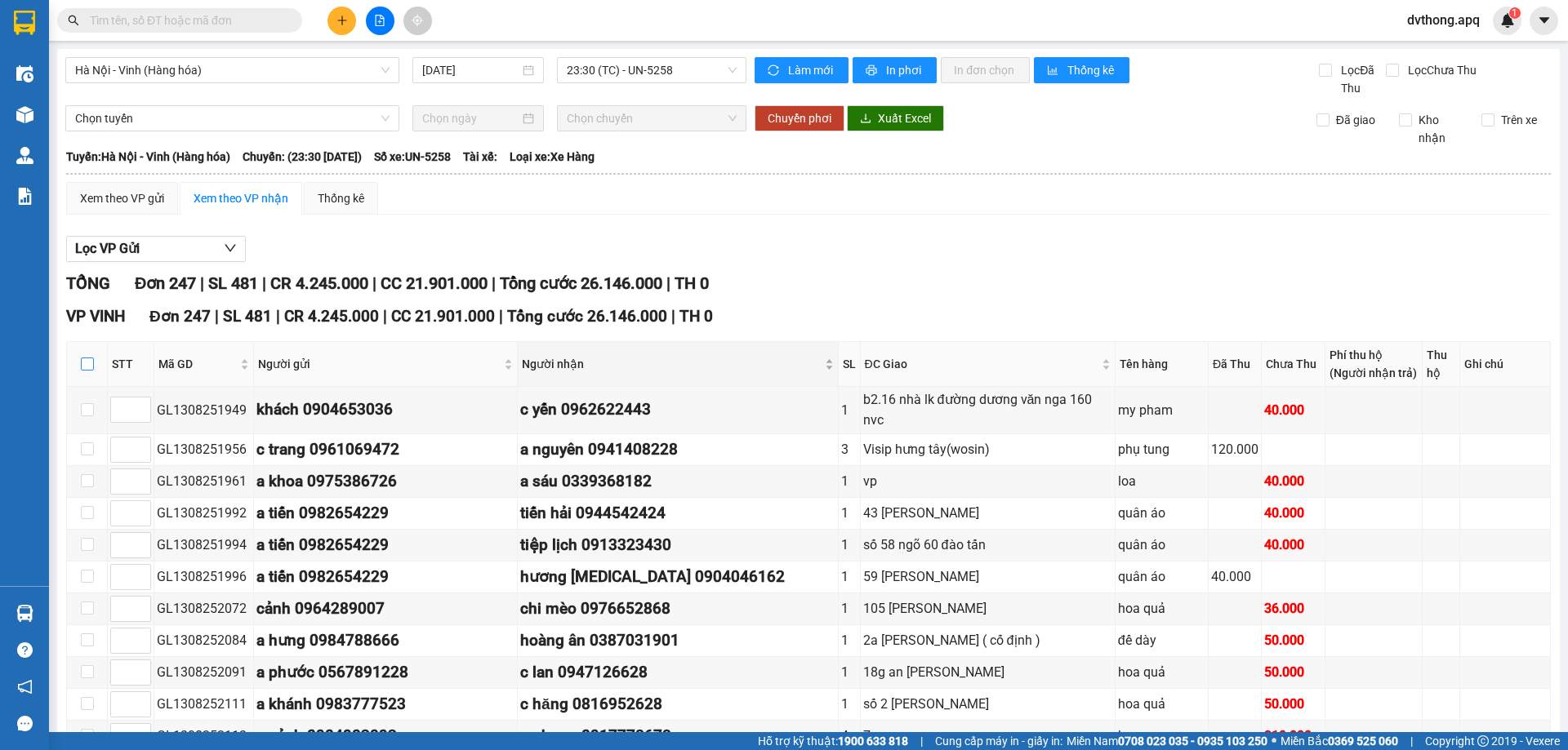
checkbox input "true"
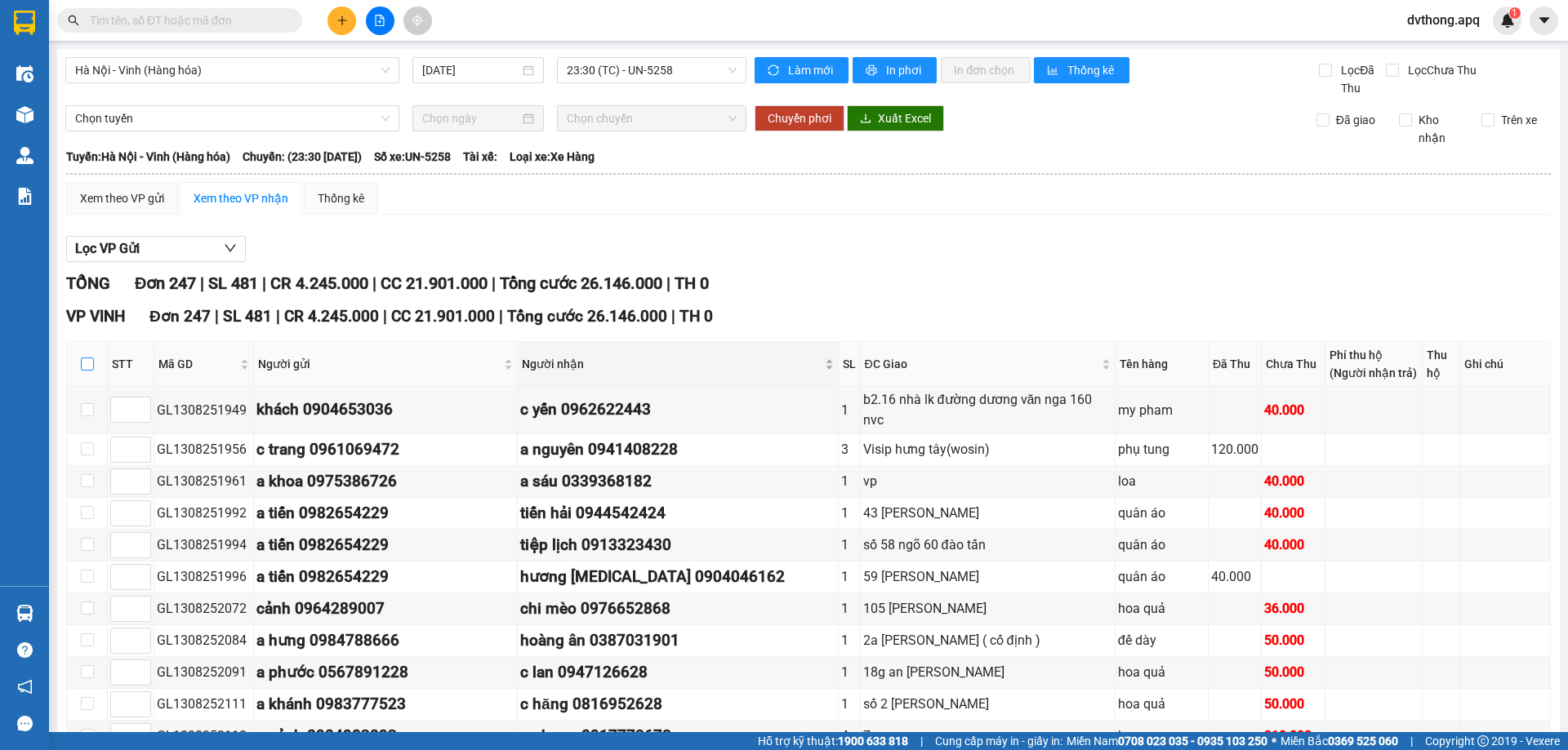
checkbox input "true"
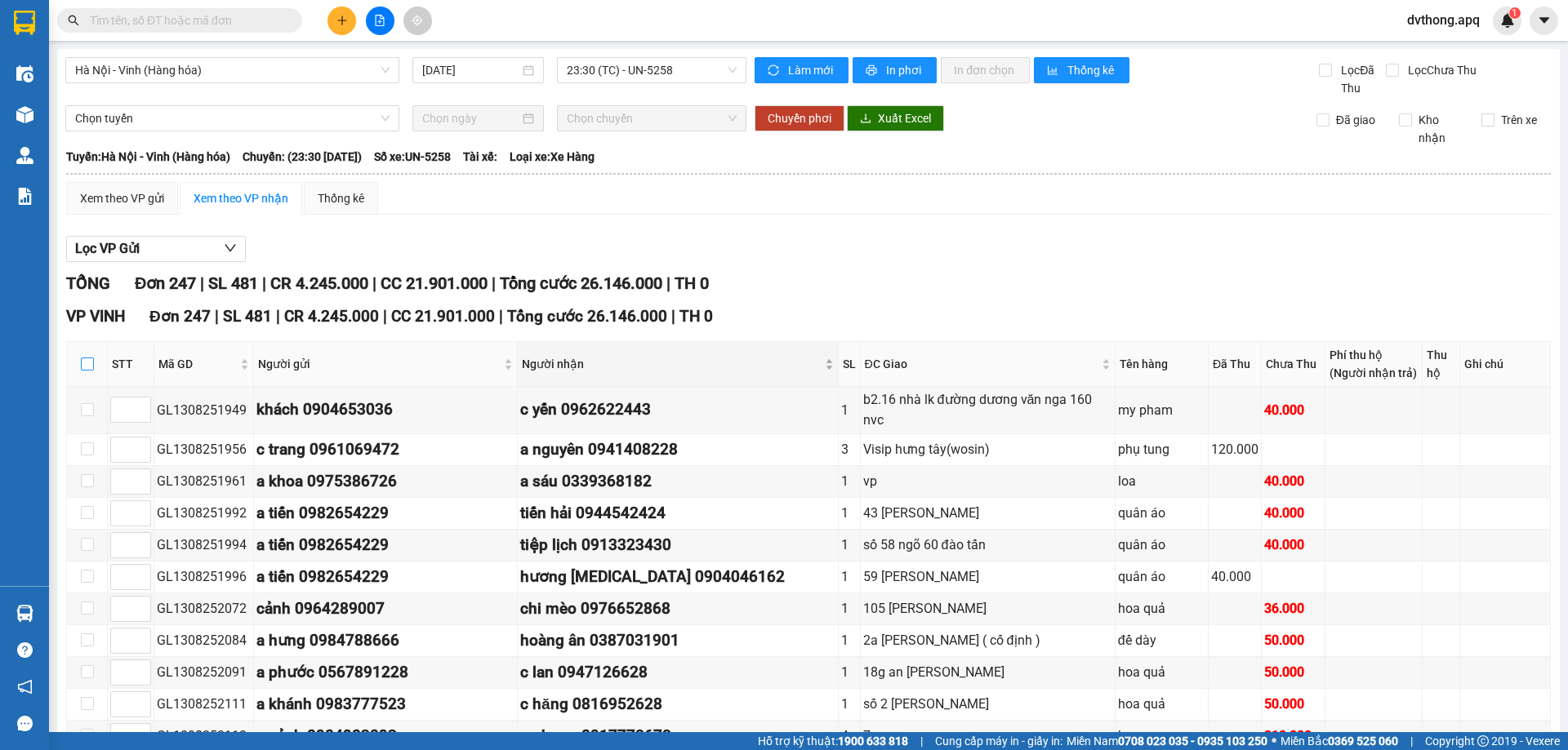
checkbox input "true"
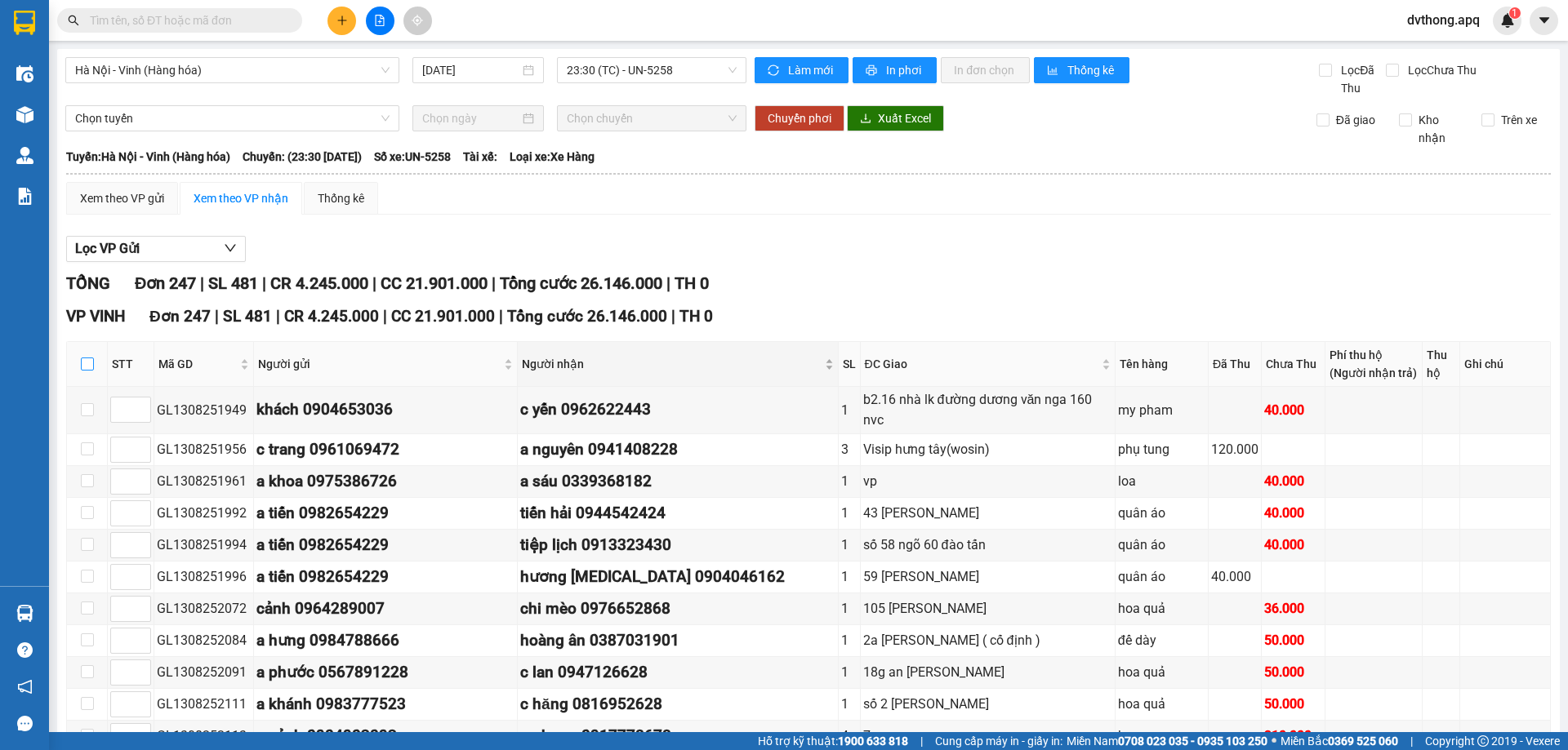
checkbox input "true"
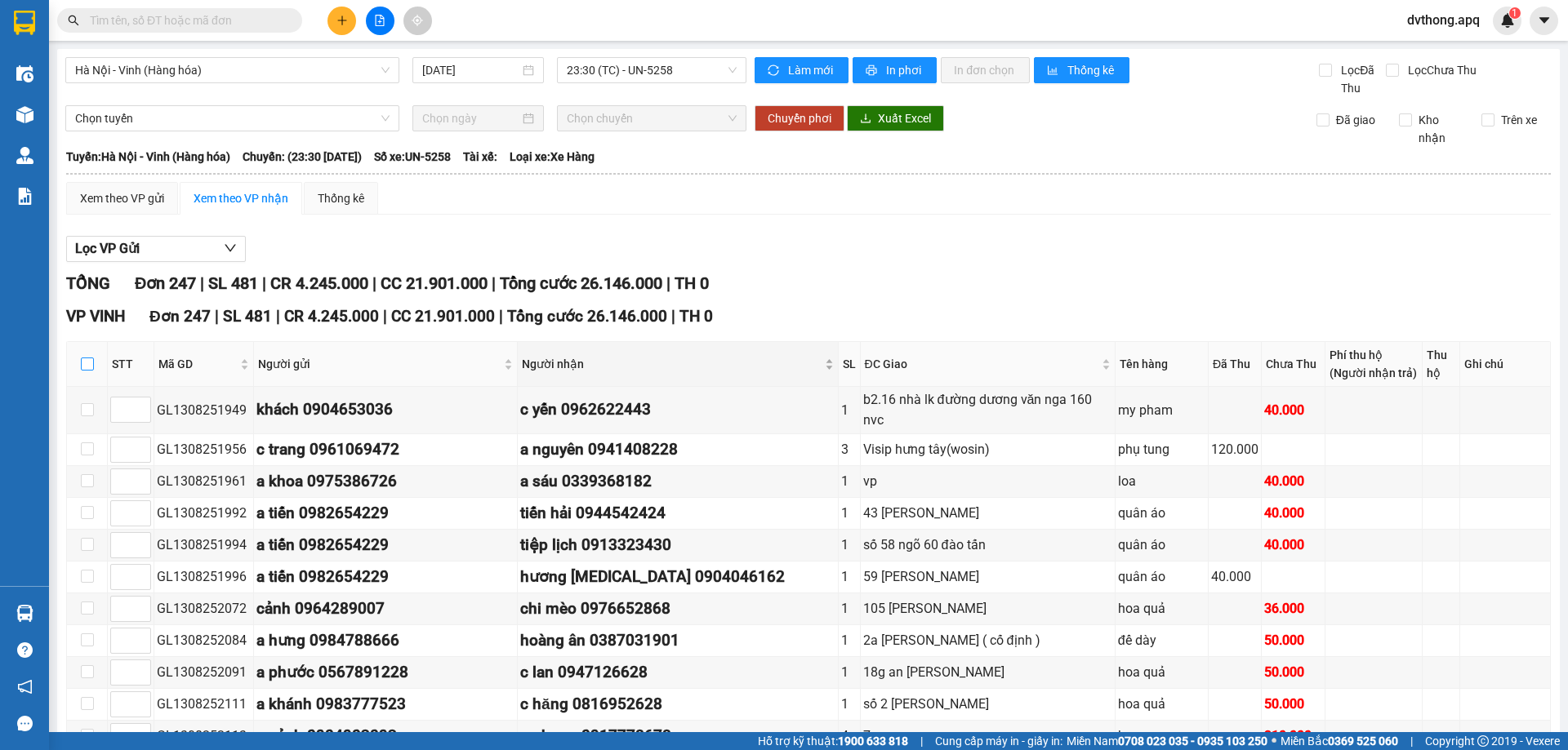
checkbox input "true"
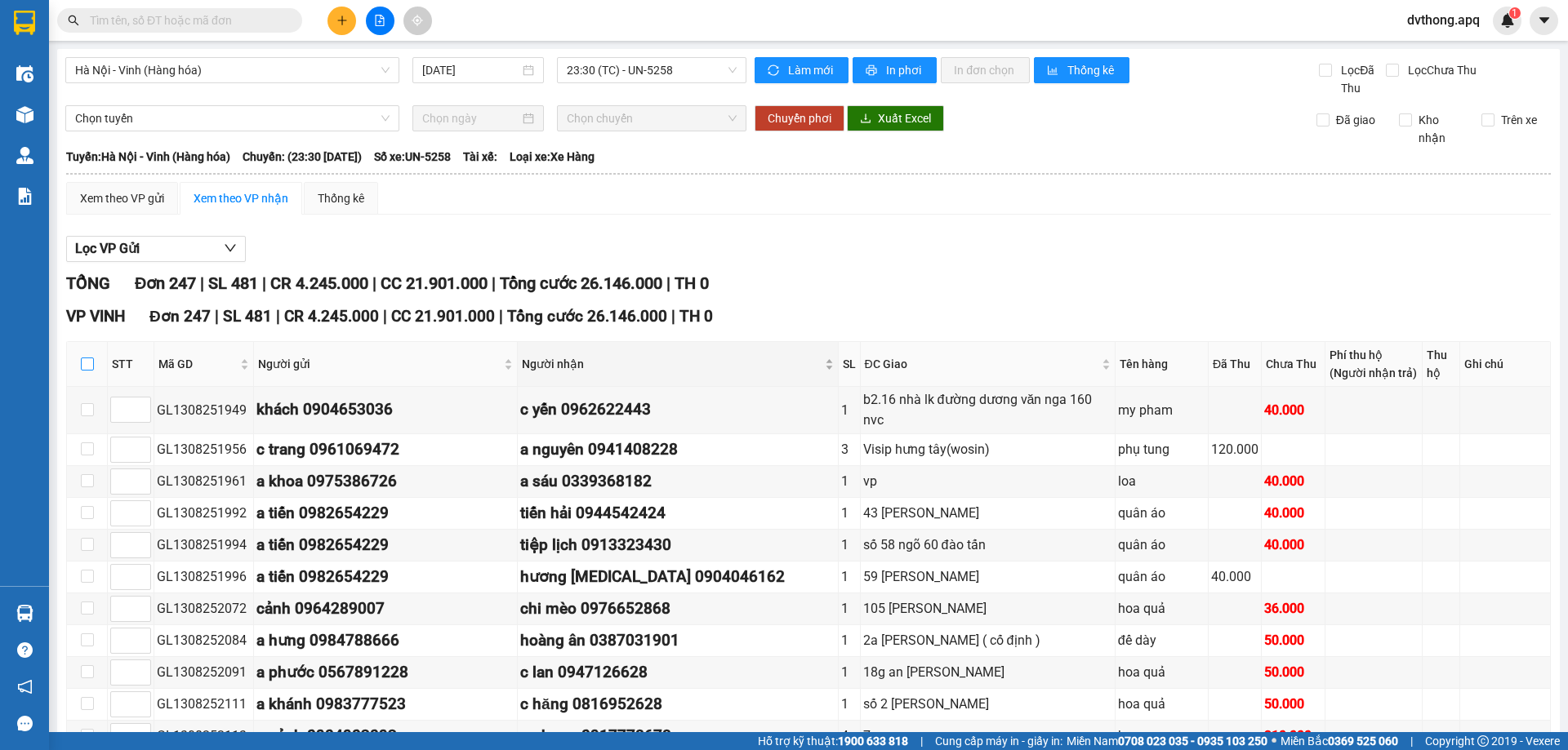
checkbox input "true"
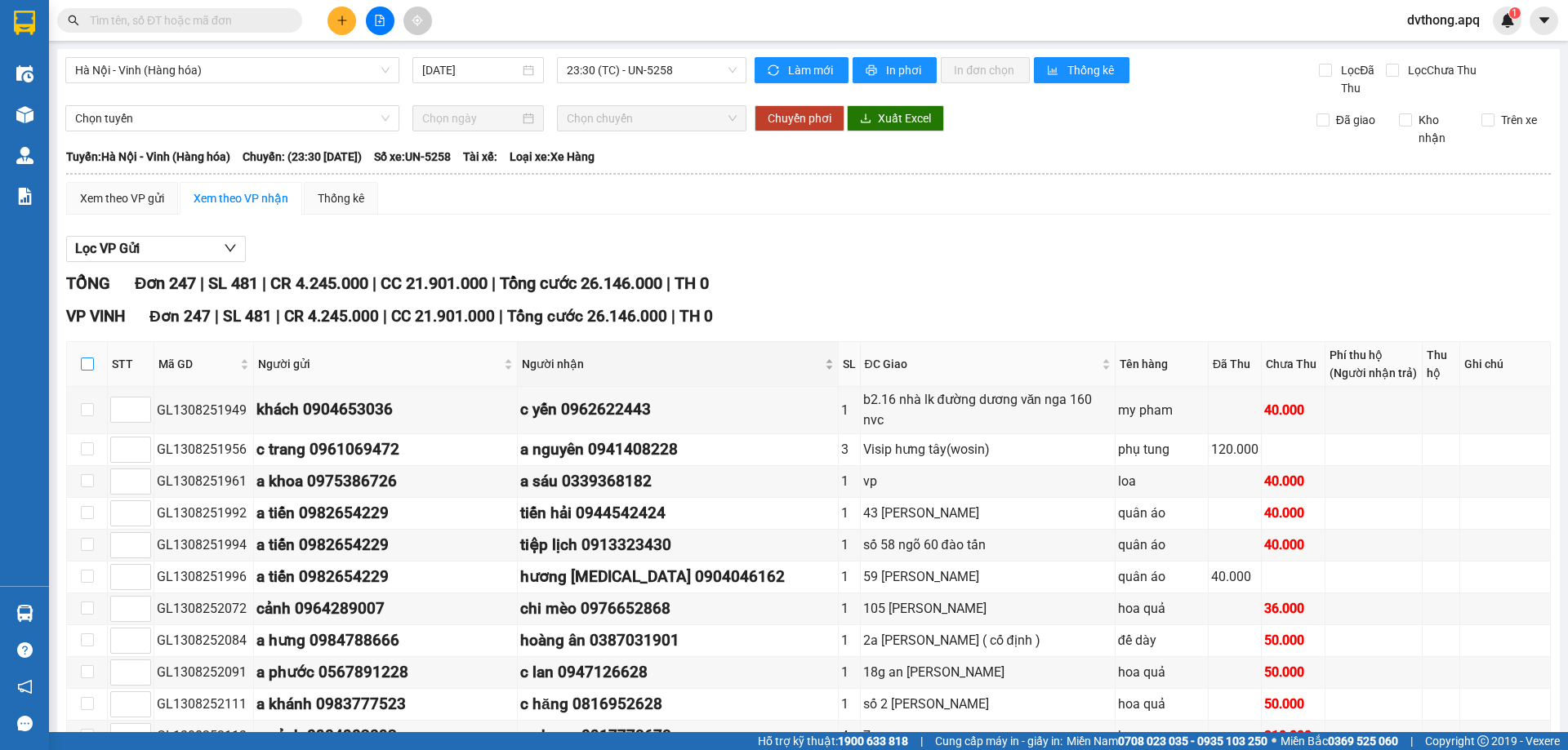
checkbox input "true"
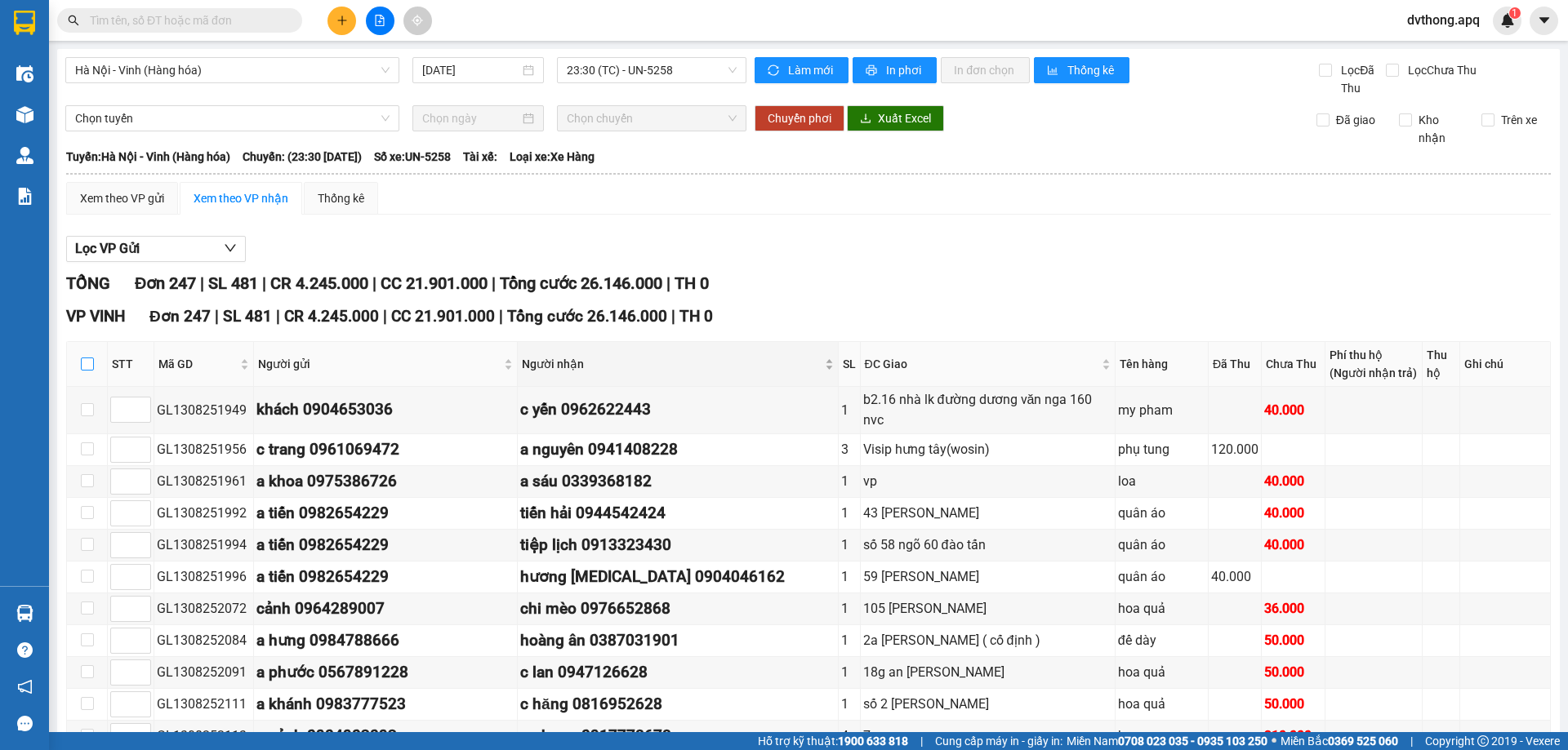
checkbox input "true"
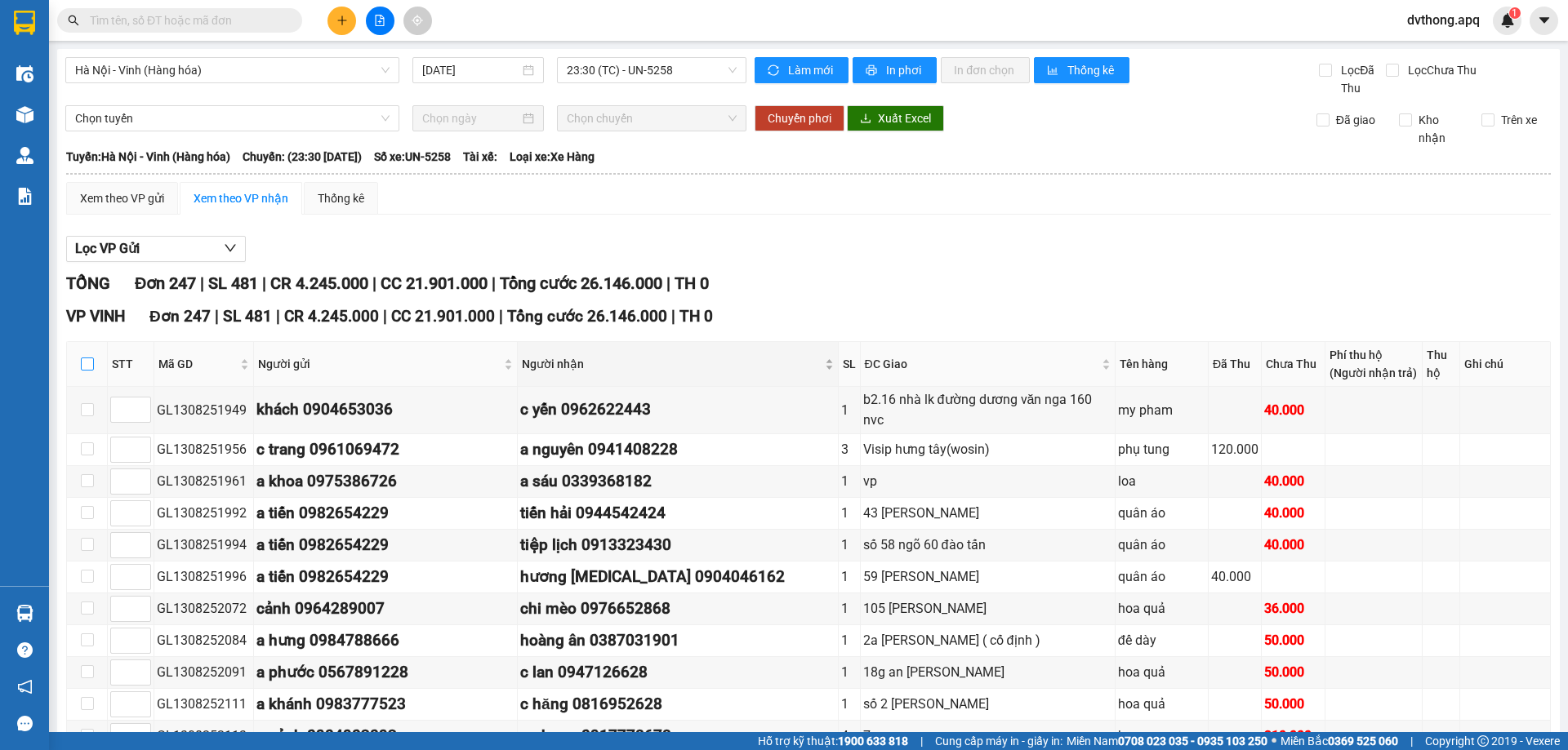
checkbox input "true"
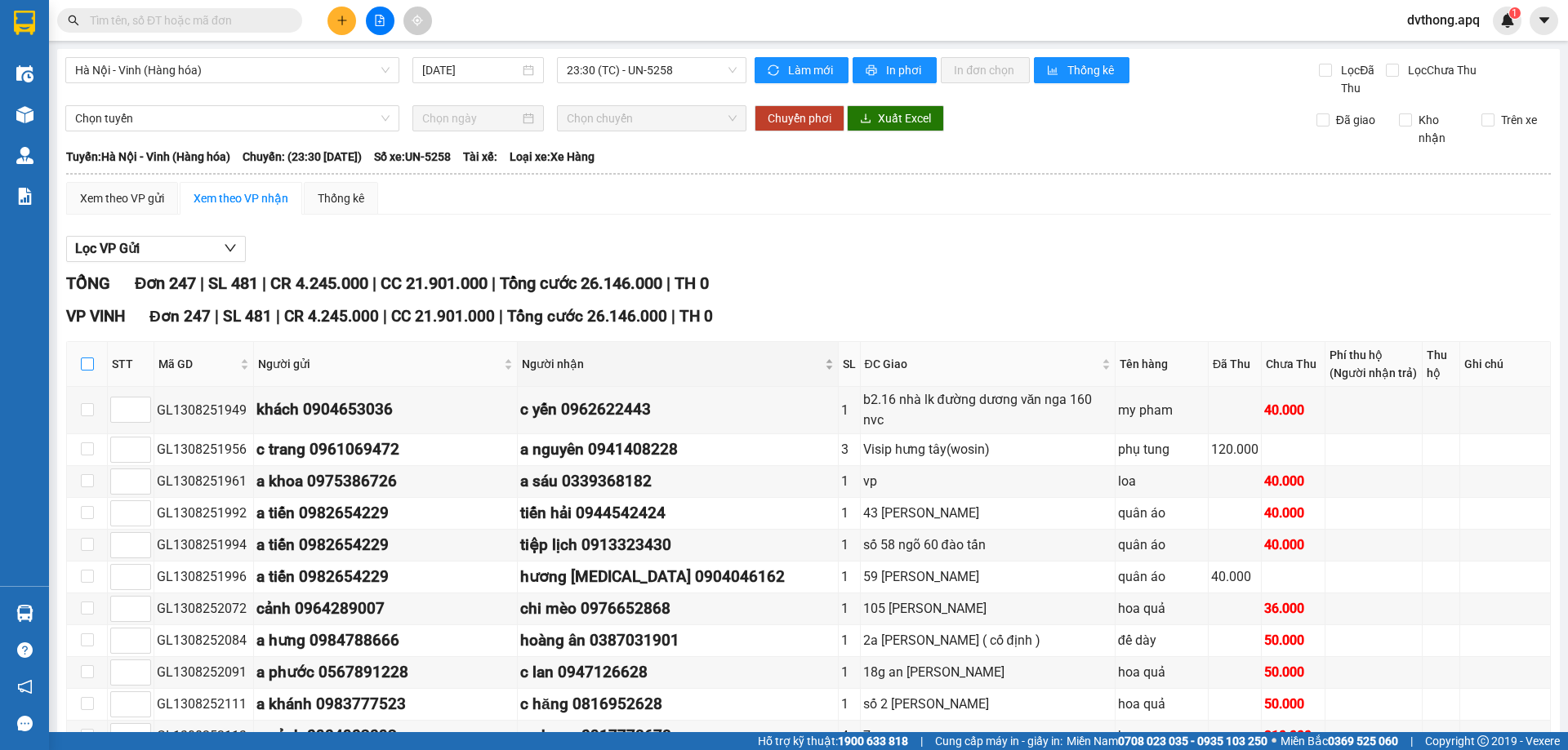
checkbox input "true"
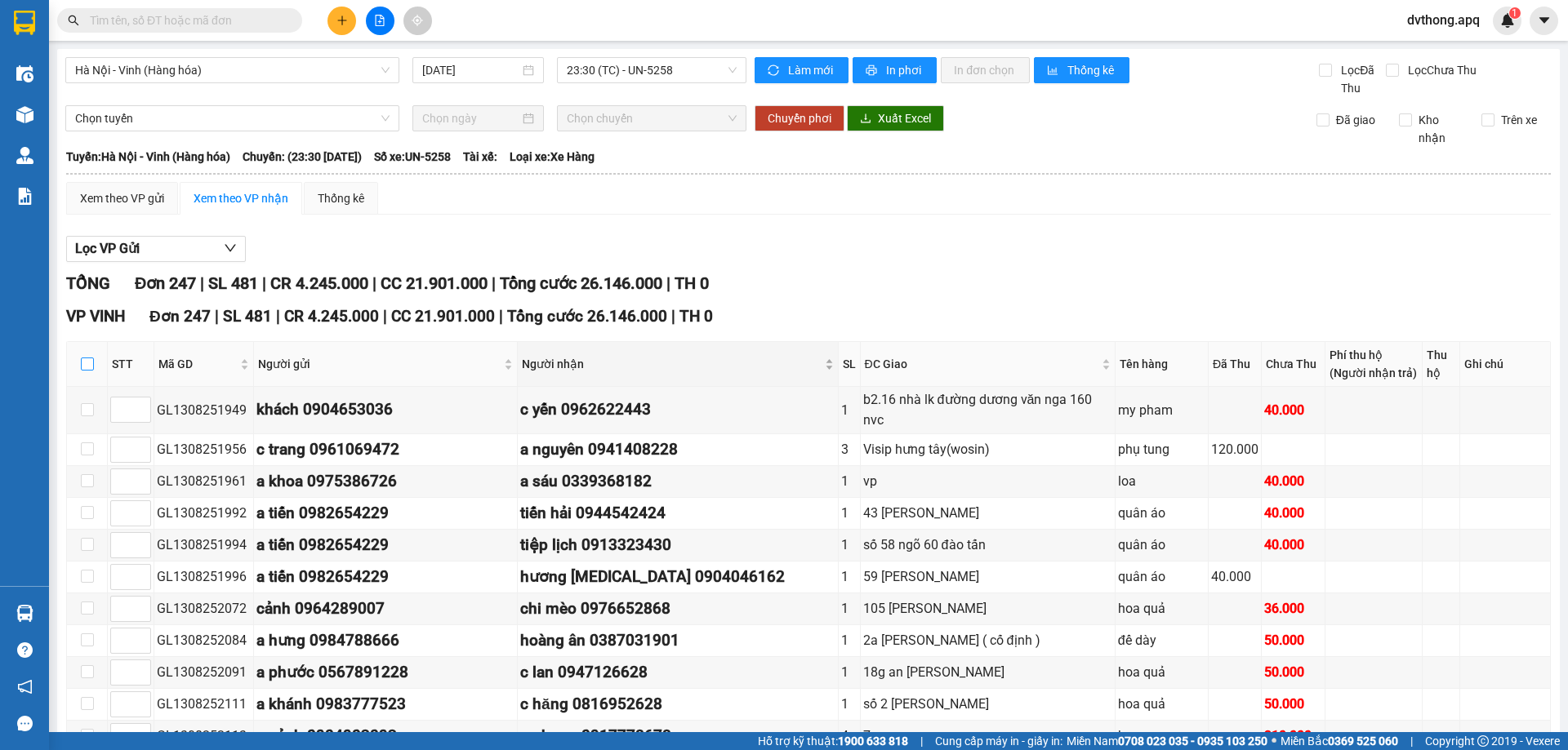
checkbox input "true"
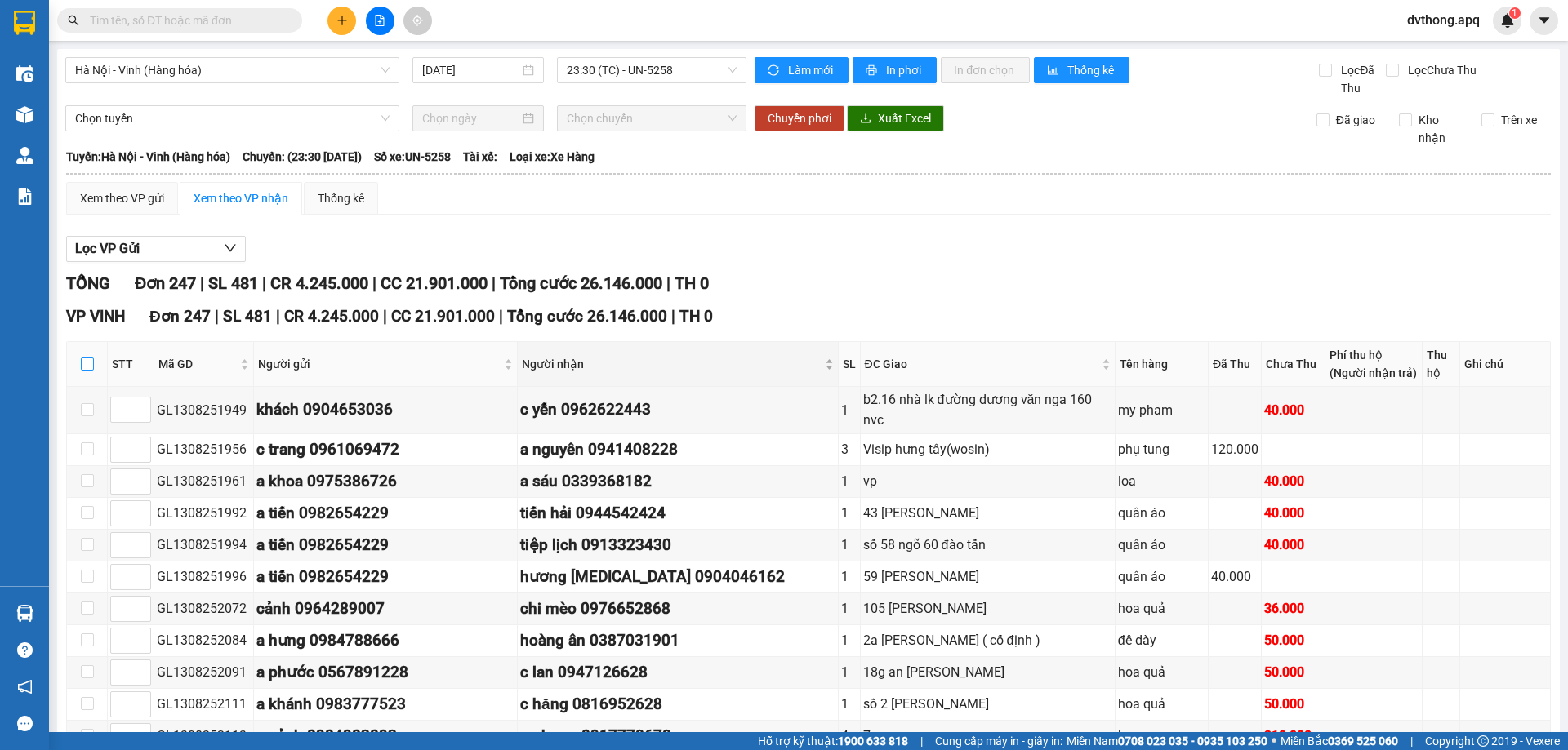
checkbox input "true"
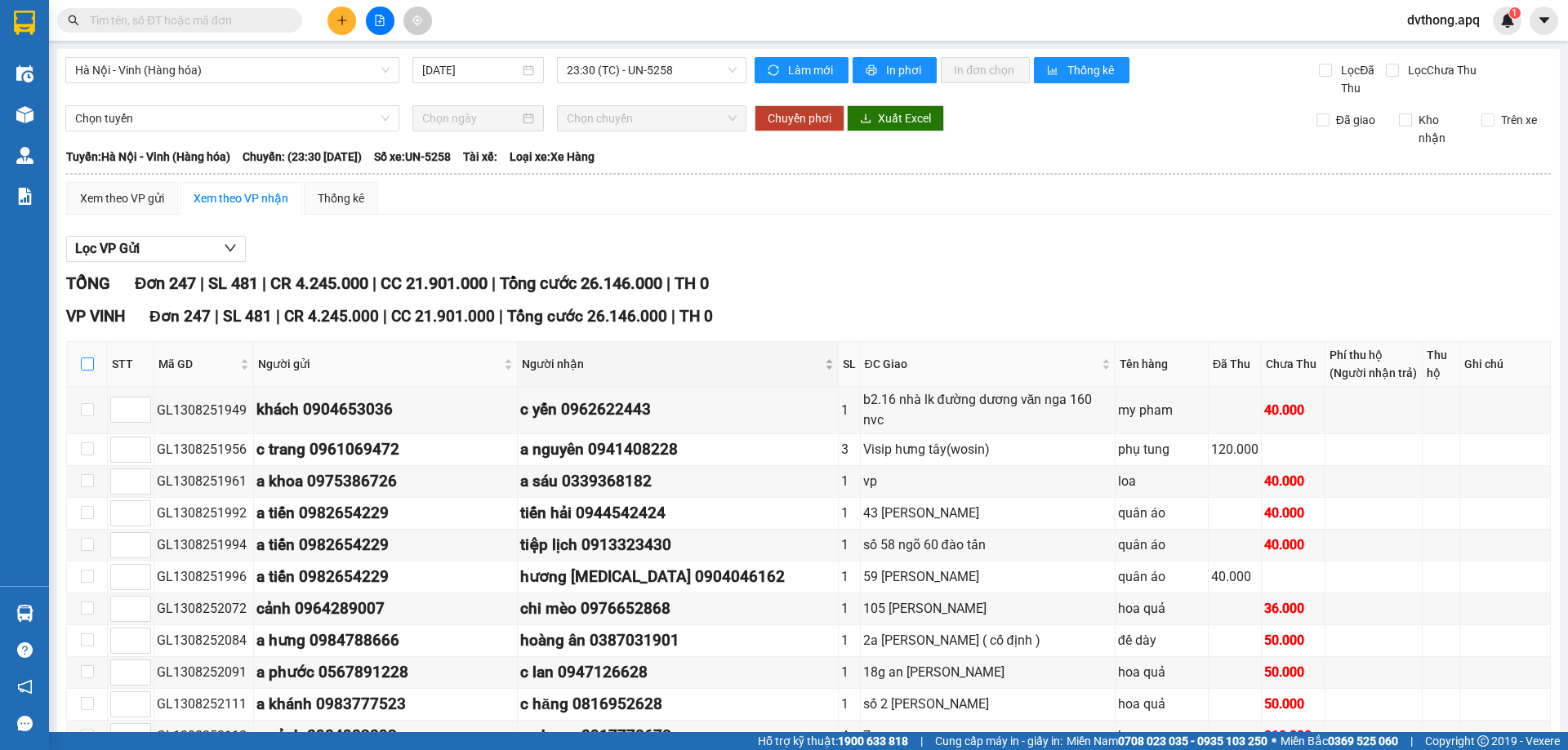
checkbox input "true"
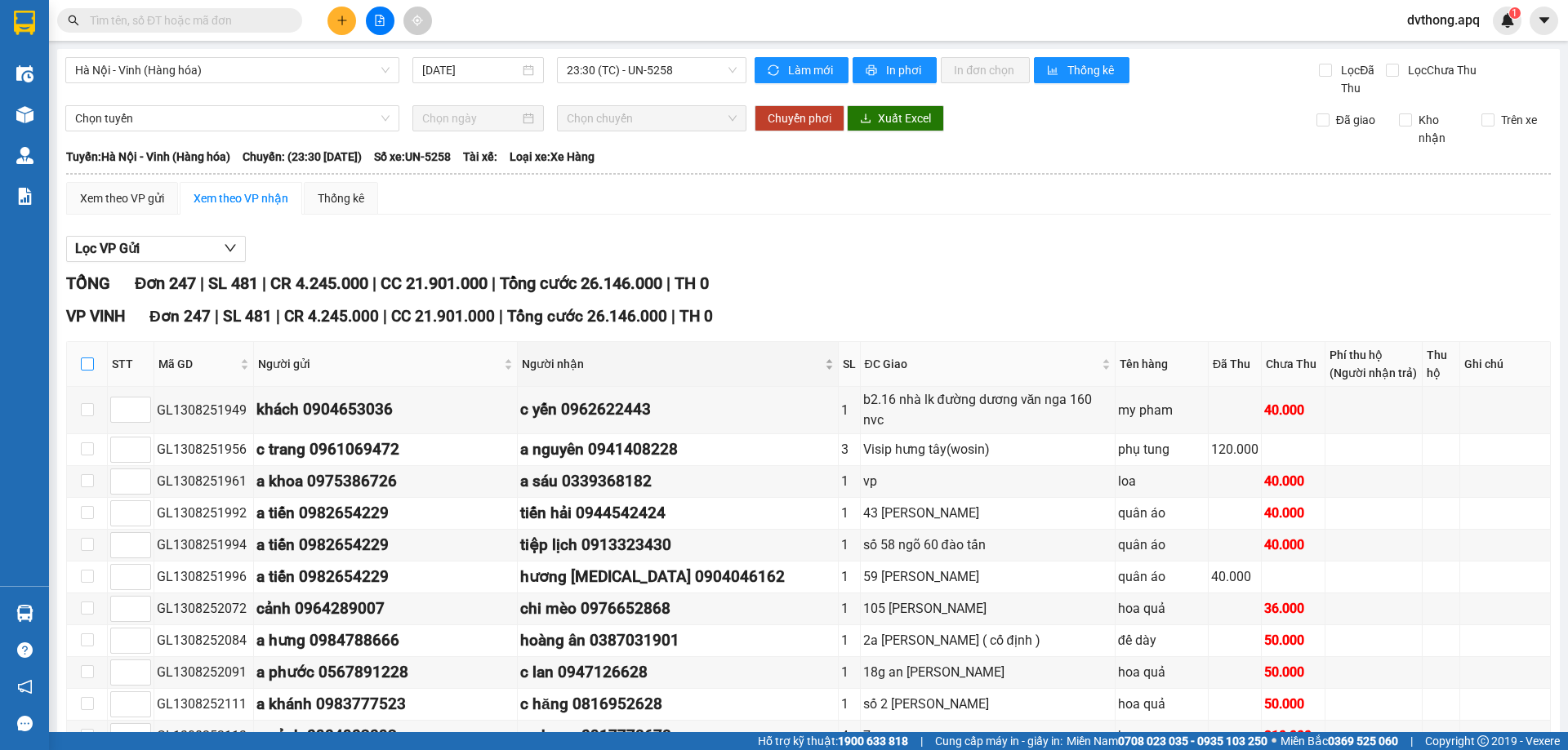
checkbox input "true"
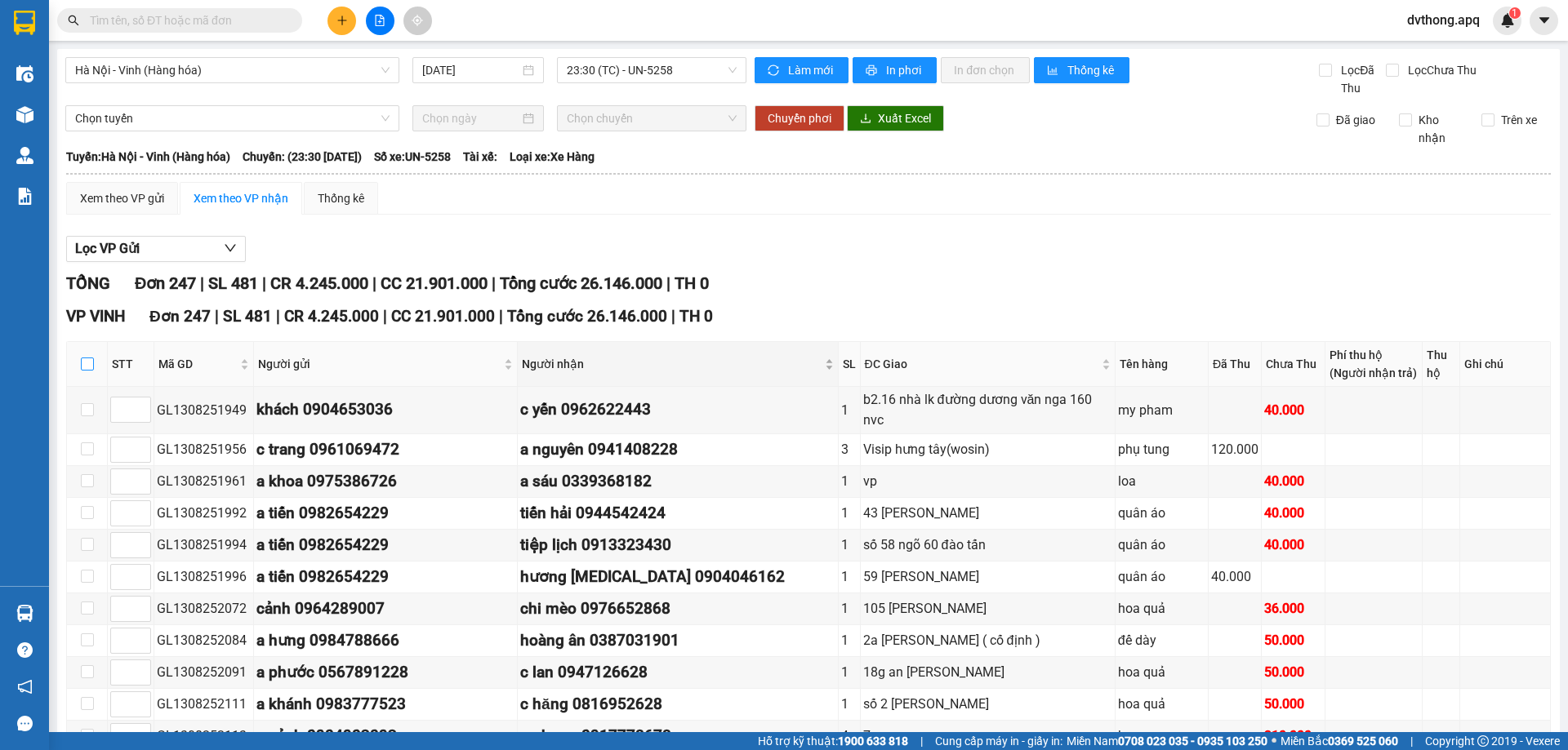
checkbox input "true"
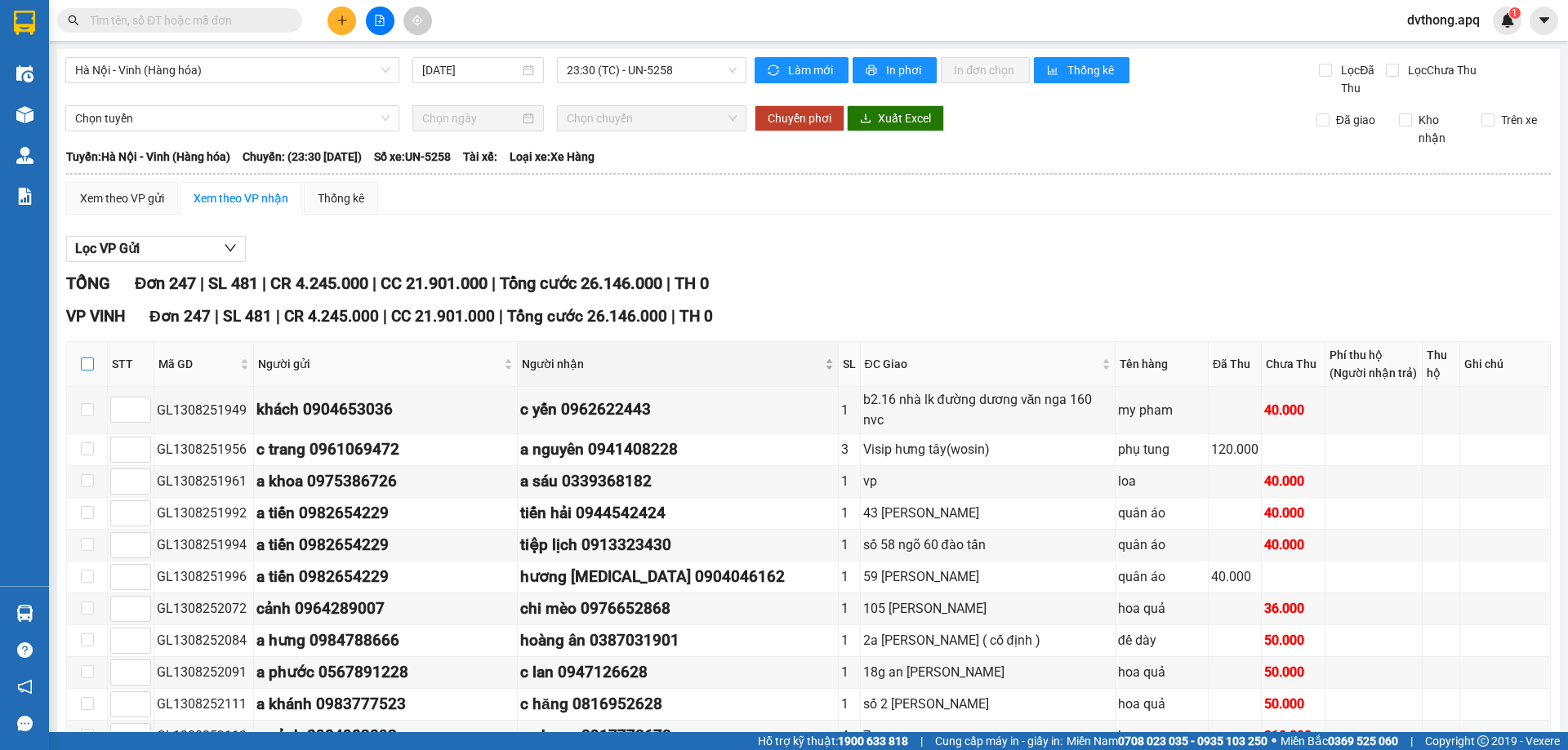
checkbox input "true"
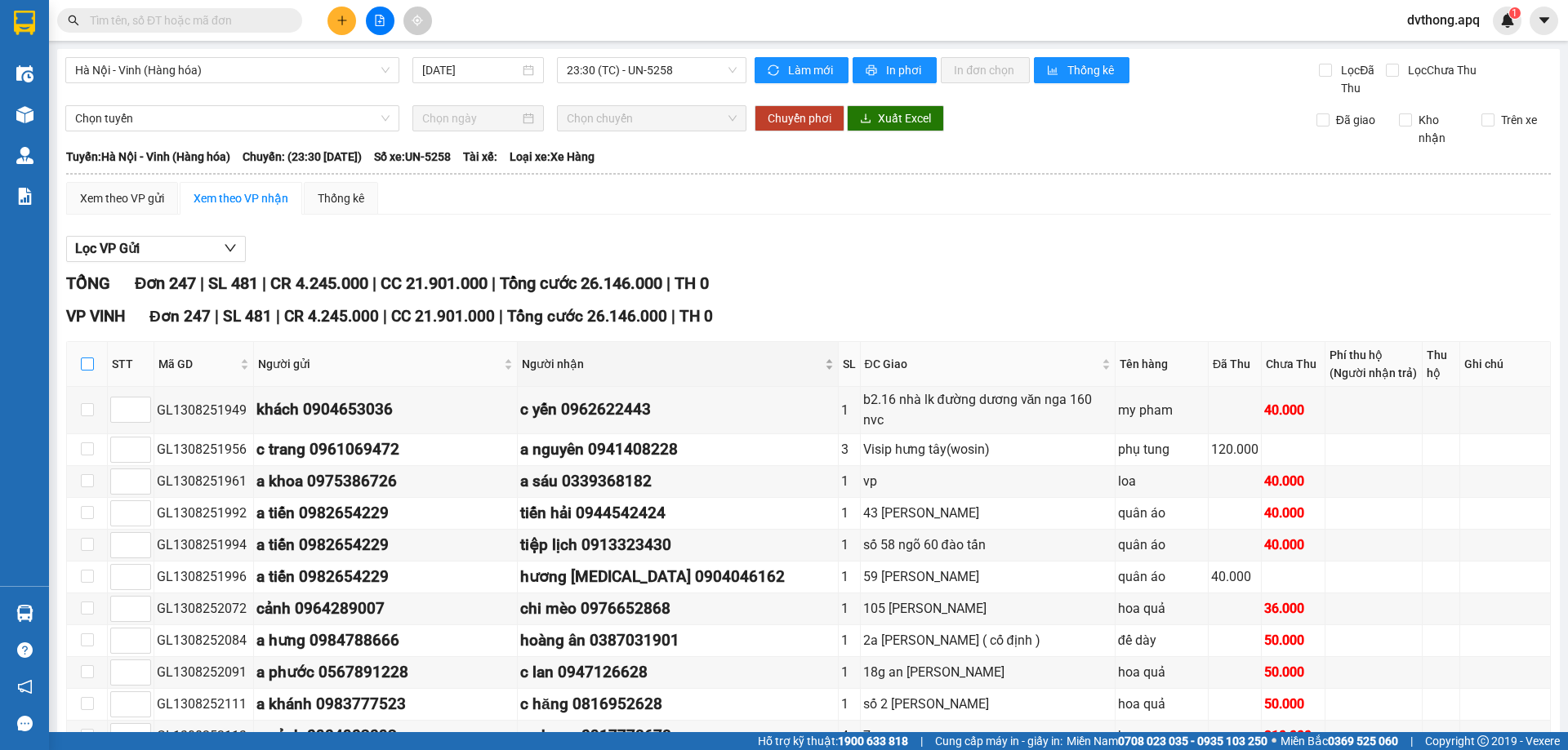
checkbox input "true"
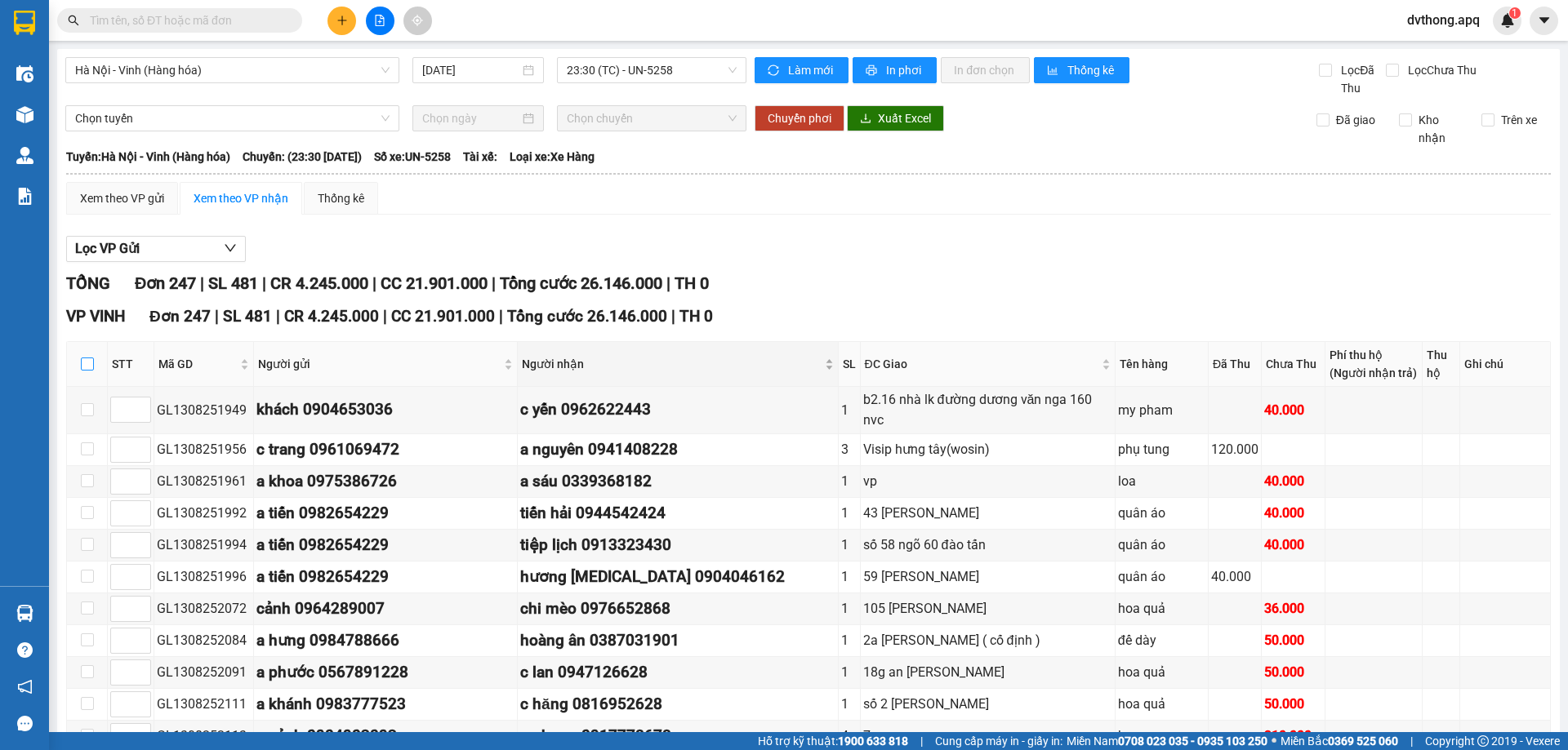
checkbox input "true"
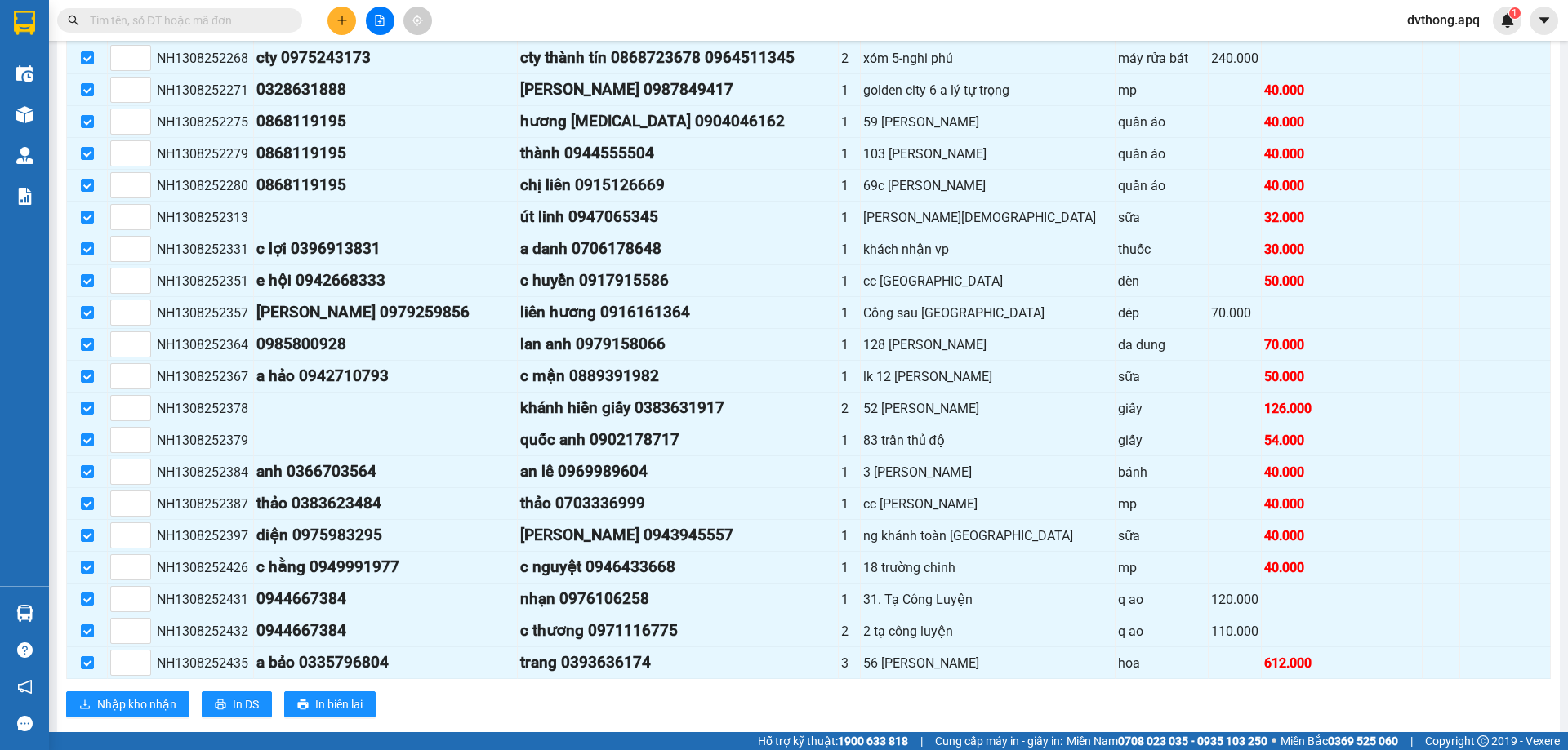
scroll to position [7847, 0]
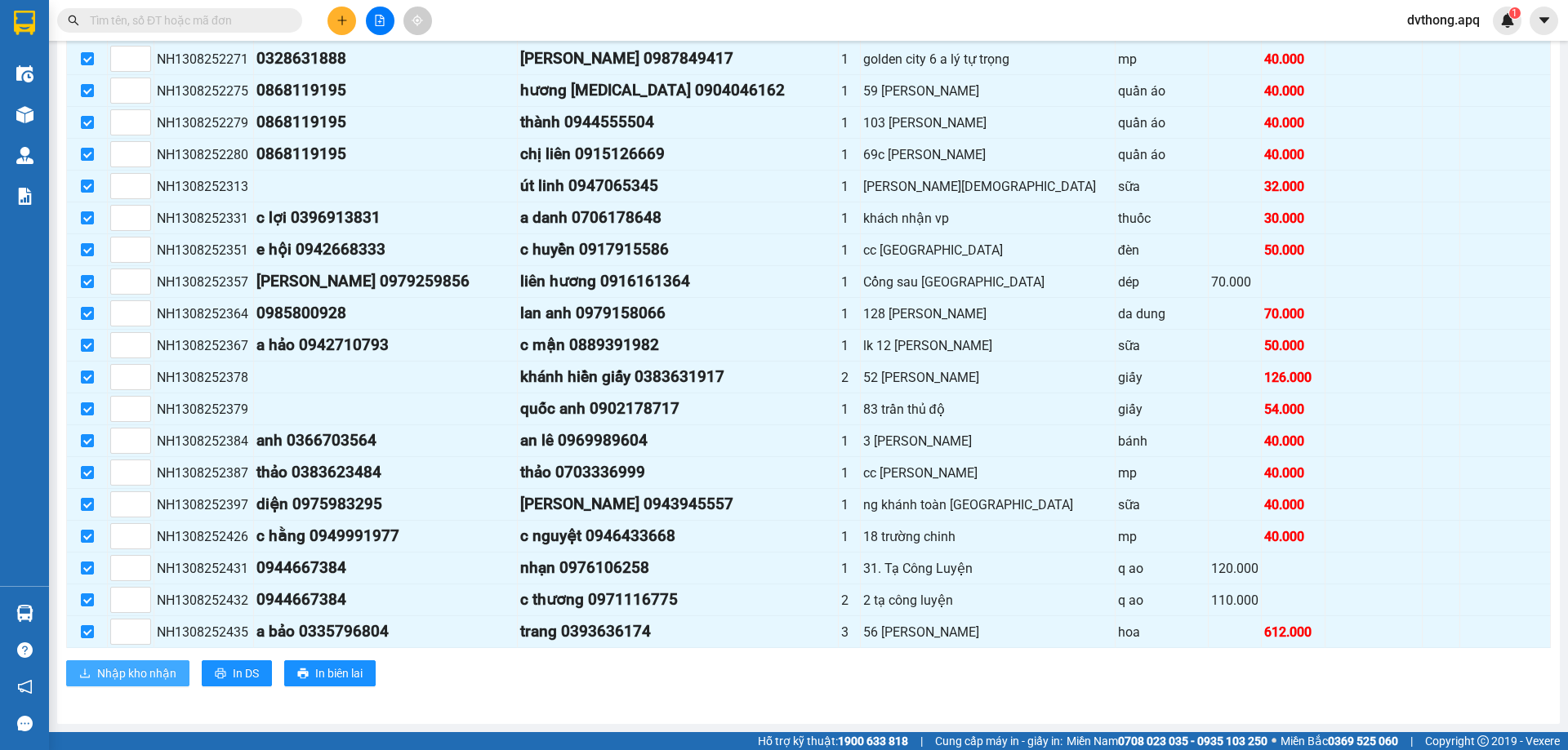
click at [132, 670] on span "Nhập kho nhận" at bounding box center [137, 674] width 79 height 18
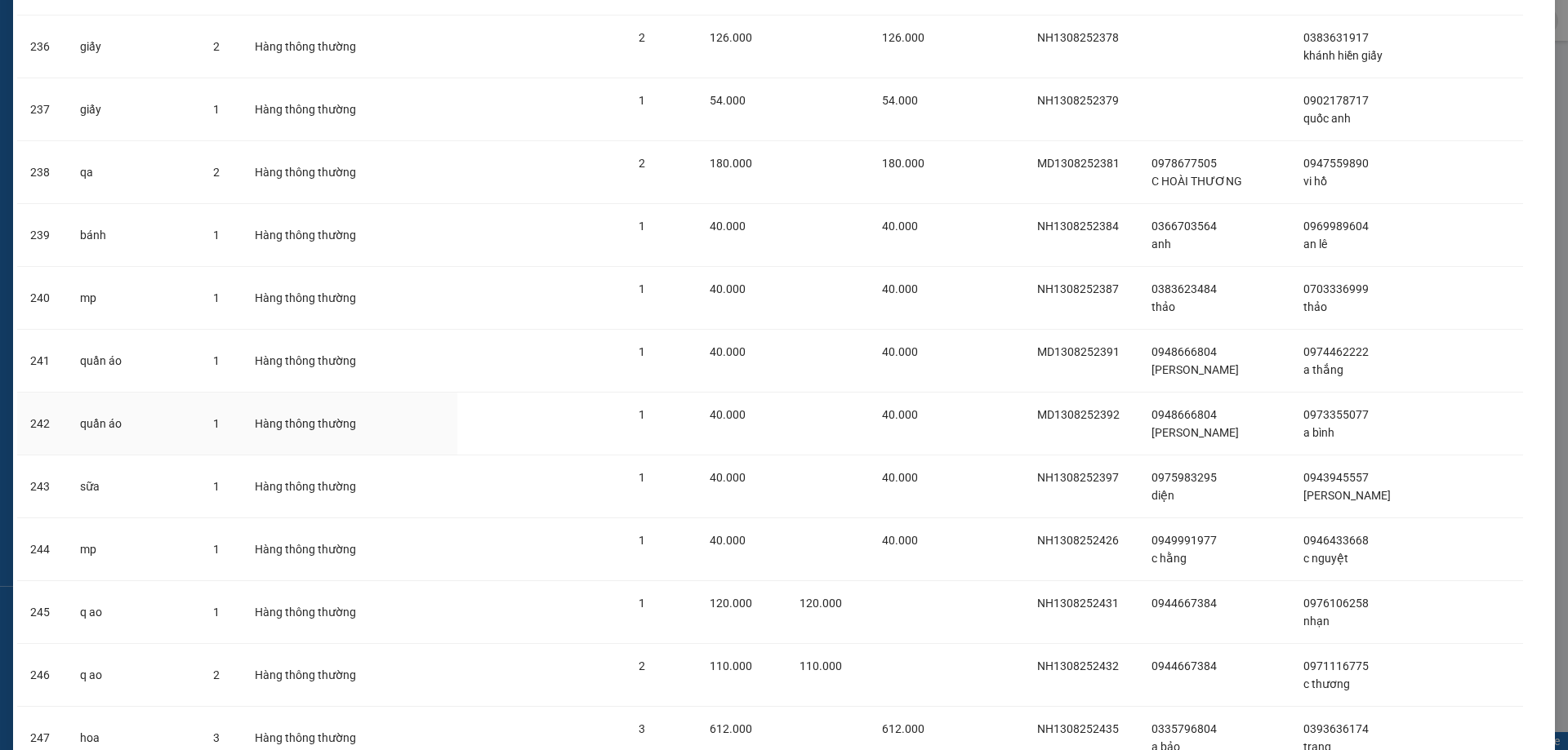
scroll to position [14999, 0]
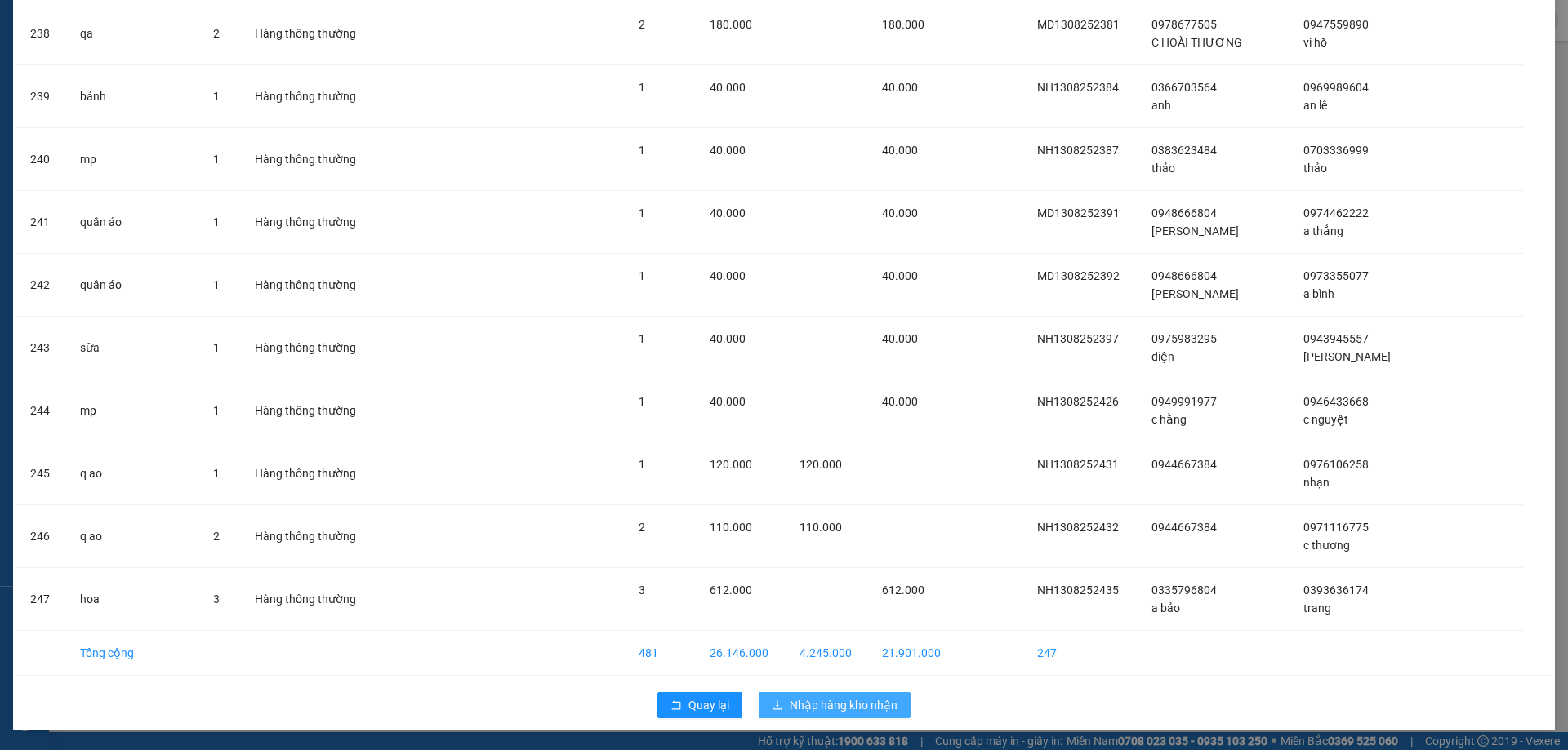
click at [803, 698] on span "Nhập hàng kho nhận" at bounding box center [843, 705] width 107 height 18
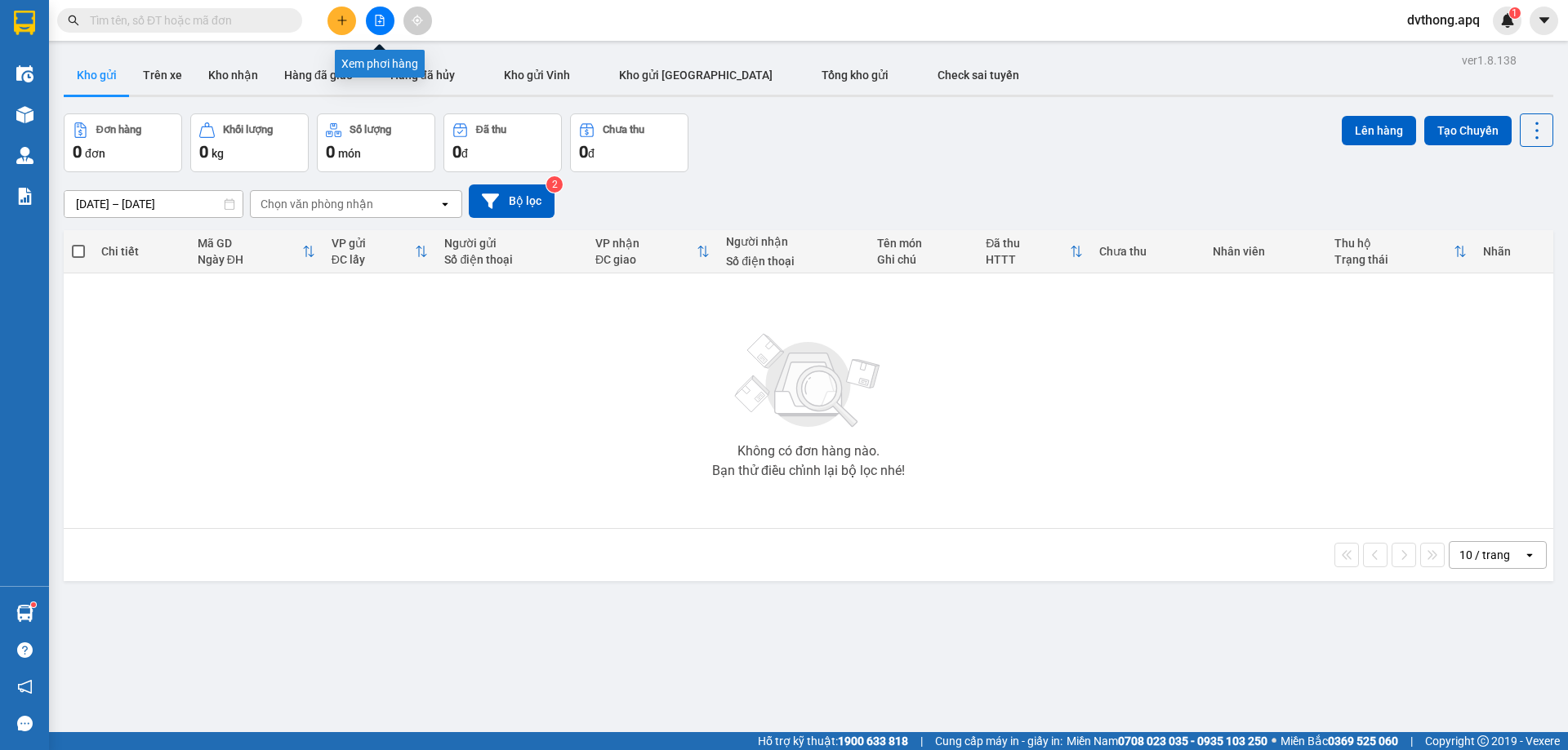
click at [374, 26] on button at bounding box center [380, 21] width 28 height 28
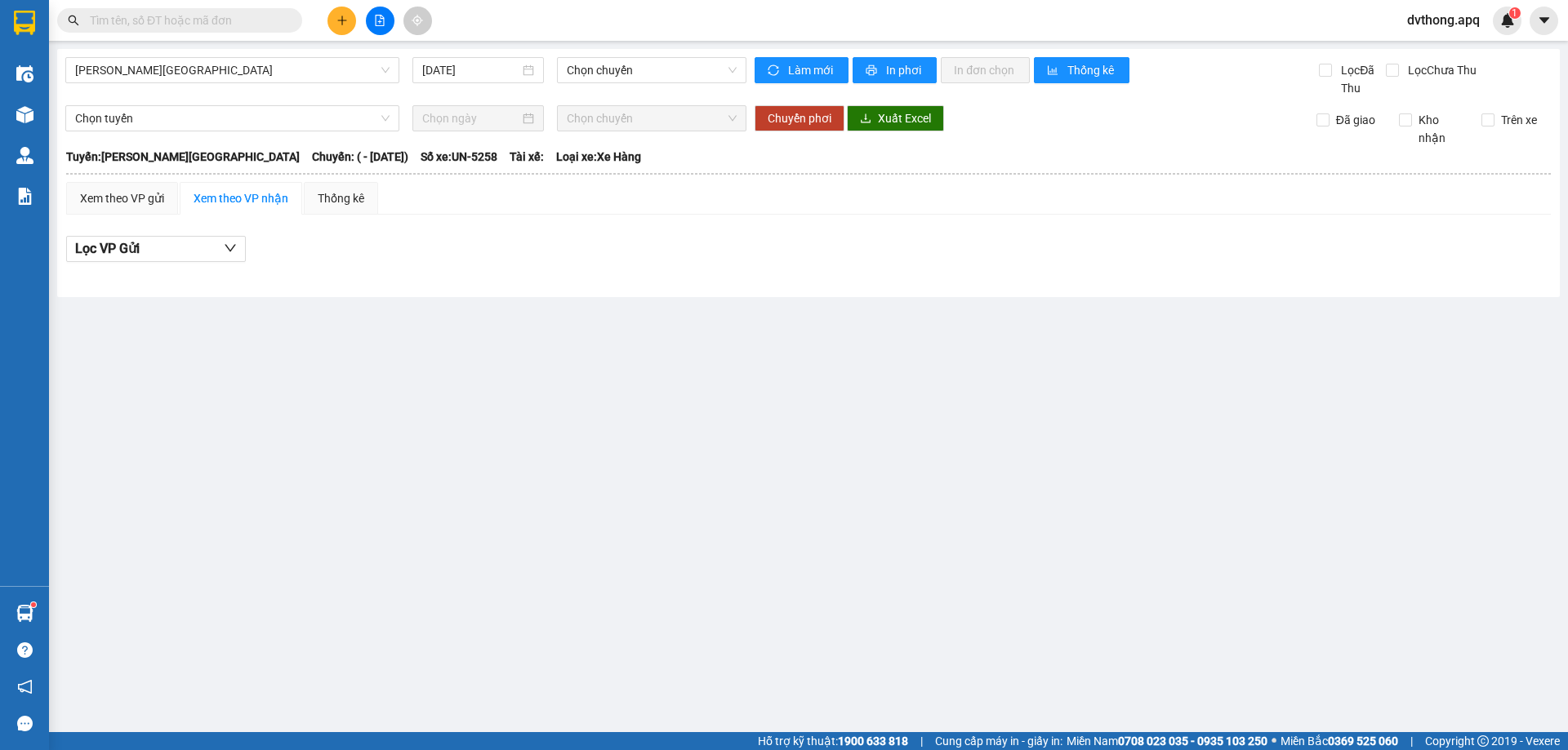
click at [301, 84] on div "Gia Lâm - Mỹ Đình 14/08/2025 Chọn chuyến" at bounding box center [406, 77] width 681 height 40
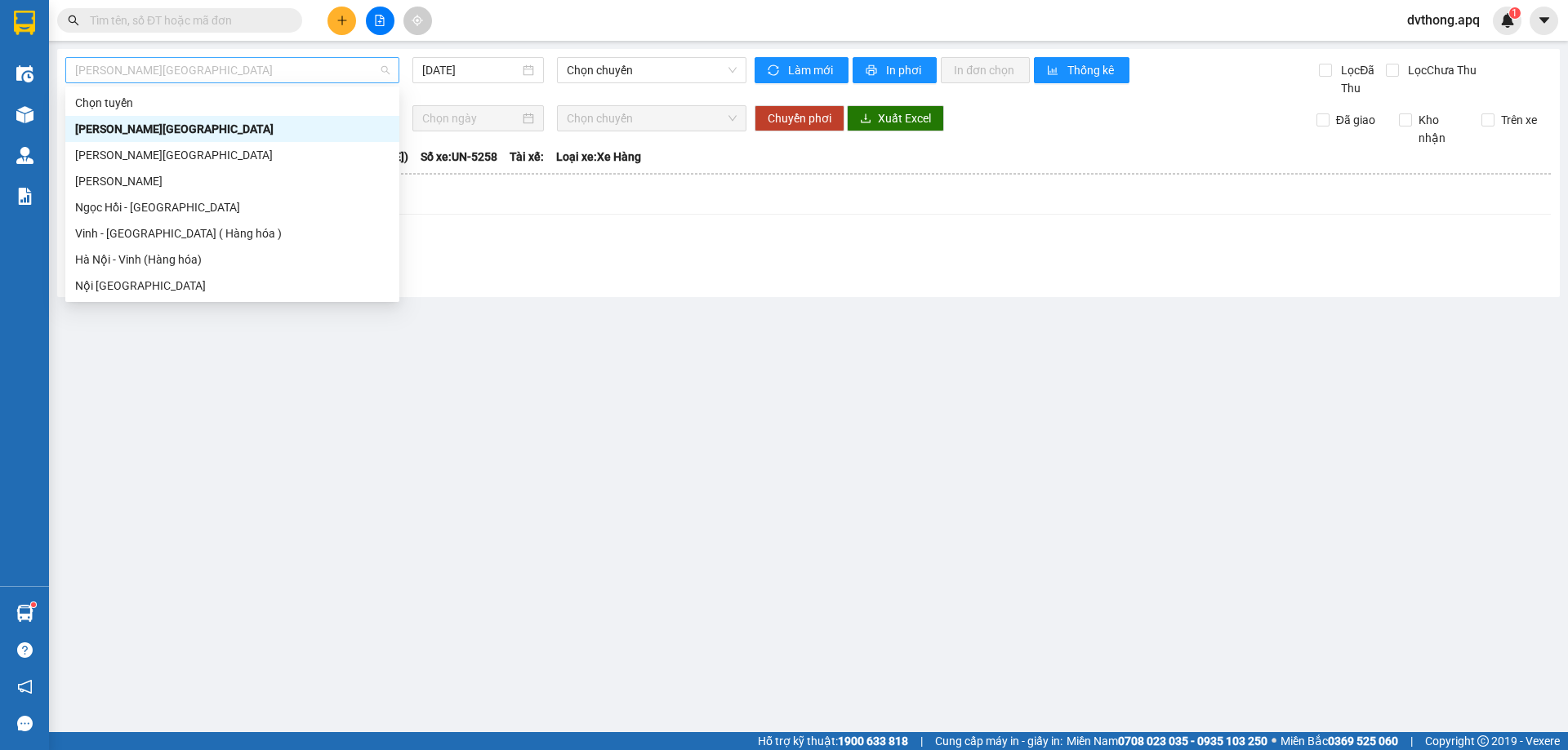
click at [301, 82] on span "Gia Lâm - Mỹ Đình" at bounding box center [232, 70] width 314 height 25
click at [200, 261] on div "Hà Nội - Vinh (Hàng hóa)" at bounding box center [232, 259] width 314 height 18
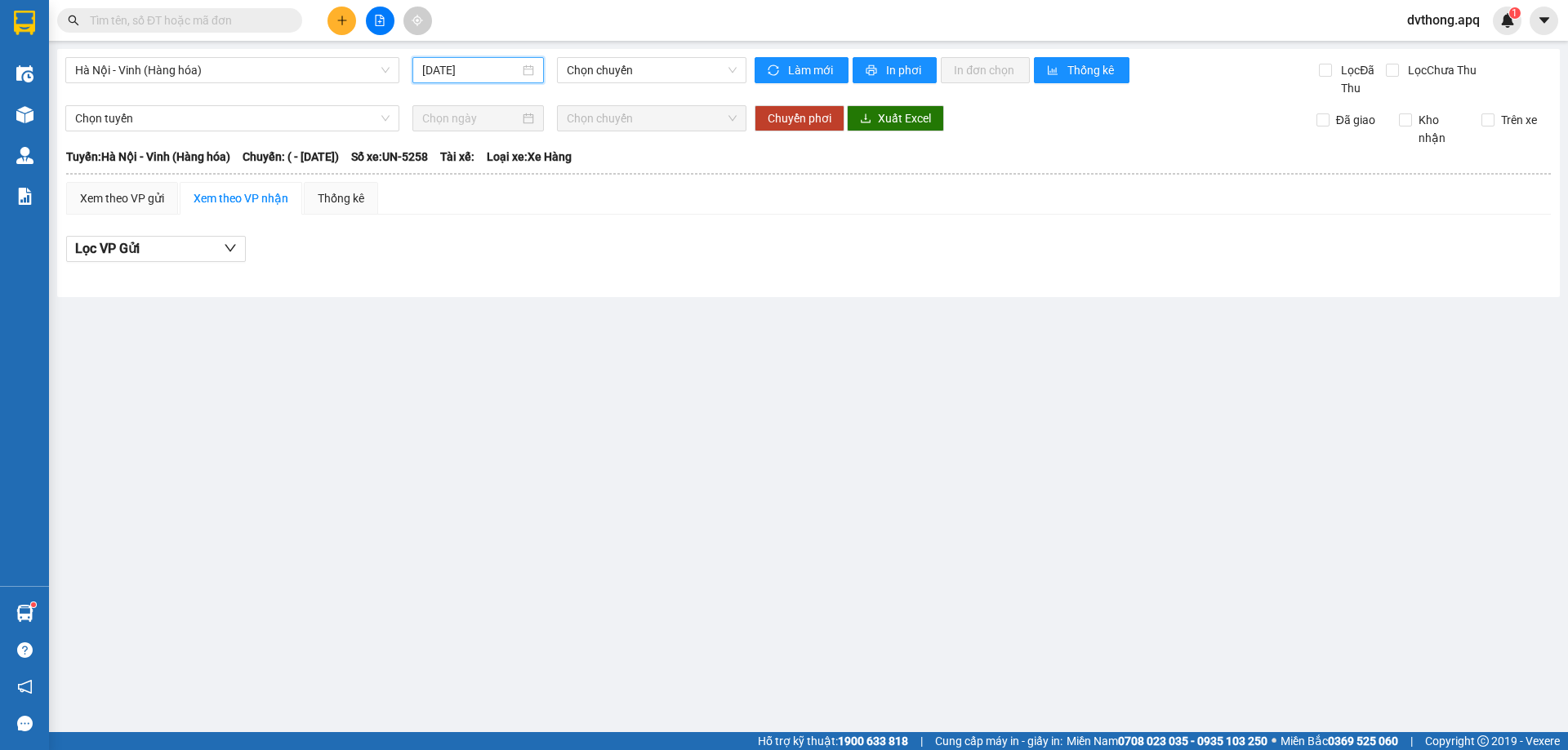
click at [480, 72] on input "14/08/2025" at bounding box center [470, 70] width 97 height 18
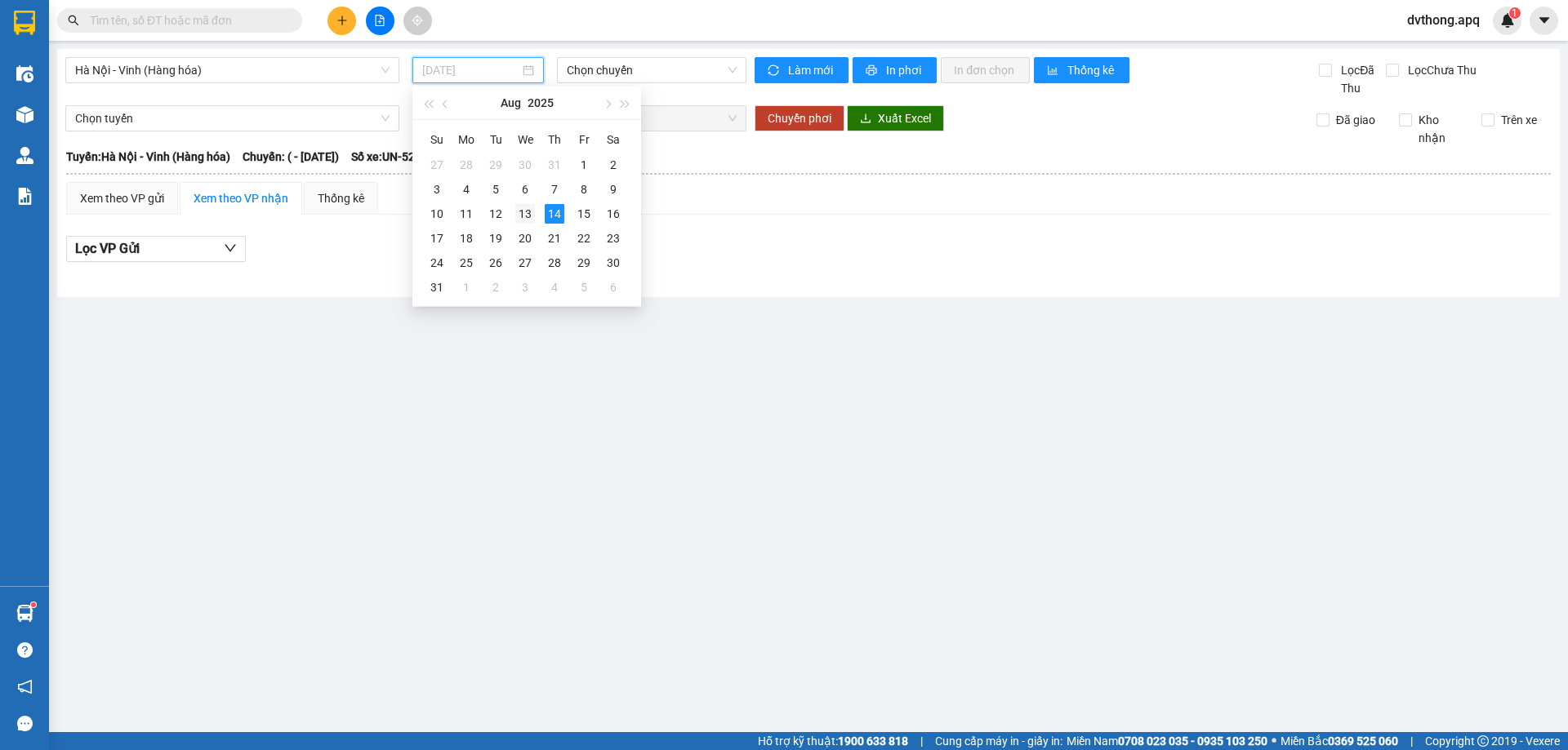
click at [528, 218] on div "13" at bounding box center [525, 214] width 20 height 20
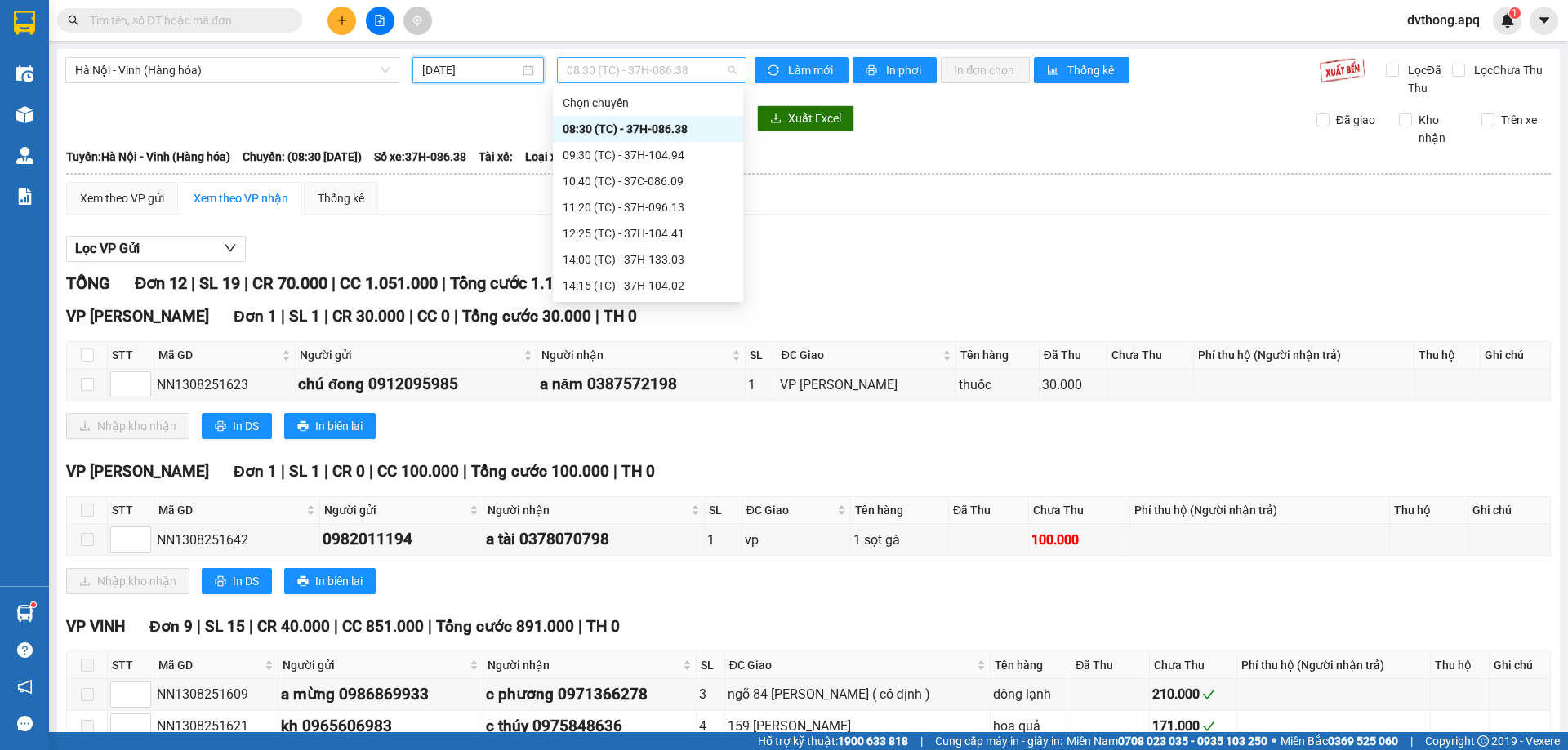
click at [689, 78] on span "08:30 (TC) - 37H-086.38" at bounding box center [652, 70] width 170 height 25
click at [652, 286] on div "23:30 (TC) - UN-5258" at bounding box center [648, 285] width 171 height 18
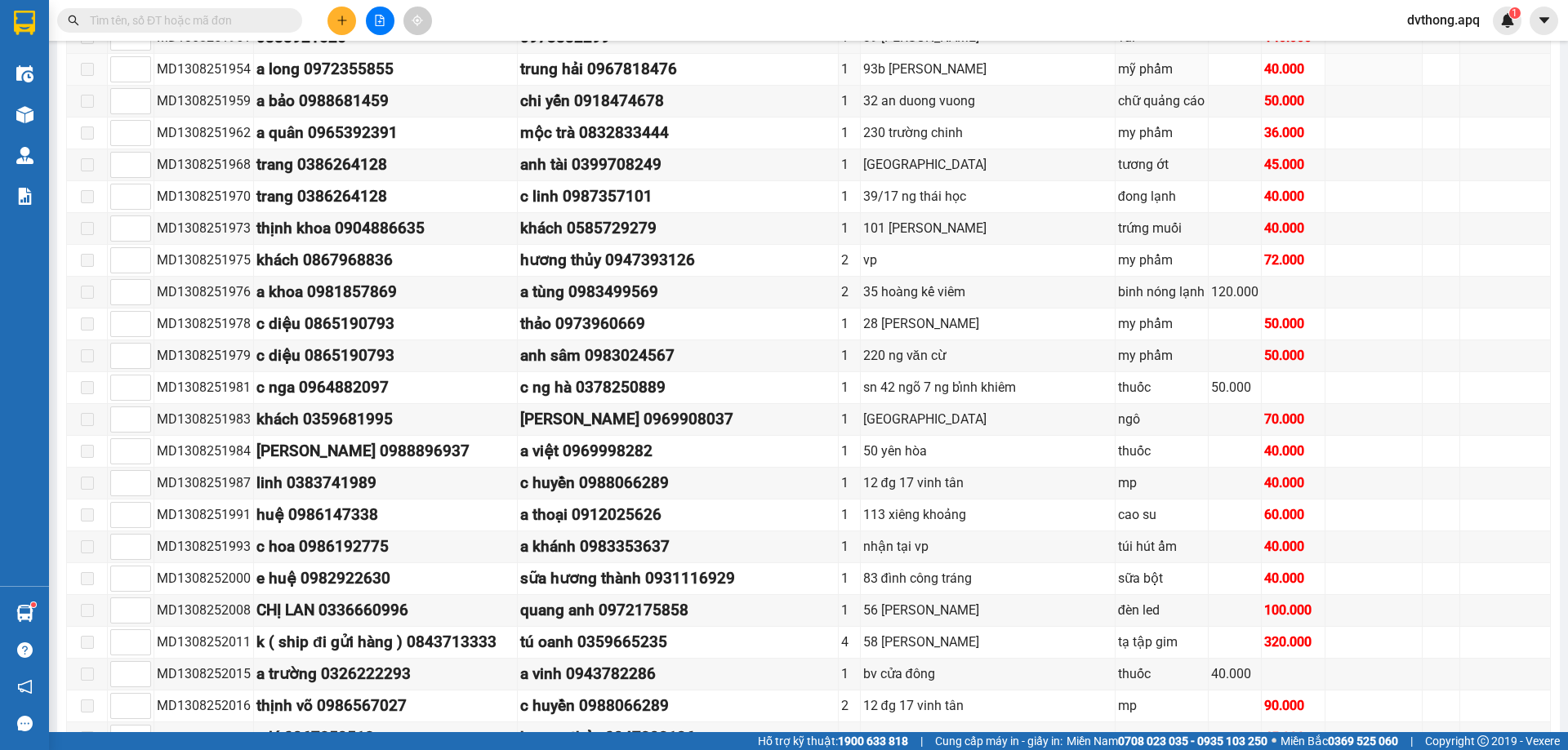
scroll to position [1633, 0]
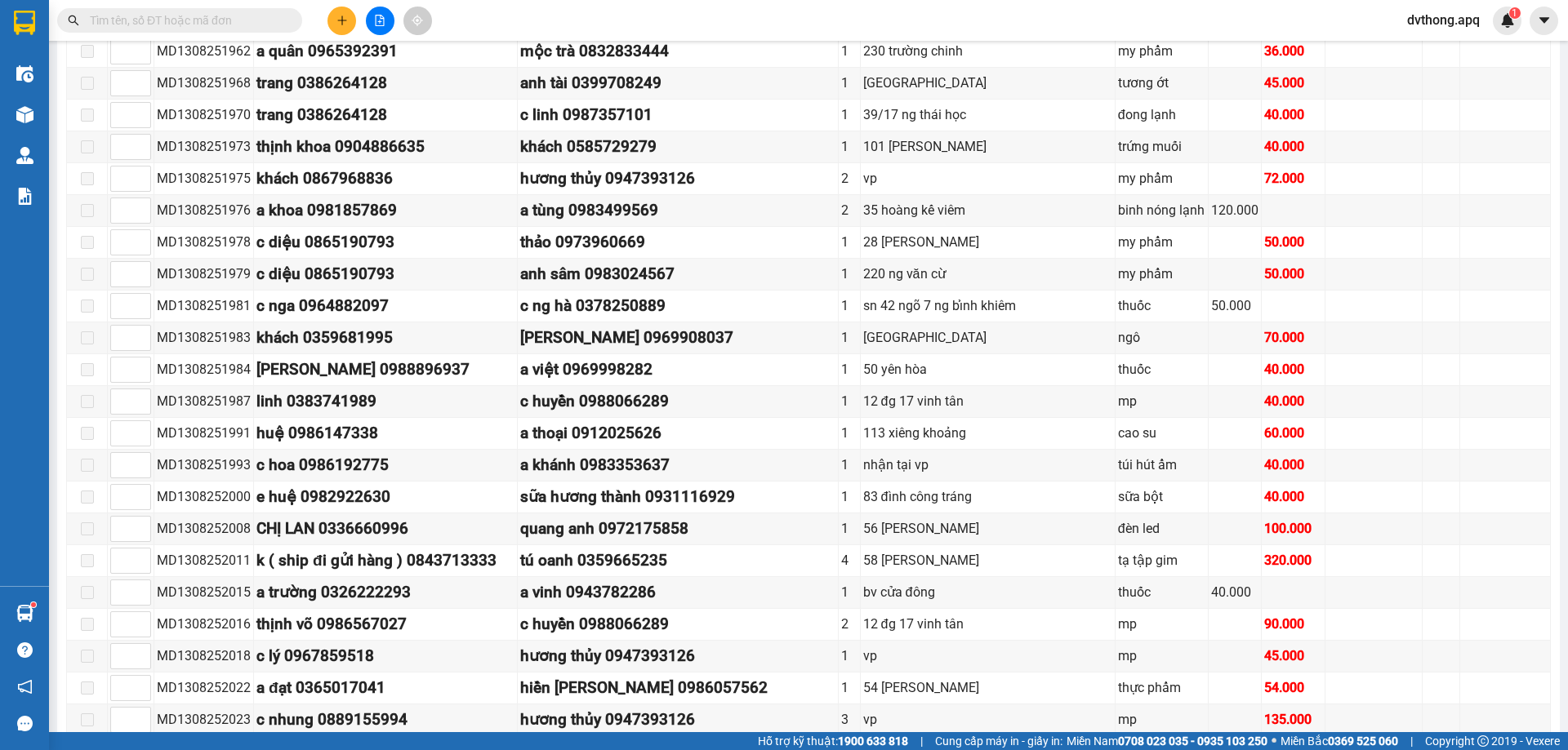
click at [200, 26] on input "text" at bounding box center [186, 20] width 192 height 18
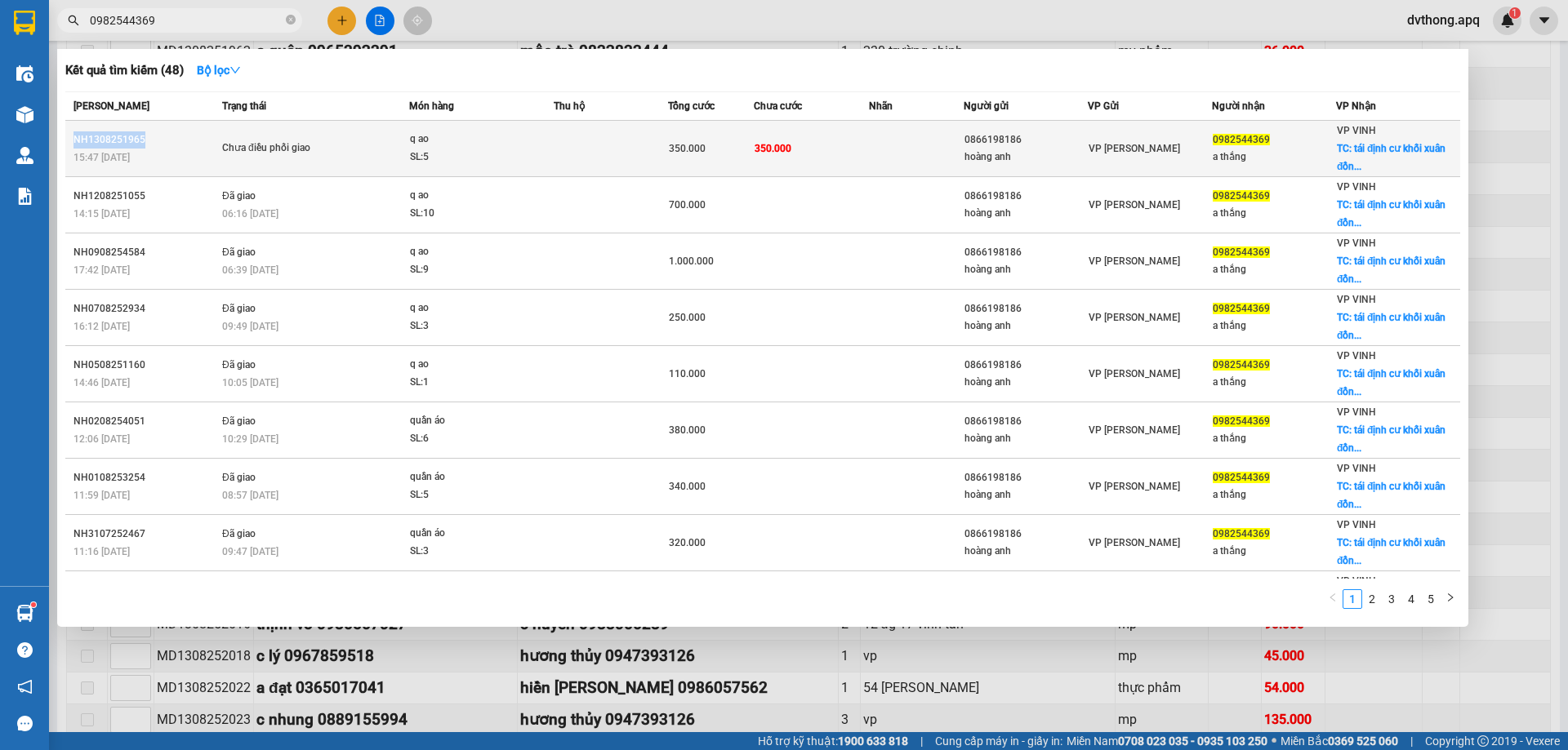
drag, startPoint x: 146, startPoint y: 138, endPoint x: 72, endPoint y: 143, distance: 74.2
click at [72, 143] on td "NH1308251965 15:47 - 13/08" at bounding box center [142, 149] width 153 height 57
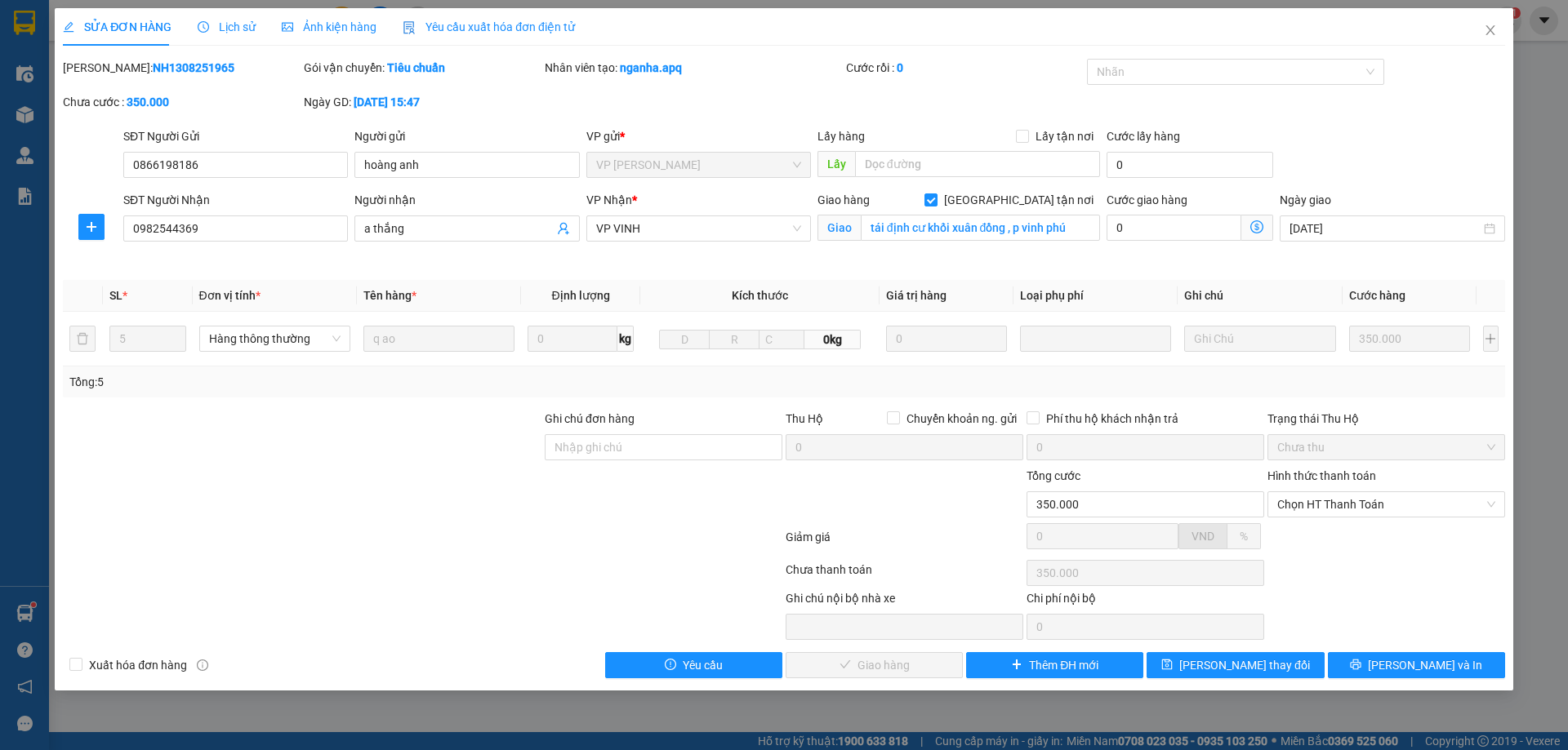
click at [235, 25] on span "Lịch sử" at bounding box center [226, 27] width 58 height 13
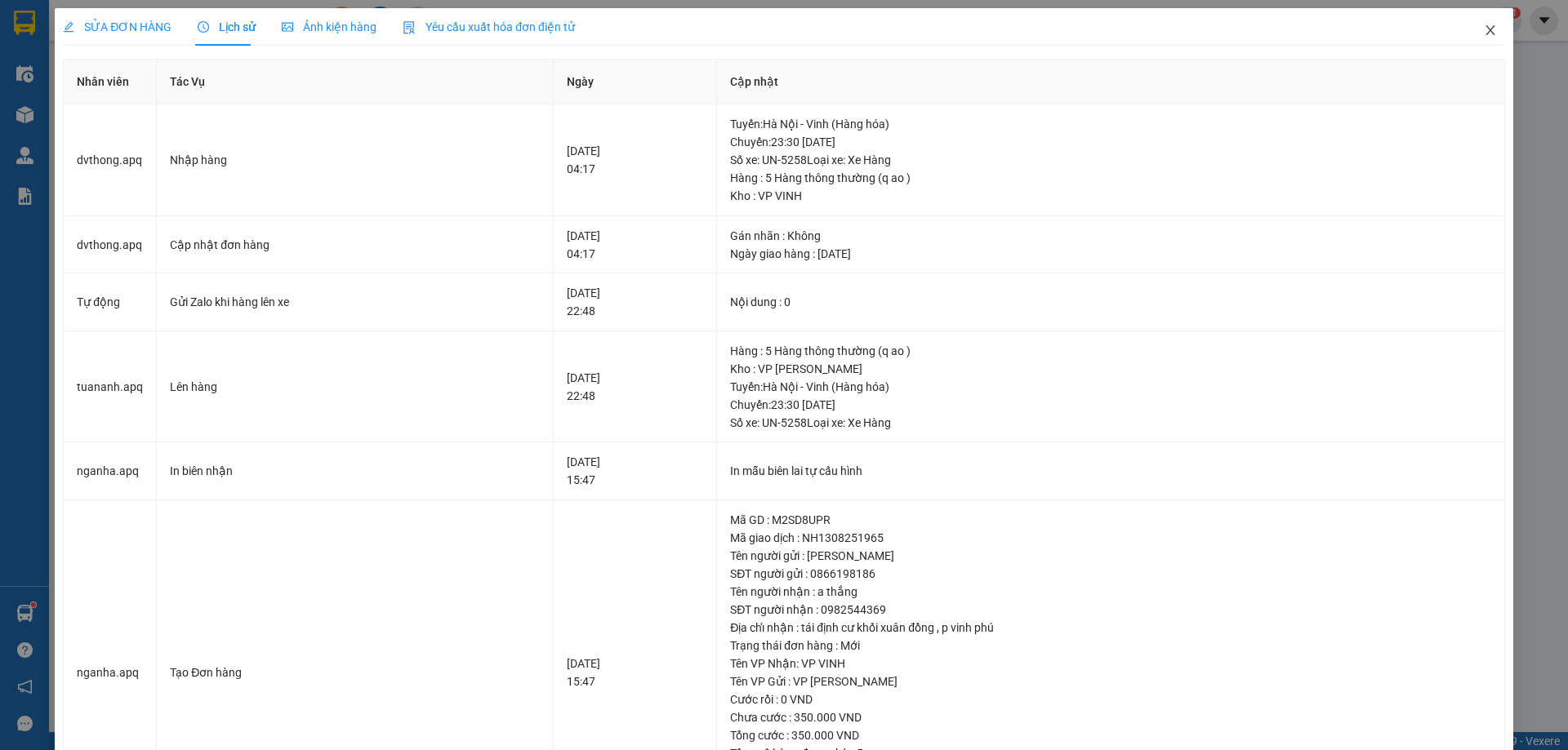
click at [1484, 34] on icon "close" at bounding box center [1490, 30] width 13 height 13
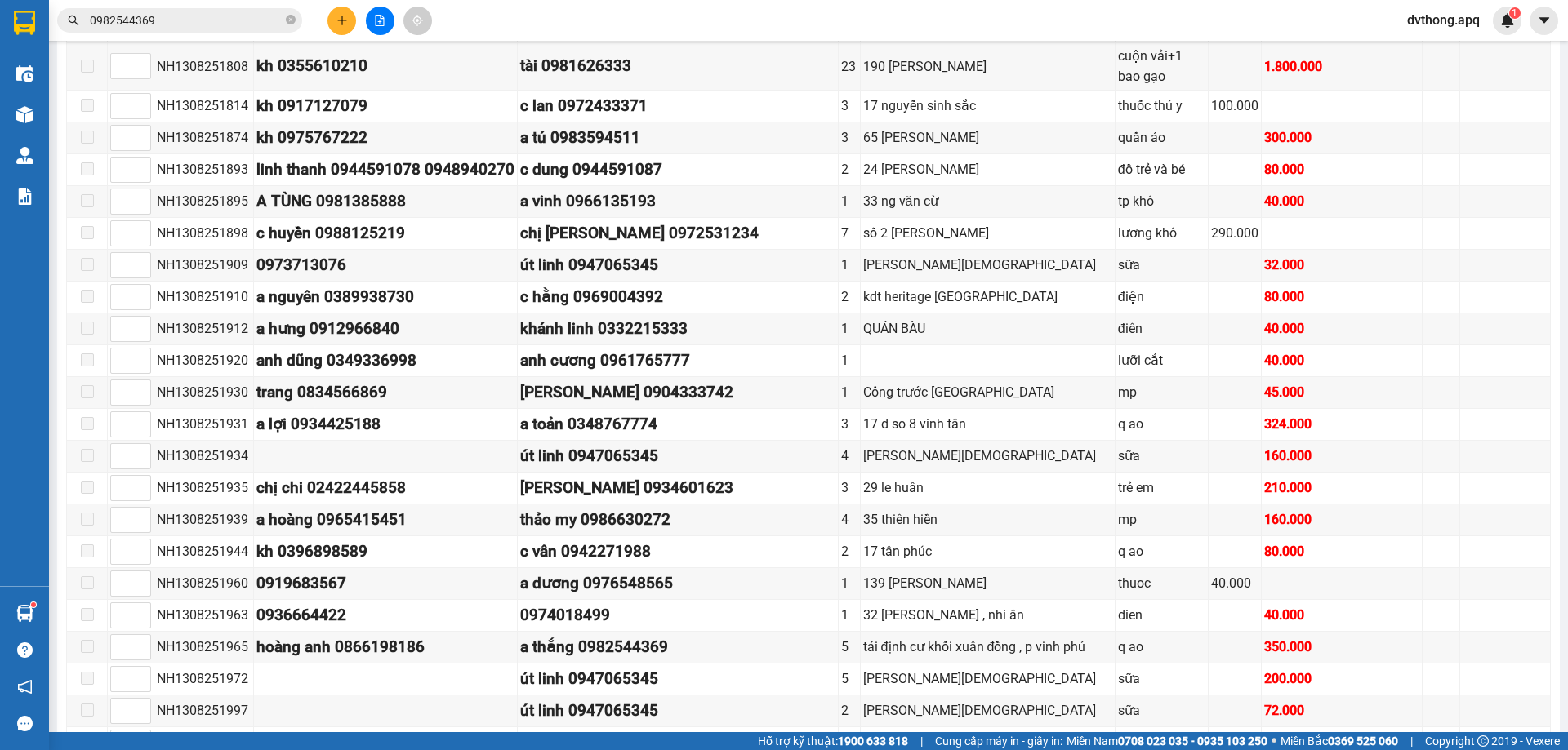
scroll to position [5201, 0]
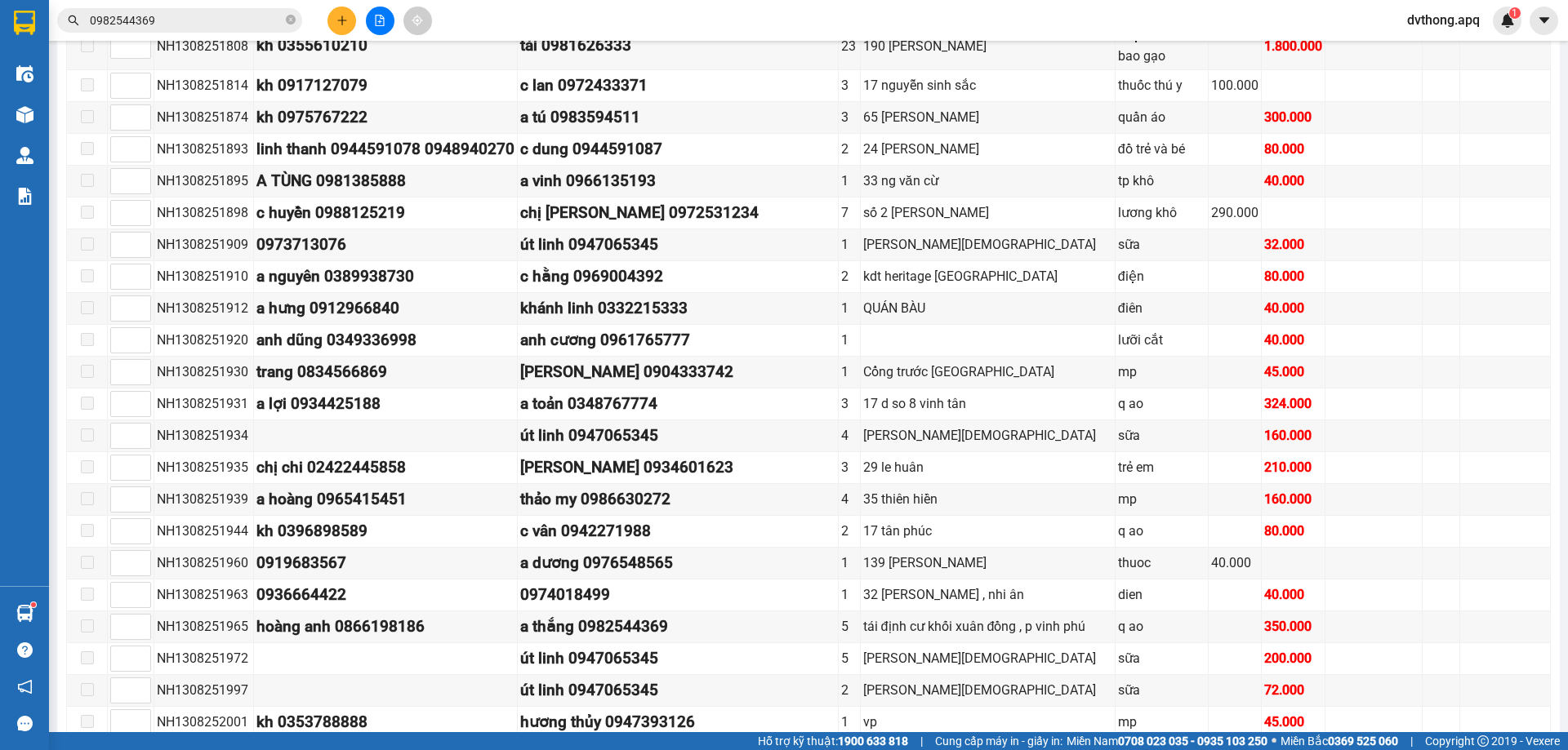
click at [1449, 27] on span "dvthong.apq" at bounding box center [1443, 20] width 99 height 21
click at [1451, 48] on span "Đăng xuất" at bounding box center [1451, 50] width 69 height 18
